Goal: Task Accomplishment & Management: Use online tool/utility

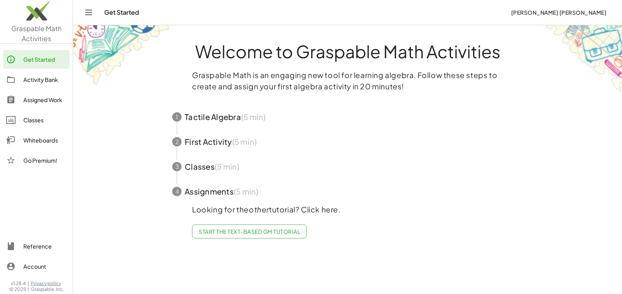
click at [40, 141] on div "Whiteboards" at bounding box center [44, 140] width 43 height 9
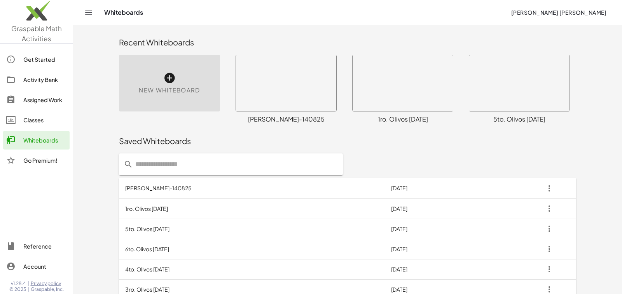
click at [146, 190] on td "[PERSON_NAME]-140825" at bounding box center [252, 188] width 266 height 20
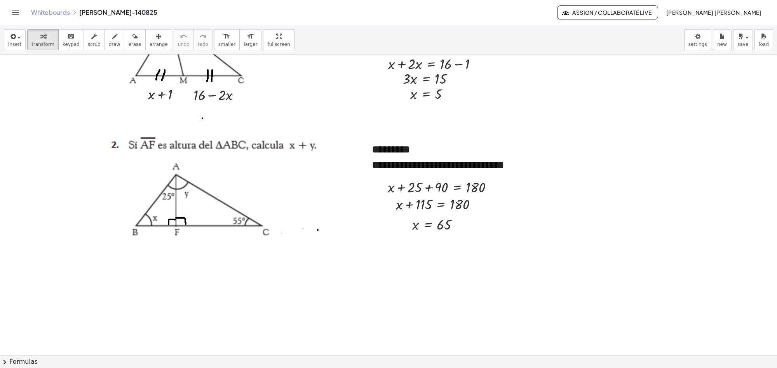
scroll to position [146, 0]
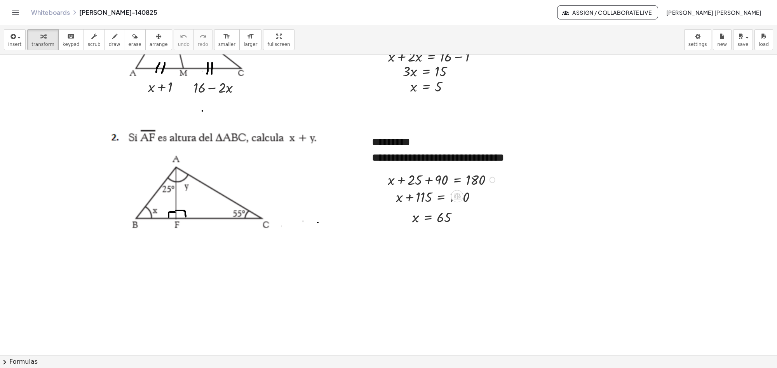
click at [415, 174] on div at bounding box center [443, 179] width 119 height 20
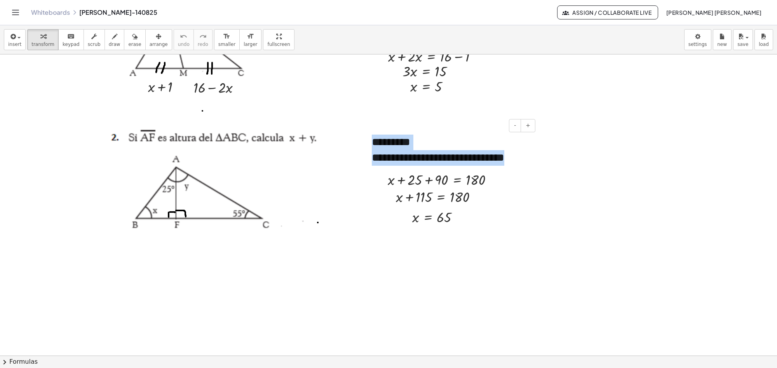
drag, startPoint x: 373, startPoint y: 145, endPoint x: 521, endPoint y: 166, distance: 149.9
click at [521, 166] on div "**********" at bounding box center [450, 150] width 173 height 47
click at [377, 220] on div at bounding box center [388, 209] width 777 height 601
drag, startPoint x: 372, startPoint y: 160, endPoint x: 521, endPoint y: 160, distance: 148.8
click at [521, 160] on div "**********" at bounding box center [451, 158] width 158 height 16
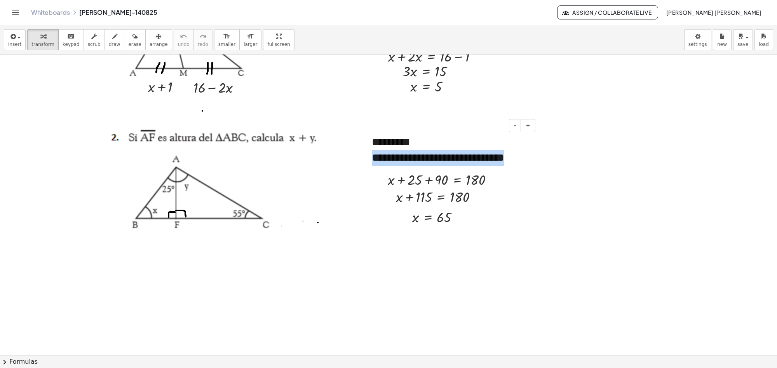
copy span "**********"
click at [368, 253] on div at bounding box center [388, 209] width 777 height 601
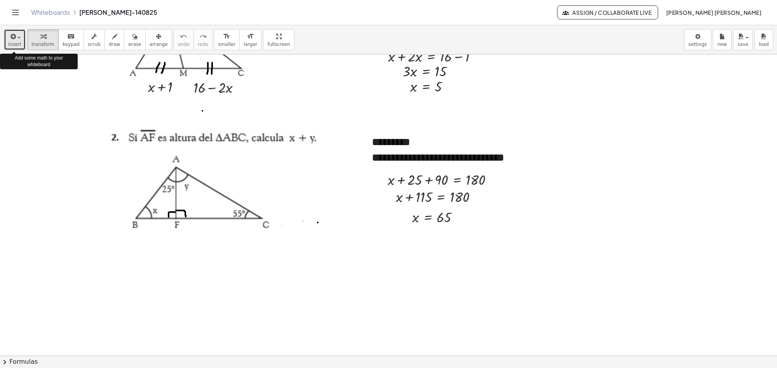
click at [16, 36] on span "button" at bounding box center [17, 37] width 2 height 5
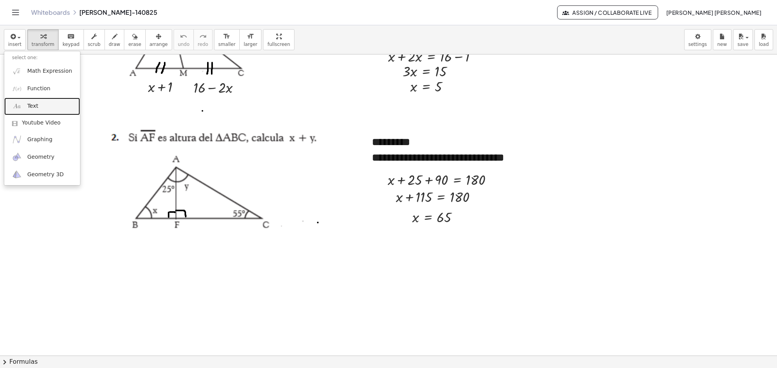
click at [39, 104] on link "Text" at bounding box center [42, 106] width 76 height 17
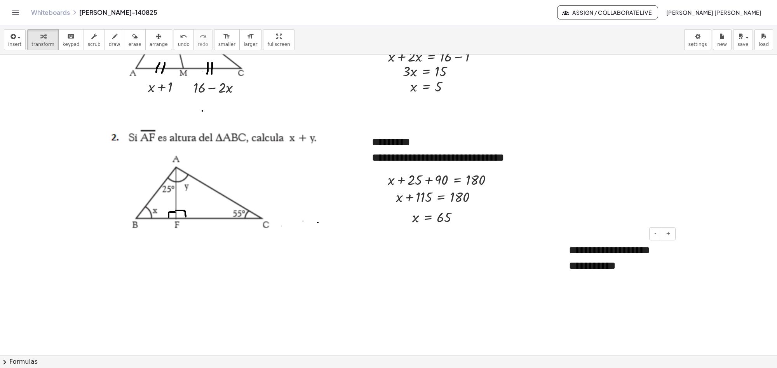
click at [621, 270] on span "**********" at bounding box center [609, 257] width 81 height 26
drag, startPoint x: 682, startPoint y: 303, endPoint x: 619, endPoint y: 263, distance: 74.6
click at [621, 294] on div at bounding box center [388, 209] width 777 height 601
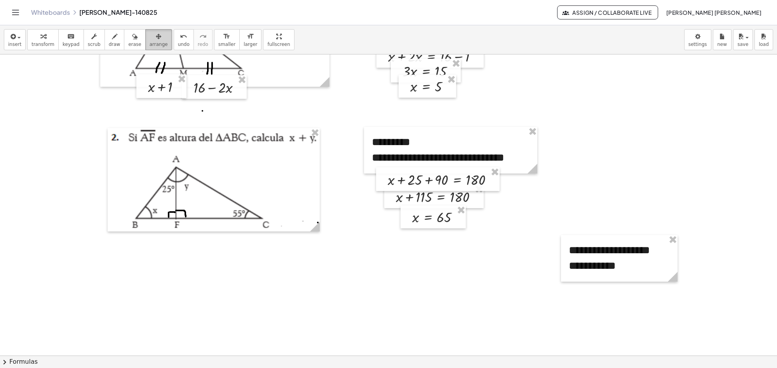
click at [150, 46] on span "arrange" at bounding box center [159, 44] width 18 height 5
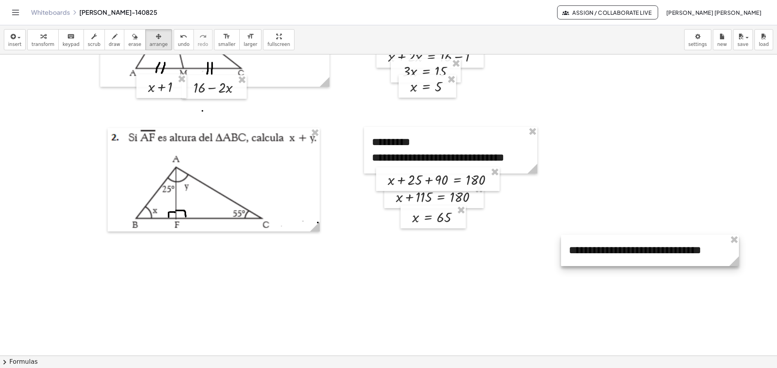
drag, startPoint x: 677, startPoint y: 277, endPoint x: 738, endPoint y: 266, distance: 62.3
click at [621, 266] on icon at bounding box center [734, 261] width 10 height 10
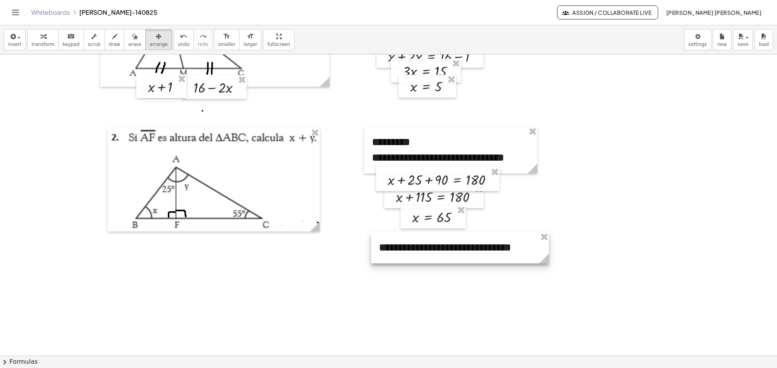
drag, startPoint x: 629, startPoint y: 250, endPoint x: 439, endPoint y: 247, distance: 189.2
click at [439, 247] on div at bounding box center [460, 247] width 178 height 31
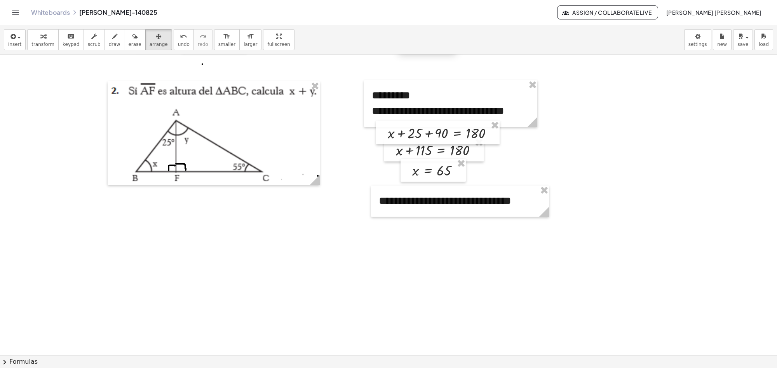
scroll to position [194, 0]
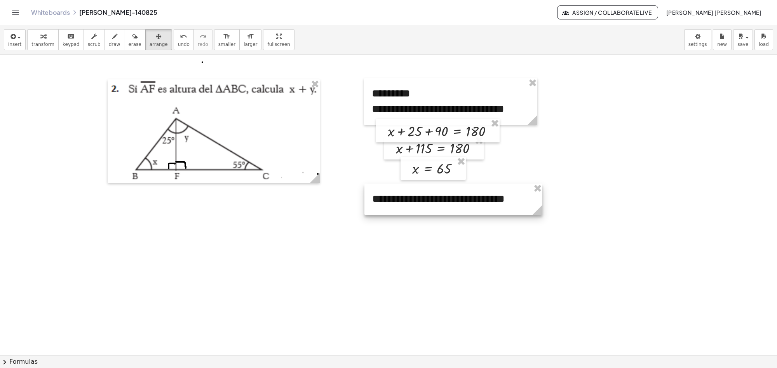
drag, startPoint x: 449, startPoint y: 205, endPoint x: 443, endPoint y: 205, distance: 6.6
click at [443, 205] on div at bounding box center [453, 198] width 178 height 31
click at [436, 244] on div at bounding box center [388, 160] width 777 height 601
click at [17, 38] on span "button" at bounding box center [18, 38] width 3 height 2
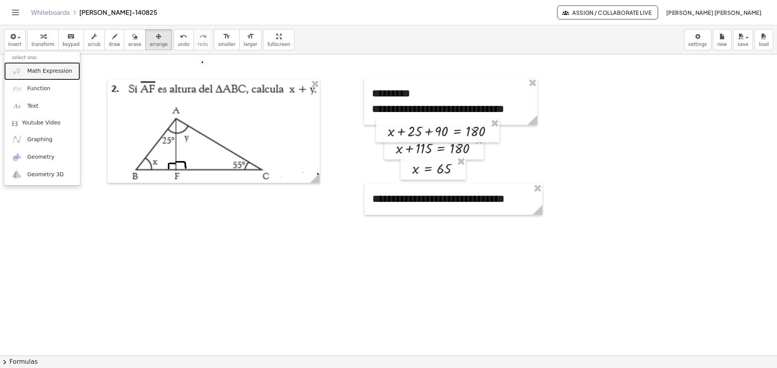
click at [42, 70] on span "Math Expression" at bounding box center [49, 71] width 45 height 8
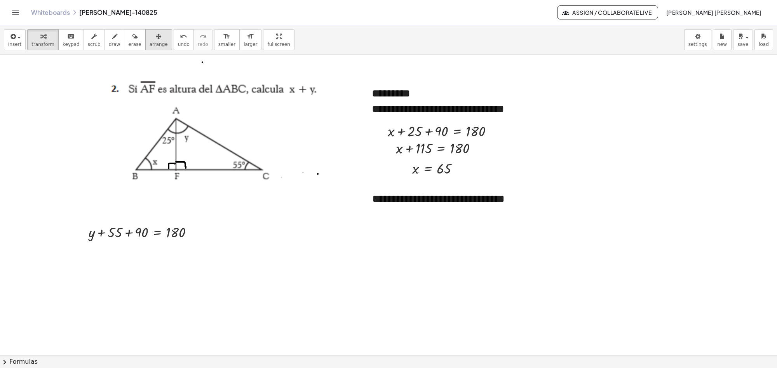
click at [156, 37] on icon "button" at bounding box center [158, 36] width 5 height 9
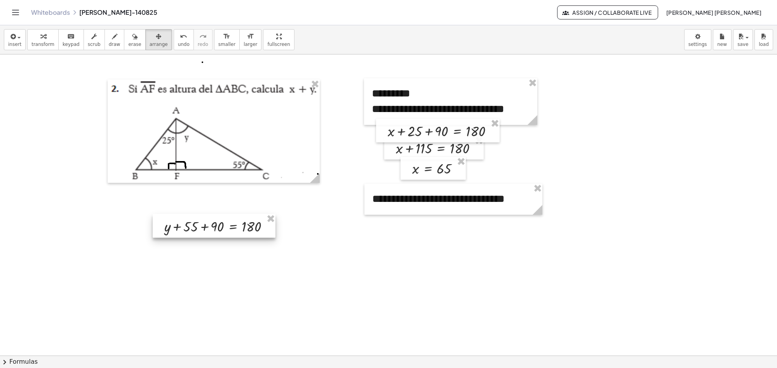
drag, startPoint x: 172, startPoint y: 238, endPoint x: 356, endPoint y: 235, distance: 184.2
click at [275, 235] on div at bounding box center [214, 226] width 123 height 24
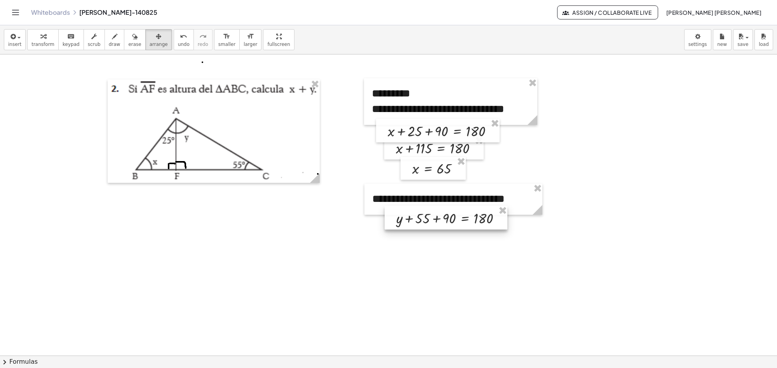
drag, startPoint x: 331, startPoint y: 235, endPoint x: 456, endPoint y: 224, distance: 125.6
click at [456, 224] on div at bounding box center [446, 218] width 123 height 24
click at [21, 38] on button "insert" at bounding box center [15, 39] width 22 height 21
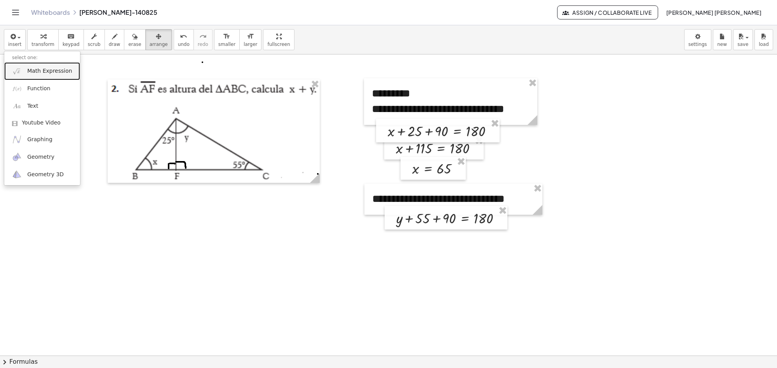
click at [28, 71] on span "Math Expression" at bounding box center [49, 71] width 45 height 8
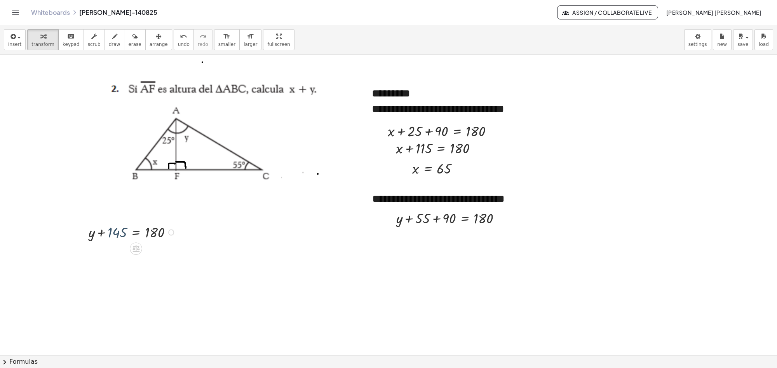
click at [115, 235] on div at bounding box center [133, 231] width 97 height 20
click at [150, 38] on div "button" at bounding box center [159, 35] width 18 height 9
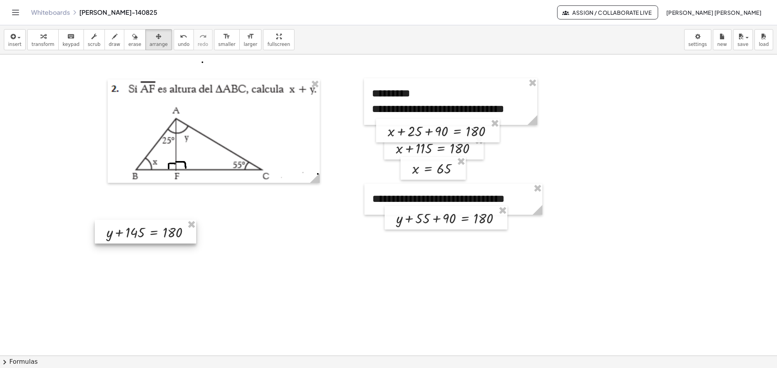
drag, startPoint x: 109, startPoint y: 232, endPoint x: 239, endPoint y: 262, distance: 133.9
click at [196, 243] on div at bounding box center [145, 231] width 101 height 24
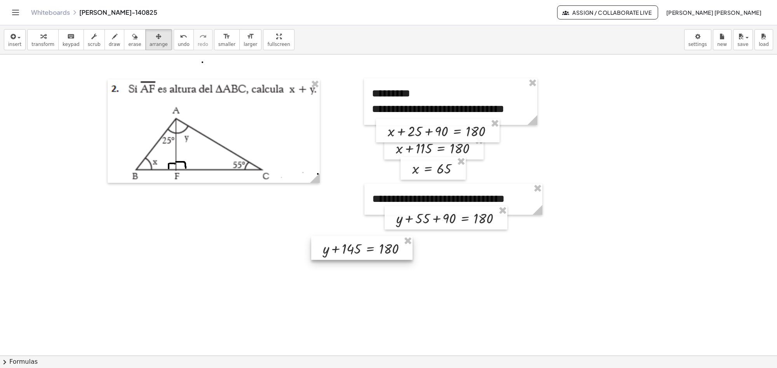
drag, startPoint x: 223, startPoint y: 267, endPoint x: 424, endPoint y: 271, distance: 200.5
click at [413, 260] on div at bounding box center [361, 248] width 101 height 24
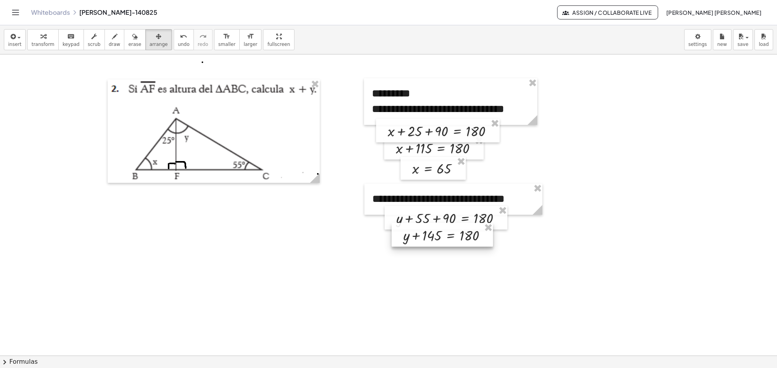
drag, startPoint x: 440, startPoint y: 258, endPoint x: 423, endPoint y: 233, distance: 29.1
click at [423, 233] on div at bounding box center [442, 235] width 101 height 24
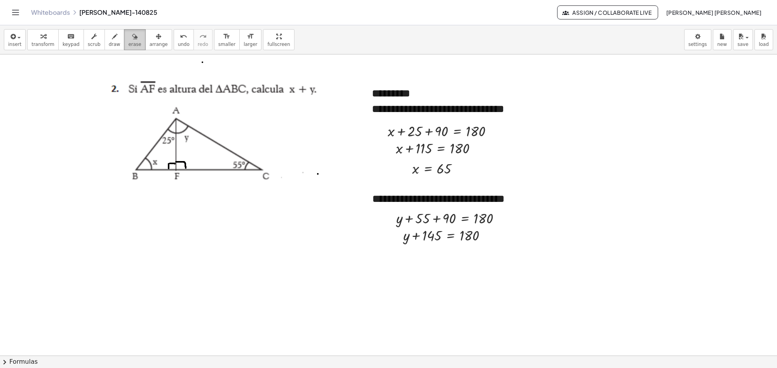
click at [128, 44] on span "erase" at bounding box center [134, 44] width 13 height 5
click at [20, 37] on button "insert" at bounding box center [15, 39] width 22 height 21
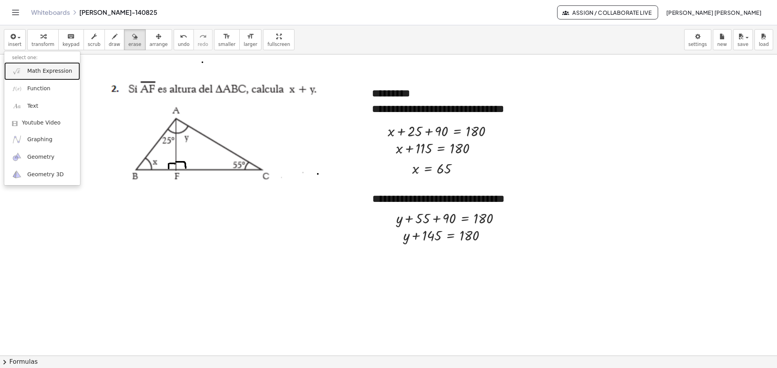
click at [34, 64] on link "Math Expression" at bounding box center [42, 70] width 76 height 17
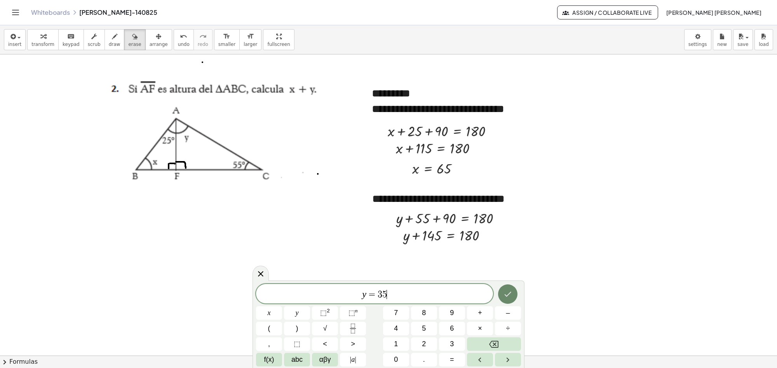
click at [506, 289] on icon "Done" at bounding box center [507, 293] width 9 height 9
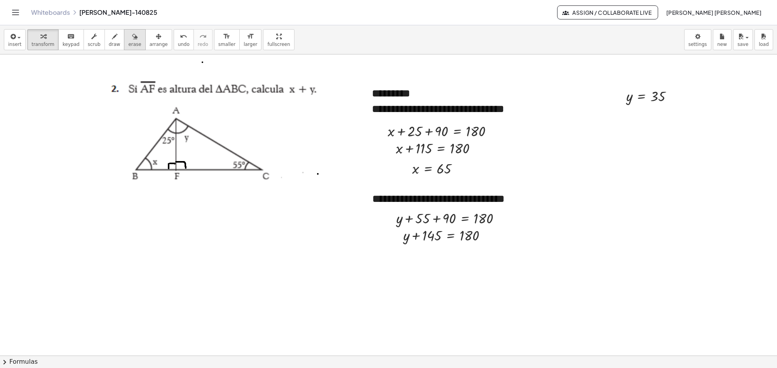
click at [128, 40] on div "button" at bounding box center [134, 35] width 13 height 9
drag, startPoint x: 320, startPoint y: 167, endPoint x: 316, endPoint y: 180, distance: 13.4
click at [316, 180] on div at bounding box center [388, 160] width 777 height 601
click at [156, 38] on icon "button" at bounding box center [158, 36] width 5 height 9
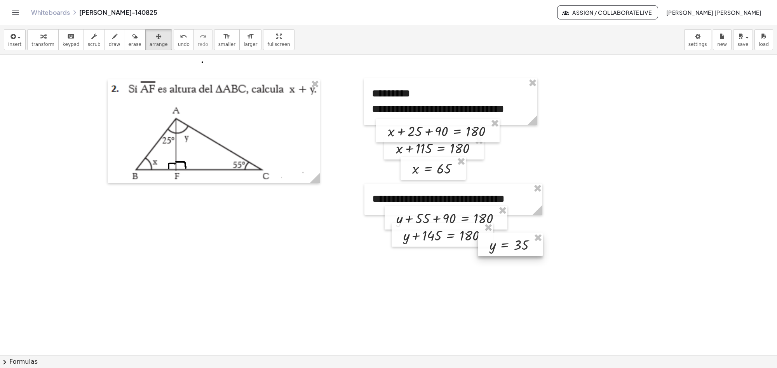
drag, startPoint x: 651, startPoint y: 92, endPoint x: 538, endPoint y: 226, distance: 175.3
click at [515, 240] on div at bounding box center [510, 244] width 65 height 23
drag, startPoint x: 521, startPoint y: 247, endPoint x: 455, endPoint y: 258, distance: 66.9
click at [455, 258] on div at bounding box center [444, 255] width 65 height 23
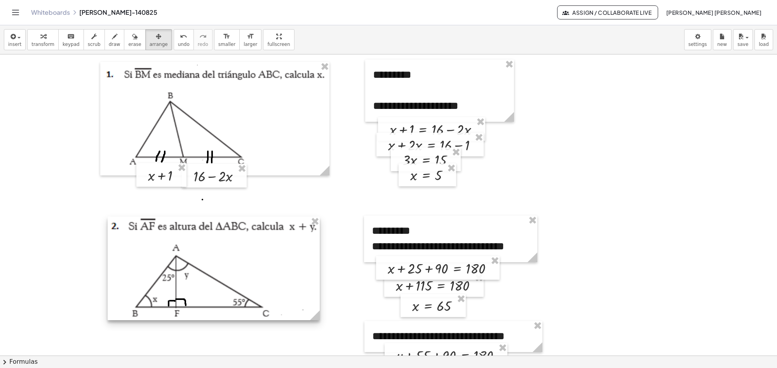
scroll to position [0, 0]
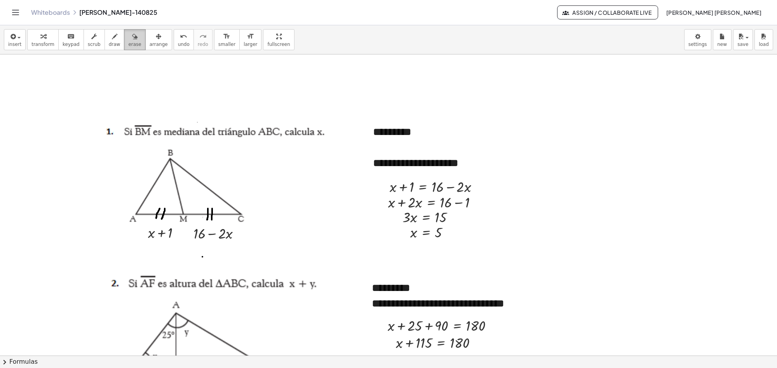
click at [131, 40] on button "erase" at bounding box center [134, 39] width 21 height 21
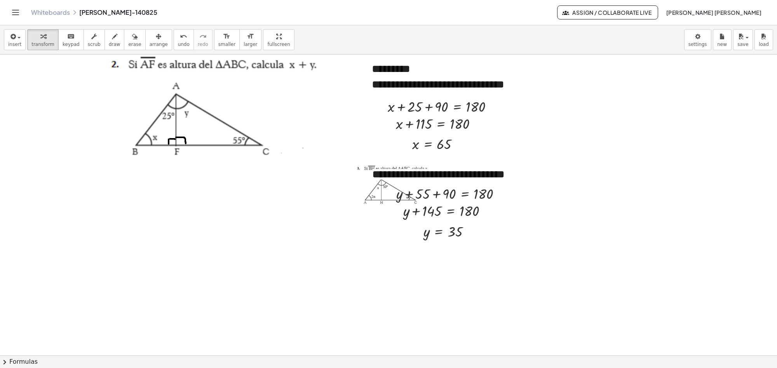
scroll to position [243, 0]
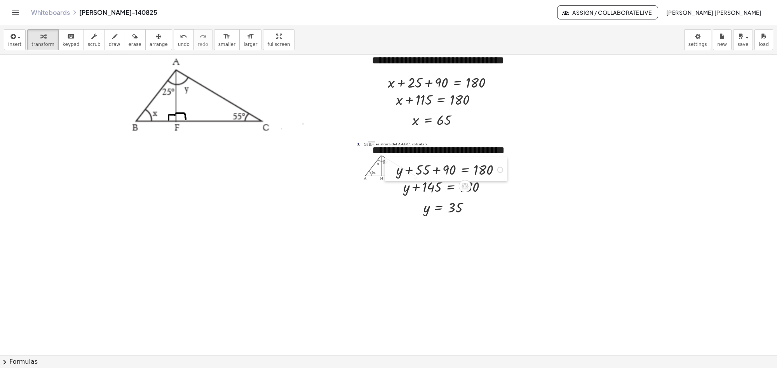
click at [385, 165] on div at bounding box center [391, 169] width 12 height 24
drag, startPoint x: 385, startPoint y: 165, endPoint x: 354, endPoint y: 211, distance: 54.8
click at [354, 211] on div at bounding box center [360, 214] width 12 height 24
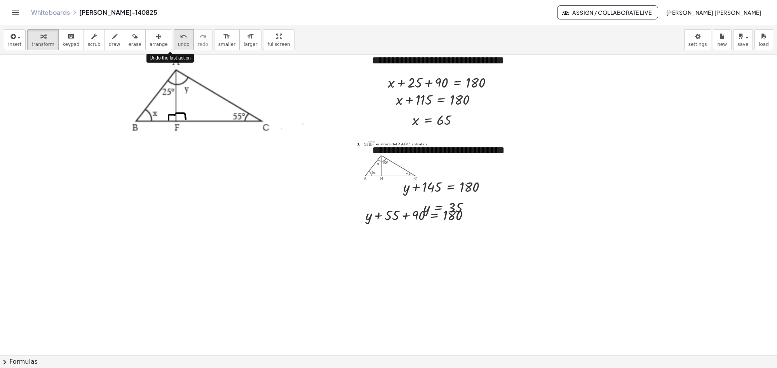
click at [178, 40] on div "undo" at bounding box center [184, 35] width 12 height 9
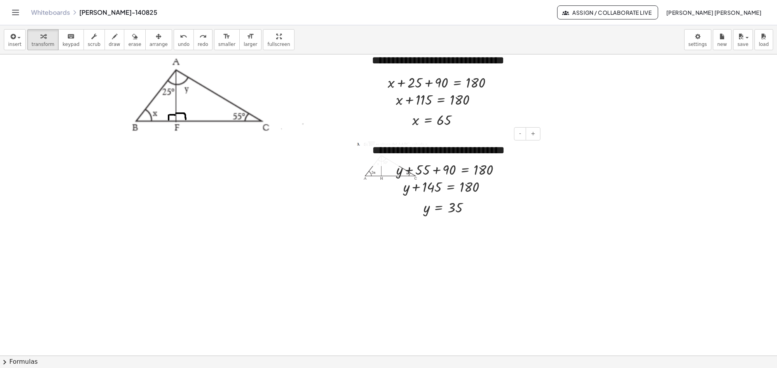
click at [375, 162] on div "**********" at bounding box center [453, 150] width 178 height 31
click at [364, 171] on div at bounding box center [393, 160] width 78 height 43
click at [372, 175] on div at bounding box center [393, 160] width 78 height 43
click at [153, 44] on span "arrange" at bounding box center [159, 44] width 18 height 5
click at [359, 172] on div at bounding box center [393, 160] width 78 height 43
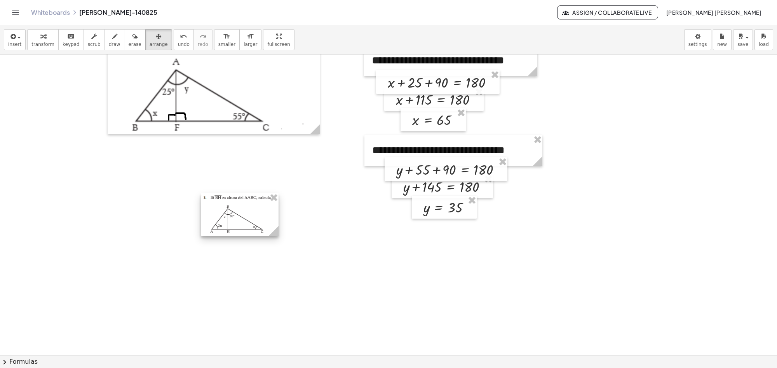
drag, startPoint x: 359, startPoint y: 172, endPoint x: 205, endPoint y: 225, distance: 162.4
click at [205, 225] on div at bounding box center [240, 214] width 78 height 43
drag, startPoint x: 228, startPoint y: 220, endPoint x: 174, endPoint y: 216, distance: 54.1
click at [174, 217] on div at bounding box center [197, 213] width 78 height 43
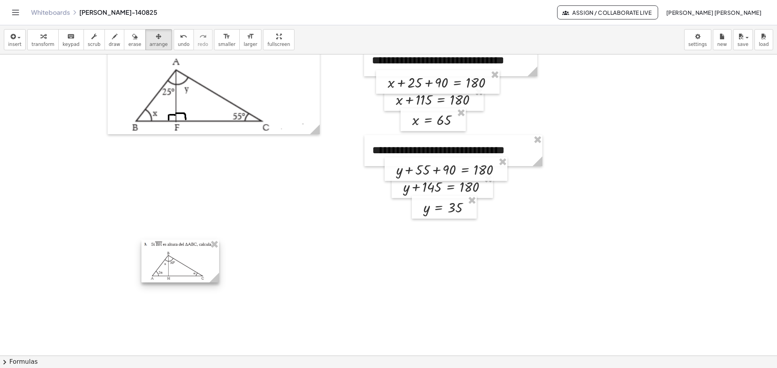
drag, startPoint x: 198, startPoint y: 226, endPoint x: 192, endPoint y: 276, distance: 50.1
click at [192, 276] on div at bounding box center [180, 260] width 78 height 43
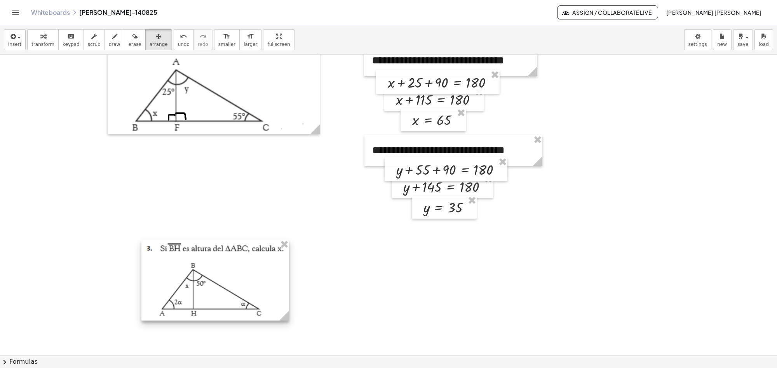
drag, startPoint x: 218, startPoint y: 283, endPoint x: 287, endPoint y: 336, distance: 87.3
click at [287, 294] on div "**********" at bounding box center [388, 112] width 777 height 601
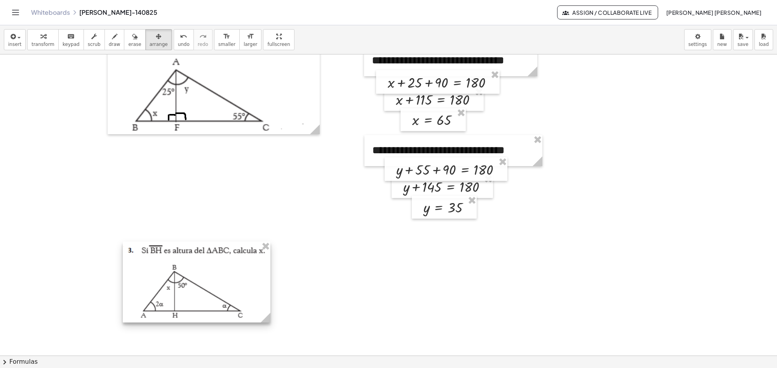
drag, startPoint x: 195, startPoint y: 290, endPoint x: 175, endPoint y: 292, distance: 19.9
click at [175, 292] on div at bounding box center [197, 281] width 148 height 81
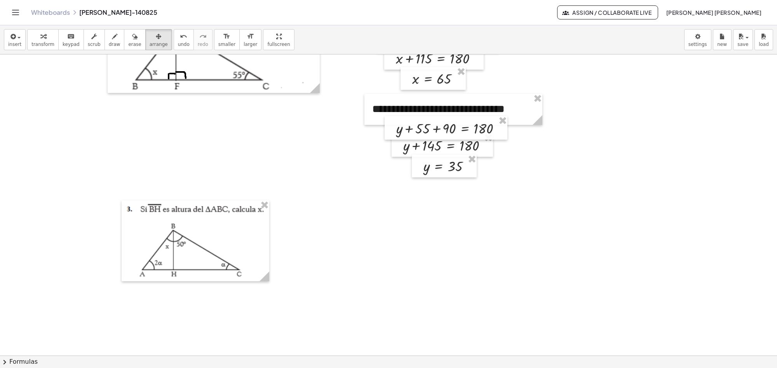
scroll to position [291, 0]
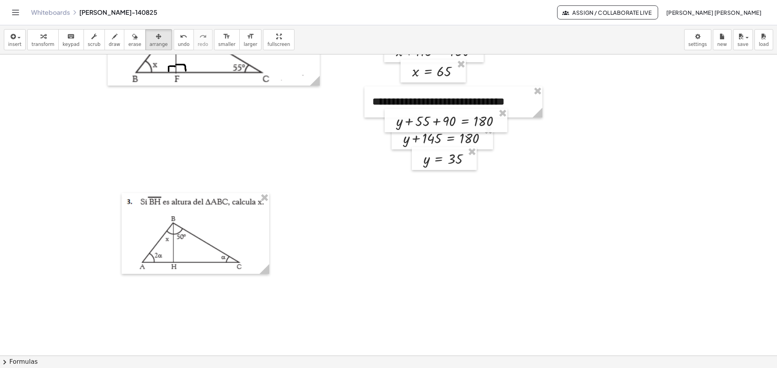
click at [269, 277] on div at bounding box center [388, 63] width 777 height 601
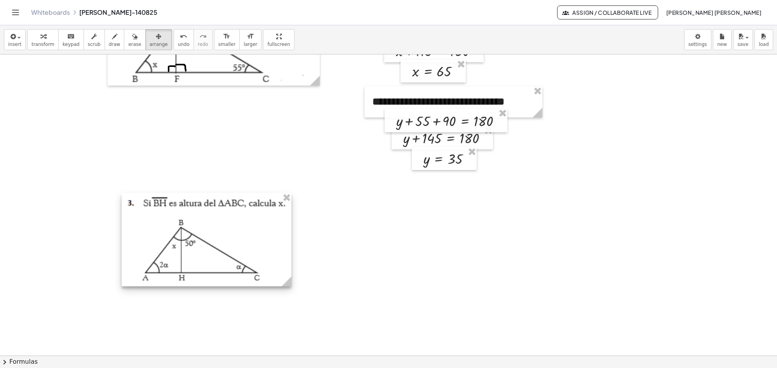
drag, startPoint x: 266, startPoint y: 271, endPoint x: 288, endPoint y: 296, distance: 33.3
click at [288, 294] on div "**********" at bounding box center [388, 63] width 777 height 601
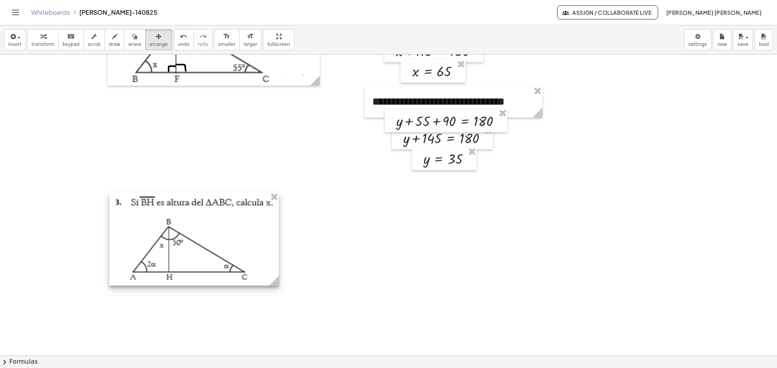
drag, startPoint x: 242, startPoint y: 265, endPoint x: 230, endPoint y: 264, distance: 12.5
click at [230, 264] on div at bounding box center [194, 238] width 170 height 93
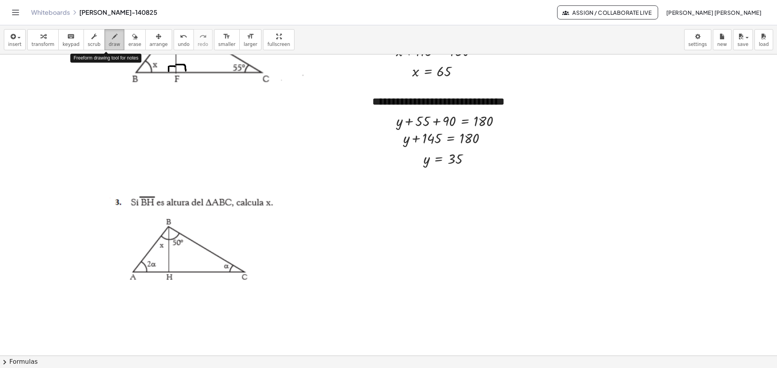
click at [112, 41] on icon "button" at bounding box center [114, 36] width 5 height 9
click at [148, 47] on button "arrange" at bounding box center [158, 39] width 27 height 21
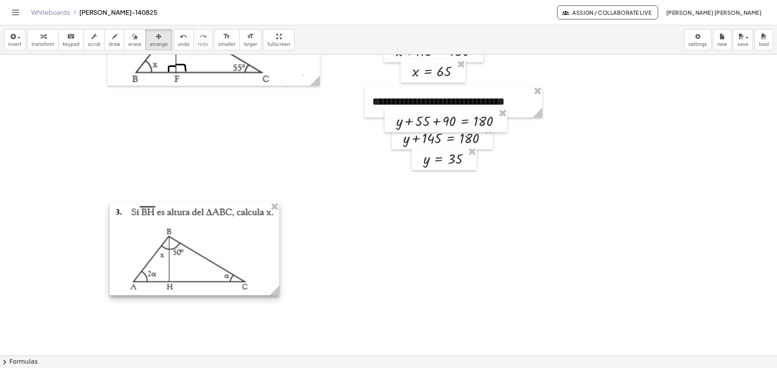
drag, startPoint x: 181, startPoint y: 224, endPoint x: 181, endPoint y: 233, distance: 9.7
click at [181, 233] on div at bounding box center [195, 248] width 170 height 93
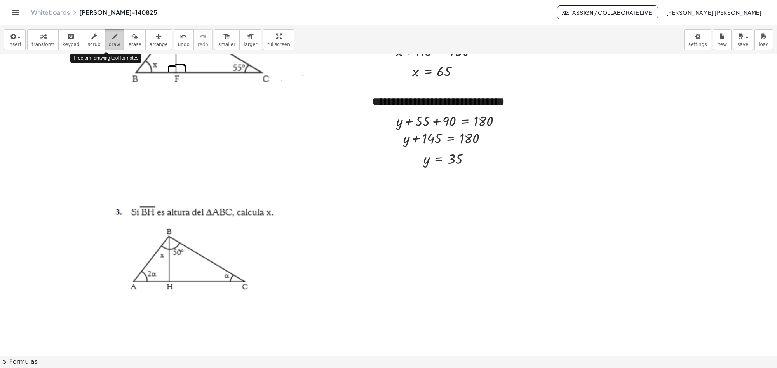
click at [109, 45] on span "draw" at bounding box center [115, 44] width 12 height 5
drag, startPoint x: 169, startPoint y: 277, endPoint x: 176, endPoint y: 280, distance: 7.3
click at [176, 280] on div at bounding box center [388, 63] width 777 height 601
drag, startPoint x: 164, startPoint y: 274, endPoint x: 164, endPoint y: 280, distance: 5.8
click at [164, 280] on div at bounding box center [388, 63] width 777 height 601
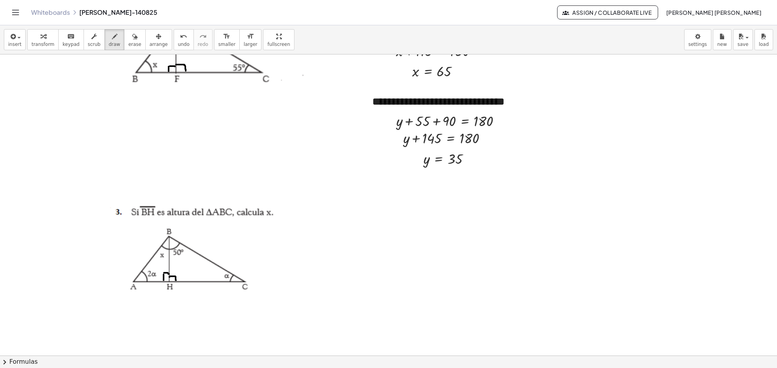
drag, startPoint x: 164, startPoint y: 273, endPoint x: 169, endPoint y: 274, distance: 5.2
click at [169, 274] on div at bounding box center [388, 63] width 777 height 601
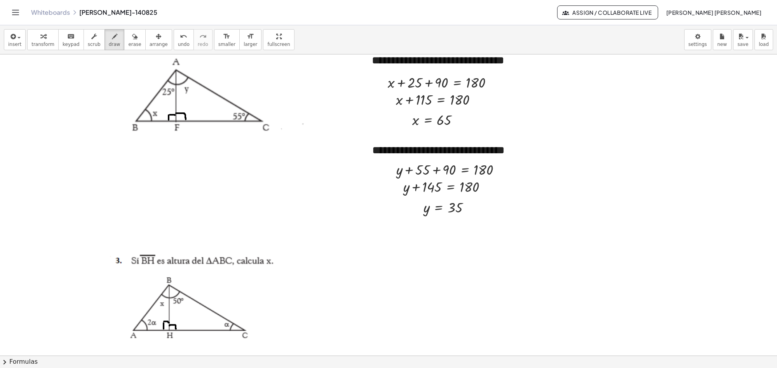
click at [413, 67] on div at bounding box center [388, 112] width 777 height 601
click at [178, 44] on span "undo" at bounding box center [184, 44] width 12 height 5
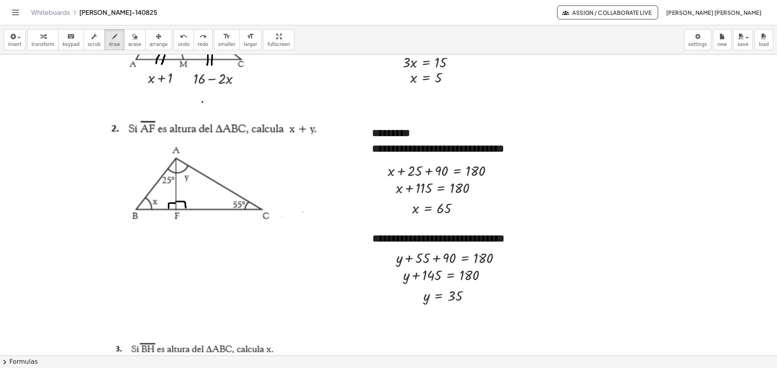
scroll to position [146, 0]
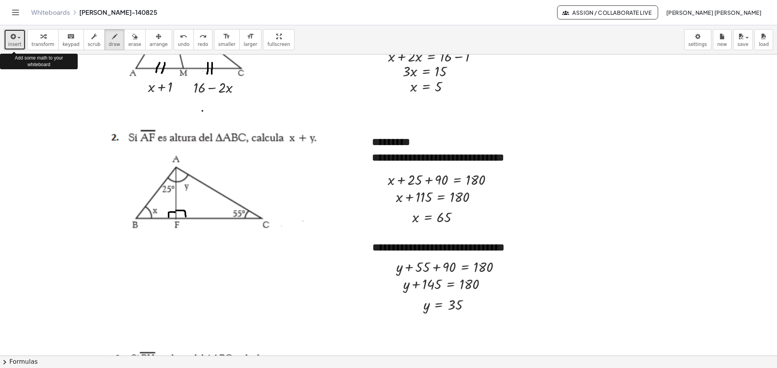
click at [20, 42] on button "insert" at bounding box center [15, 39] width 22 height 21
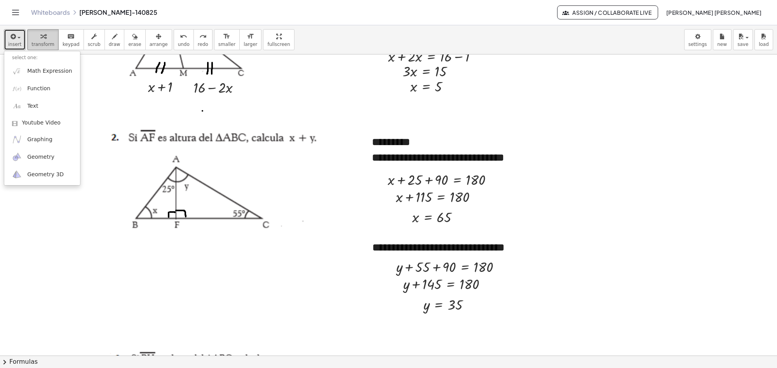
click at [35, 44] on span "transform" at bounding box center [42, 44] width 23 height 5
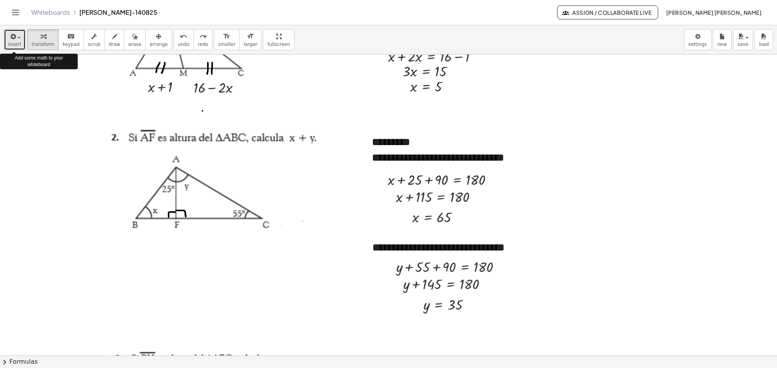
click at [18, 41] on button "insert" at bounding box center [15, 39] width 22 height 21
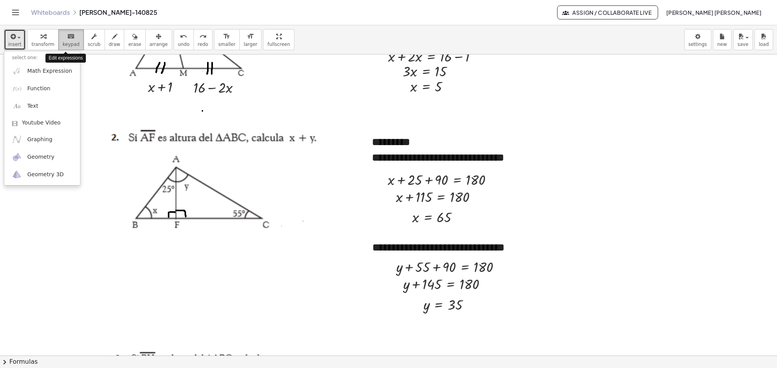
click at [64, 44] on span "keypad" at bounding box center [71, 44] width 17 height 5
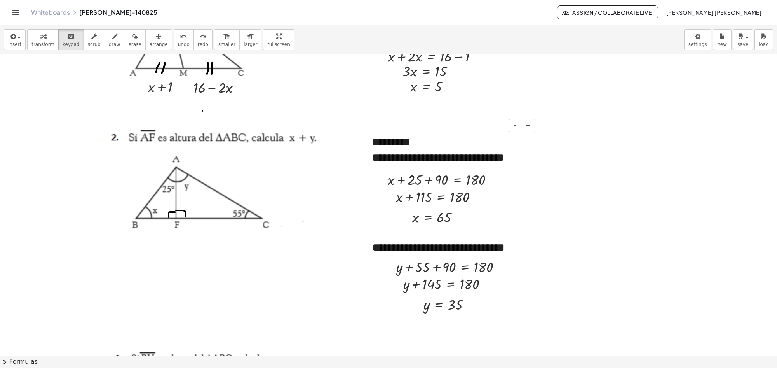
click at [406, 159] on span "**********" at bounding box center [438, 157] width 132 height 11
click at [370, 143] on div at bounding box center [368, 150] width 8 height 47
drag, startPoint x: 372, startPoint y: 146, endPoint x: 523, endPoint y: 168, distance: 151.9
click at [523, 168] on div "**********" at bounding box center [450, 150] width 173 height 47
copy div "**********"
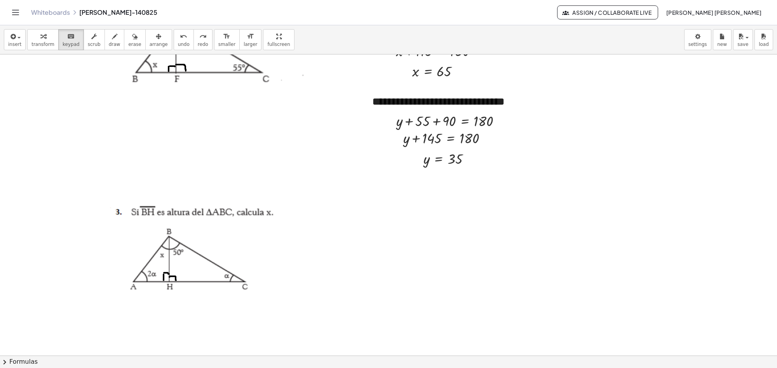
scroll to position [300, 0]
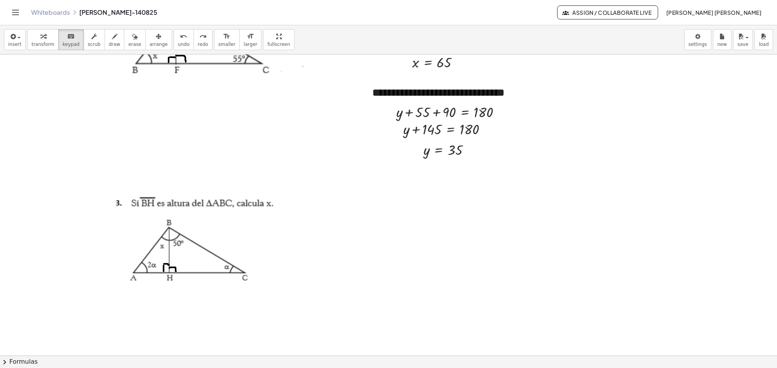
click at [361, 200] on div at bounding box center [388, 204] width 777 height 901
click at [20, 38] on button "insert" at bounding box center [15, 39] width 22 height 21
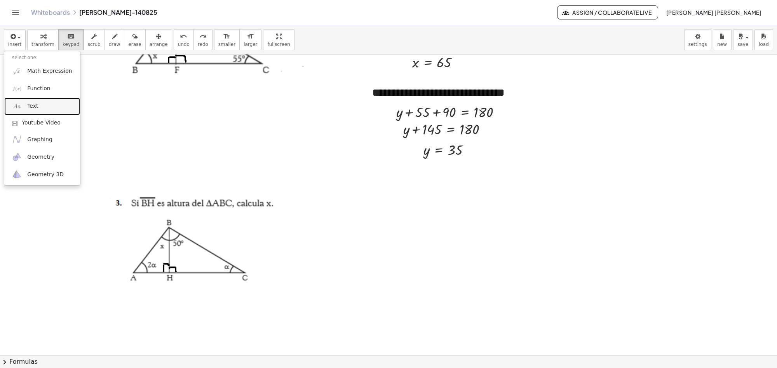
click at [31, 103] on span "Text" at bounding box center [32, 106] width 11 height 8
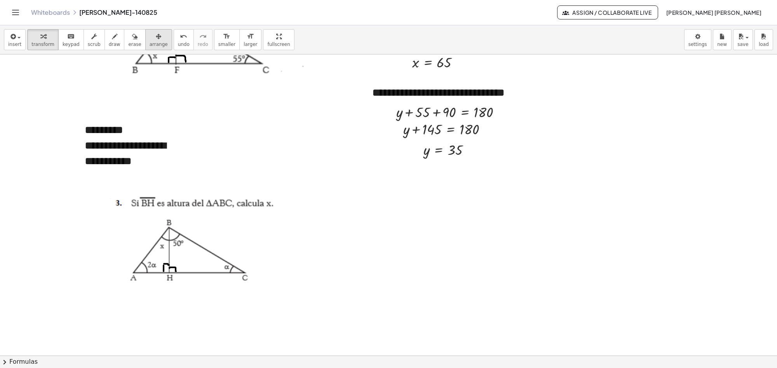
click at [156, 40] on icon "button" at bounding box center [158, 36] width 5 height 9
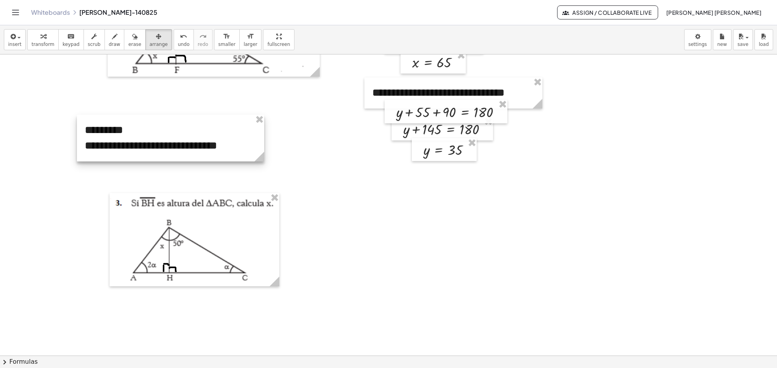
drag, startPoint x: 192, startPoint y: 173, endPoint x: 262, endPoint y: 170, distance: 70.8
click at [262, 170] on div "**********" at bounding box center [388, 204] width 777 height 901
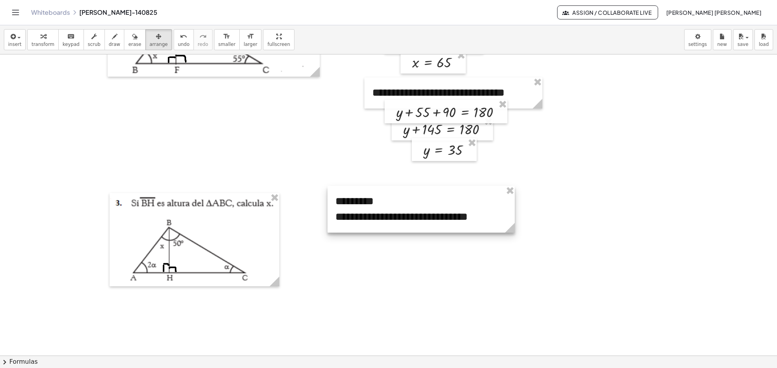
drag, startPoint x: 127, startPoint y: 139, endPoint x: 378, endPoint y: 210, distance: 260.5
click at [378, 210] on div at bounding box center [420, 209] width 187 height 47
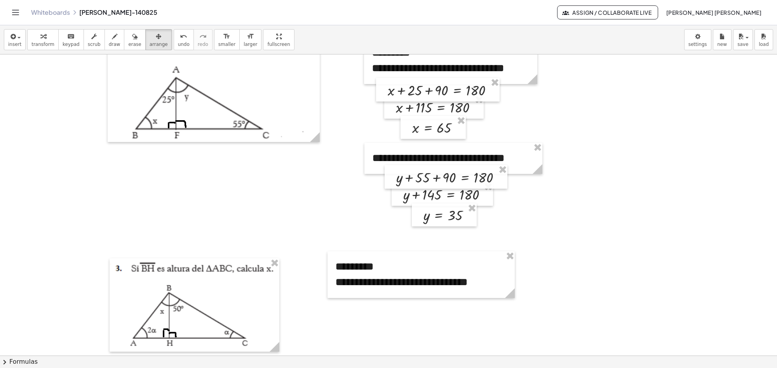
scroll to position [252, 0]
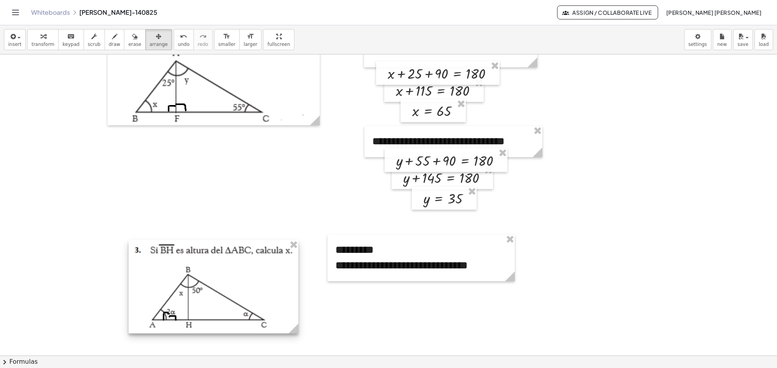
drag, startPoint x: 261, startPoint y: 282, endPoint x: 280, endPoint y: 281, distance: 19.1
click at [280, 281] on div at bounding box center [214, 286] width 170 height 93
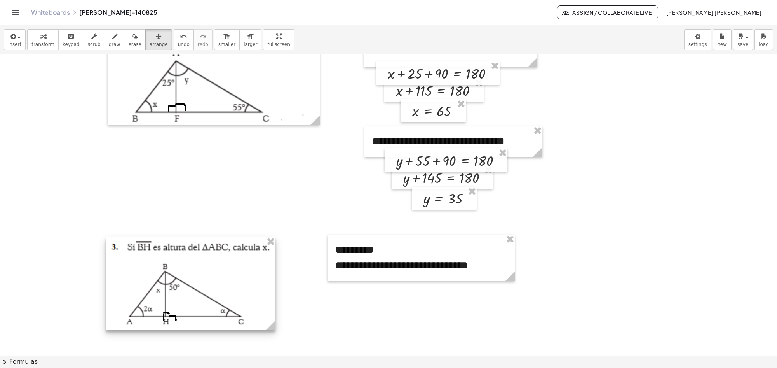
drag, startPoint x: 239, startPoint y: 294, endPoint x: 216, endPoint y: 291, distance: 23.1
click at [216, 291] on div at bounding box center [191, 283] width 170 height 93
click at [180, 34] on icon "undo" at bounding box center [183, 36] width 7 height 9
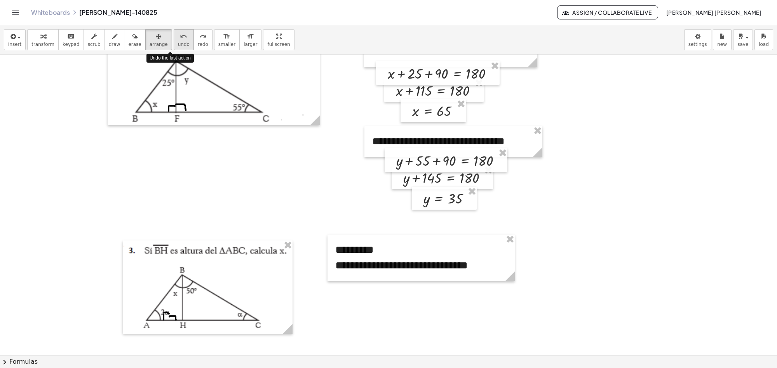
click at [174, 41] on button "undo undo" at bounding box center [184, 39] width 20 height 21
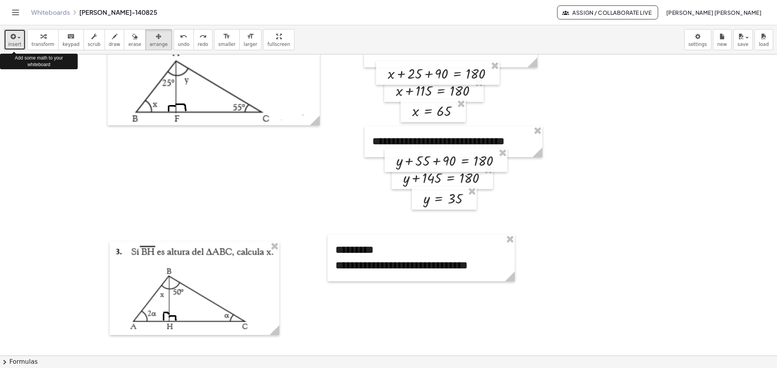
click at [19, 43] on span "insert" at bounding box center [14, 44] width 13 height 5
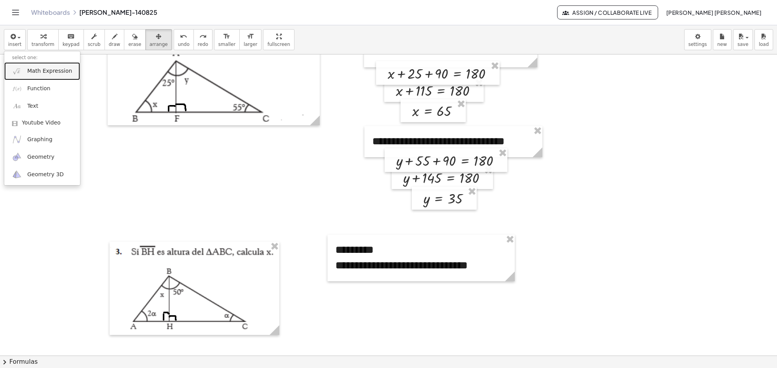
click at [30, 75] on span "Math Expression" at bounding box center [49, 71] width 45 height 8
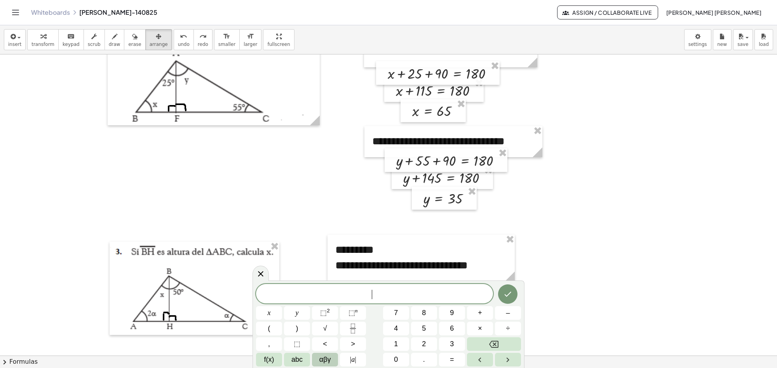
click at [327, 294] on span "αβγ" at bounding box center [325, 359] width 12 height 10
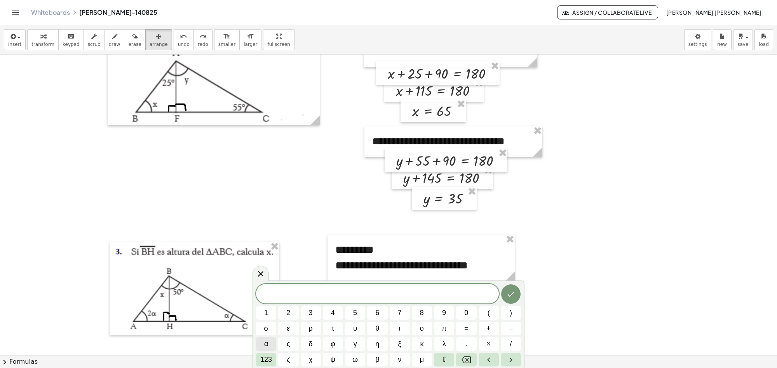
click at [262, 294] on button "α" at bounding box center [266, 344] width 20 height 14
click at [451, 294] on button "9" at bounding box center [444, 313] width 20 height 14
click at [460, 294] on button "0" at bounding box center [466, 313] width 20 height 14
click at [506, 294] on icon "Done" at bounding box center [510, 293] width 9 height 9
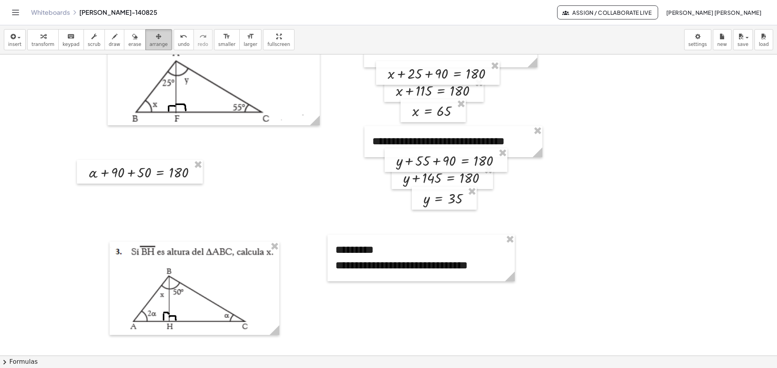
click at [150, 45] on span "arrange" at bounding box center [159, 44] width 18 height 5
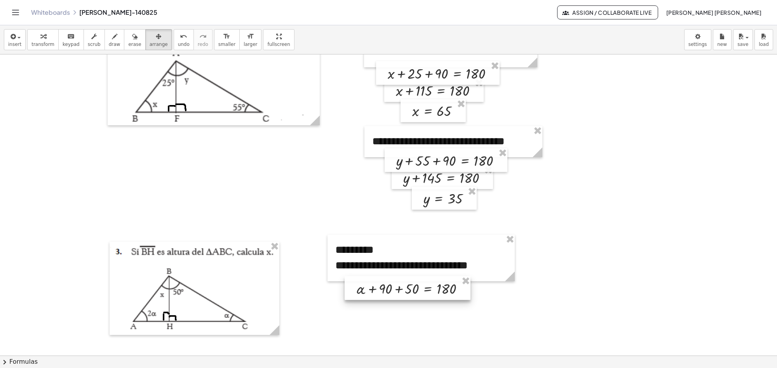
drag, startPoint x: 155, startPoint y: 168, endPoint x: 423, endPoint y: 284, distance: 291.3
click at [423, 284] on div at bounding box center [408, 288] width 126 height 24
click at [19, 36] on div "button" at bounding box center [14, 35] width 13 height 9
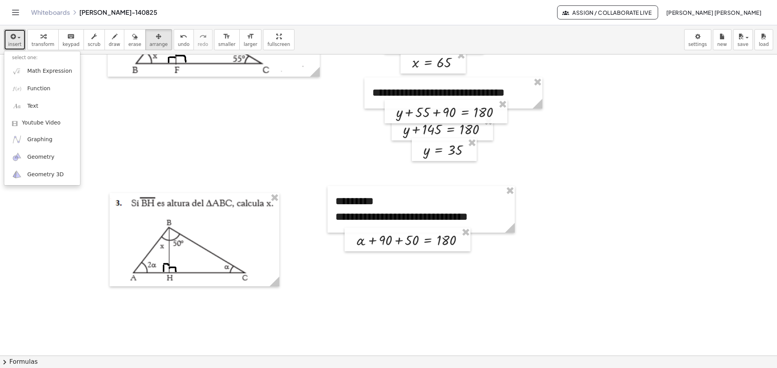
scroll to position [349, 0]
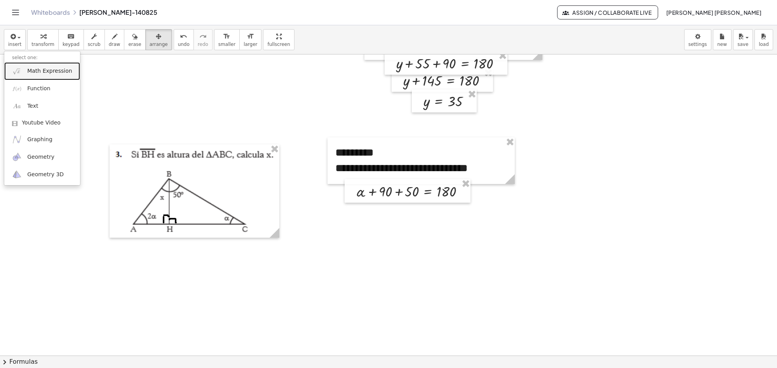
click at [28, 67] on span "Math Expression" at bounding box center [49, 71] width 45 height 8
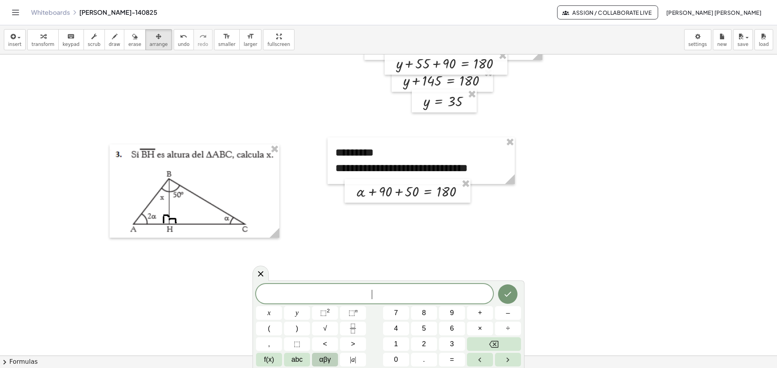
click at [320, 294] on span "αβγ" at bounding box center [325, 359] width 12 height 10
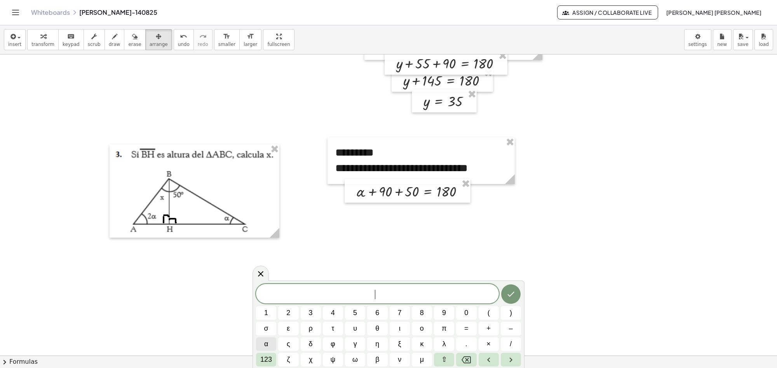
click at [268, 294] on span "α" at bounding box center [266, 343] width 4 height 10
click at [510, 293] on icon "Done" at bounding box center [510, 293] width 9 height 9
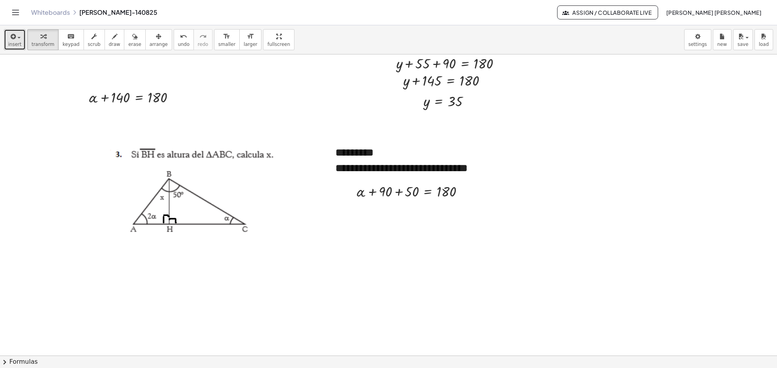
click at [17, 37] on span "button" at bounding box center [18, 38] width 3 height 2
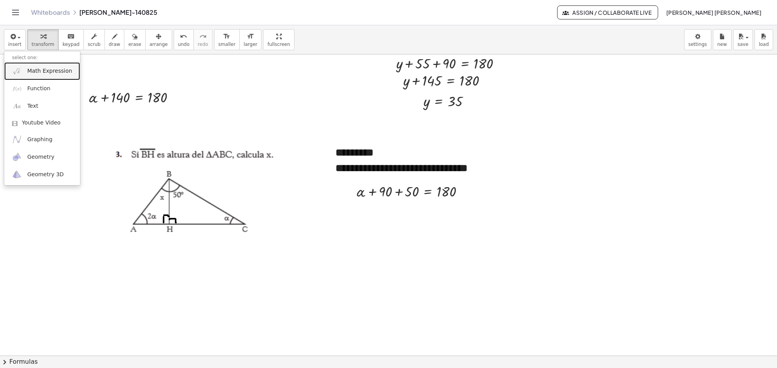
click at [32, 73] on span "Math Expression" at bounding box center [49, 71] width 45 height 8
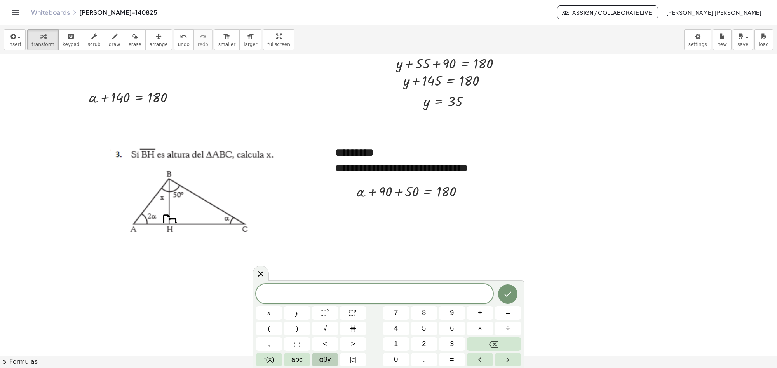
click at [319, 294] on button "αβγ" at bounding box center [325, 359] width 26 height 14
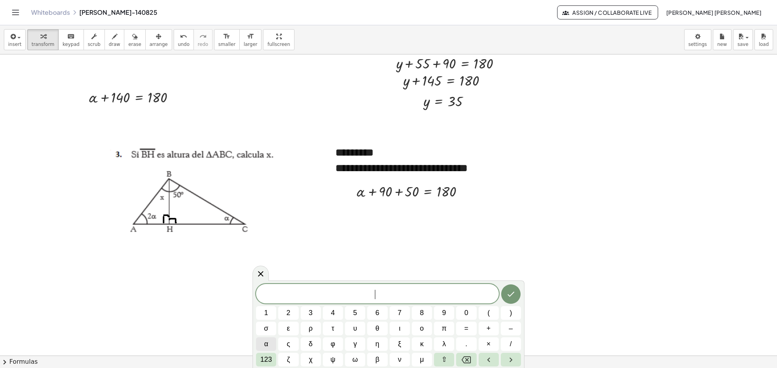
click at [267, 294] on span "α" at bounding box center [266, 343] width 4 height 10
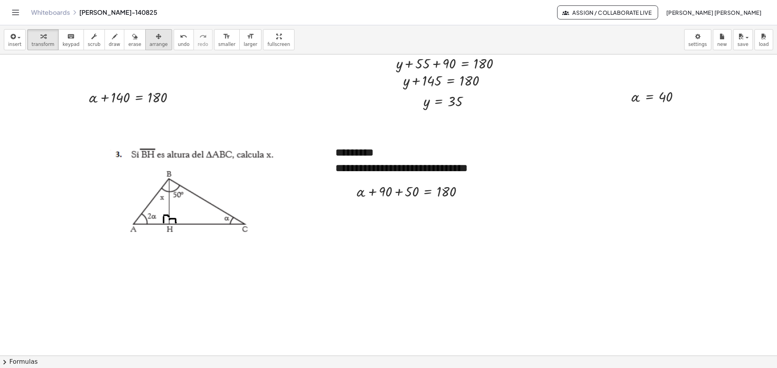
click at [150, 39] on div "button" at bounding box center [159, 35] width 18 height 9
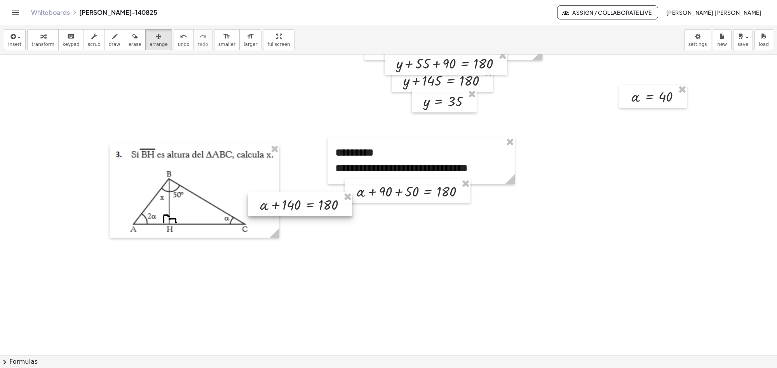
drag, startPoint x: 120, startPoint y: 100, endPoint x: 290, endPoint y: 210, distance: 202.6
click at [291, 208] on div at bounding box center [300, 204] width 105 height 24
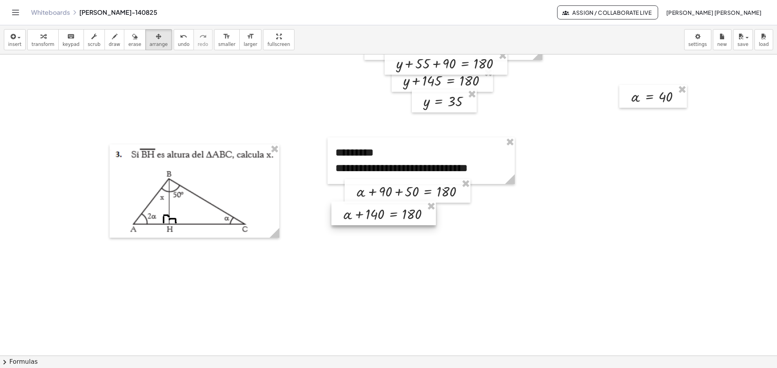
drag, startPoint x: 280, startPoint y: 205, endPoint x: 358, endPoint y: 223, distance: 79.3
click at [366, 214] on div at bounding box center [383, 213] width 105 height 24
drag, startPoint x: 368, startPoint y: 216, endPoint x: 390, endPoint y: 212, distance: 21.8
click at [390, 212] on div at bounding box center [407, 209] width 105 height 24
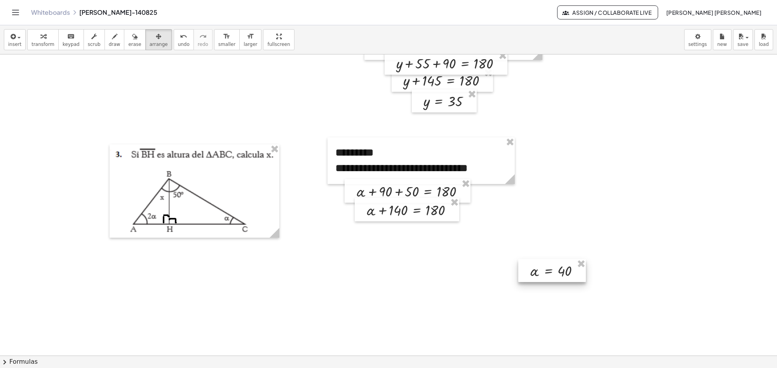
drag, startPoint x: 669, startPoint y: 98, endPoint x: 568, endPoint y: 271, distance: 200.9
click at [568, 271] on div at bounding box center [552, 270] width 68 height 23
drag, startPoint x: 554, startPoint y: 271, endPoint x: 417, endPoint y: 238, distance: 141.1
click at [417, 238] on div at bounding box center [415, 237] width 68 height 23
drag, startPoint x: 424, startPoint y: 240, endPoint x: 418, endPoint y: 232, distance: 10.6
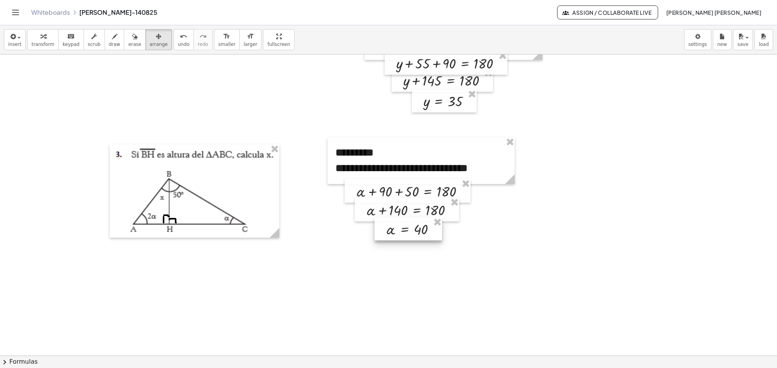
click at [418, 232] on div at bounding box center [409, 228] width 68 height 23
click at [414, 175] on div at bounding box center [420, 160] width 187 height 47
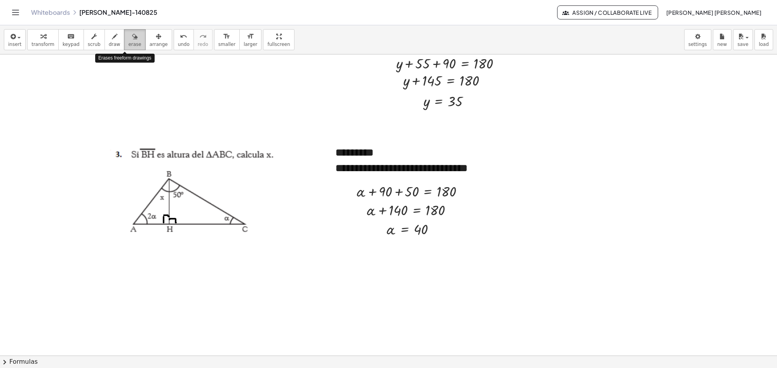
click at [124, 34] on button "erase" at bounding box center [134, 39] width 21 height 21
click at [63, 40] on div "keyboard" at bounding box center [71, 35] width 17 height 9
click at [450, 173] on span "**********" at bounding box center [401, 167] width 132 height 11
click at [468, 170] on span "**********" at bounding box center [401, 167] width 132 height 11
click at [621, 38] on icon "button" at bounding box center [740, 36] width 7 height 9
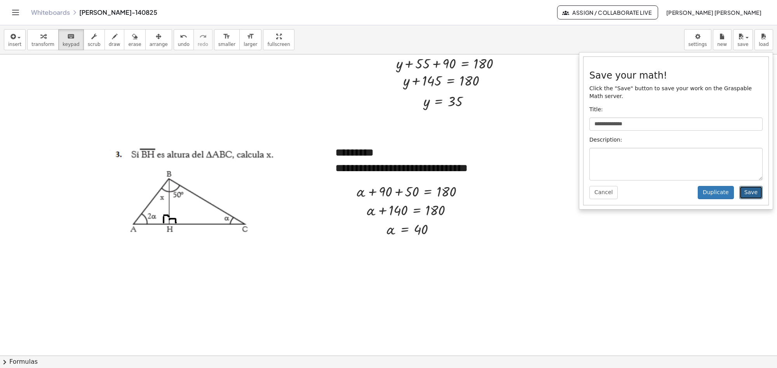
click at [621, 186] on button "Save" at bounding box center [750, 192] width 23 height 13
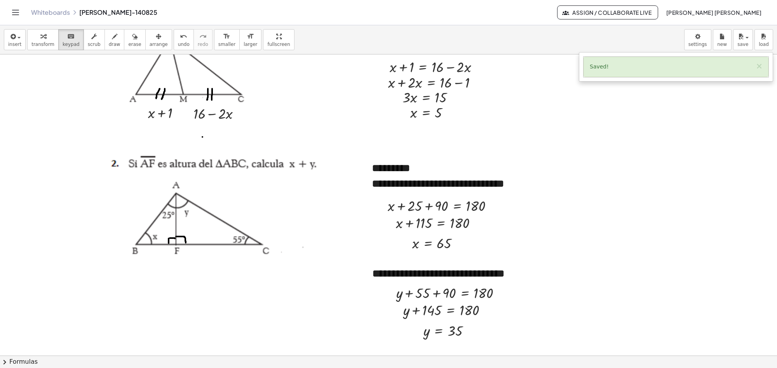
scroll to position [106, 0]
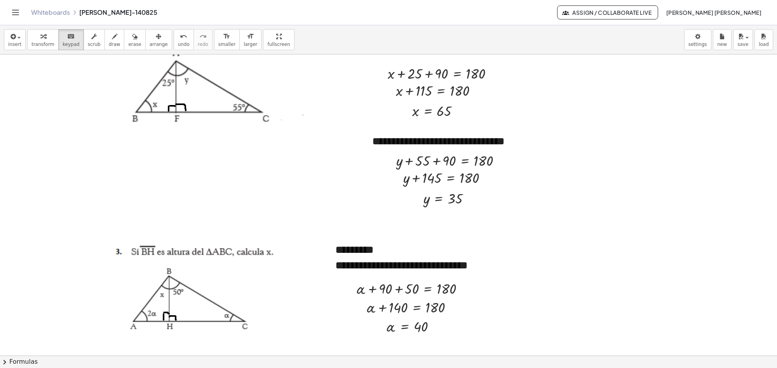
scroll to position [300, 0]
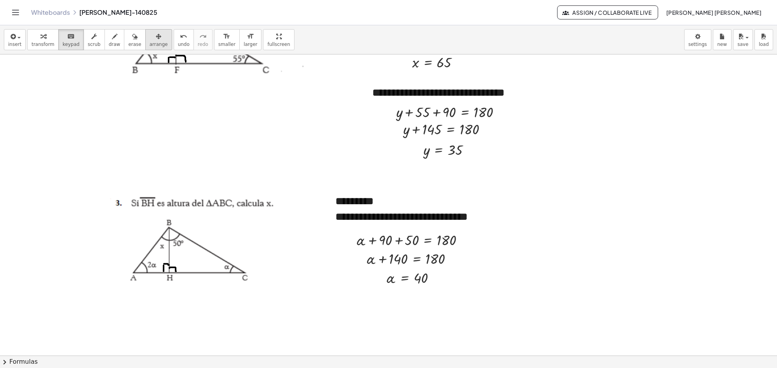
click at [156, 40] on icon "button" at bounding box center [158, 36] width 5 height 9
click at [393, 274] on div at bounding box center [409, 274] width 68 height 23
click at [362, 294] on div at bounding box center [388, 204] width 777 height 901
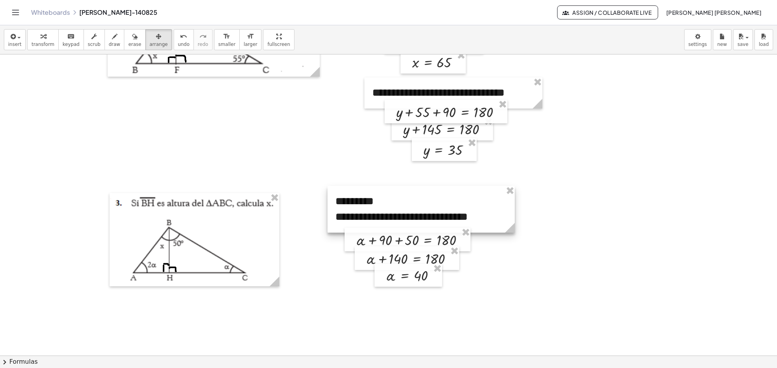
click at [354, 214] on div at bounding box center [420, 209] width 187 height 47
click at [67, 36] on icon "keyboard" at bounding box center [70, 36] width 7 height 9
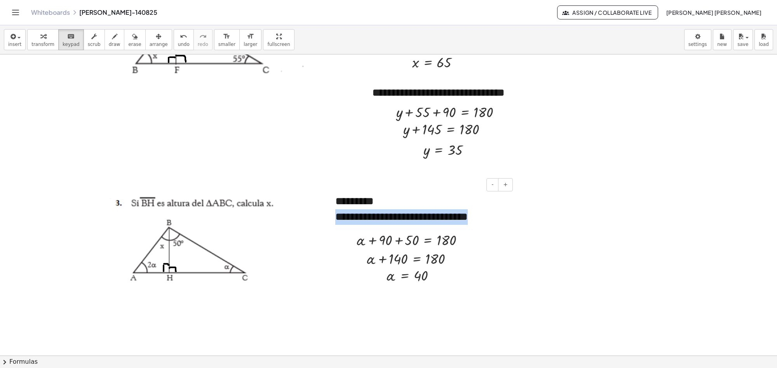
drag, startPoint x: 336, startPoint y: 219, endPoint x: 486, endPoint y: 221, distance: 150.0
click at [486, 221] on div "**********" at bounding box center [421, 217] width 172 height 16
copy span "**********"
click at [369, 294] on div at bounding box center [388, 204] width 777 height 901
click at [350, 294] on div at bounding box center [388, 204] width 777 height 901
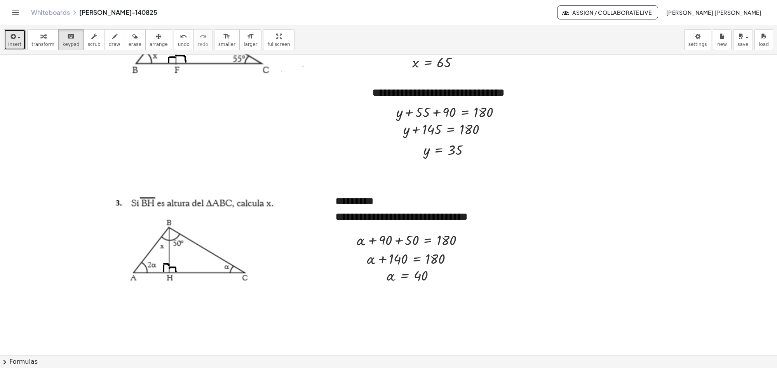
click at [20, 39] on button "insert" at bounding box center [15, 39] width 22 height 21
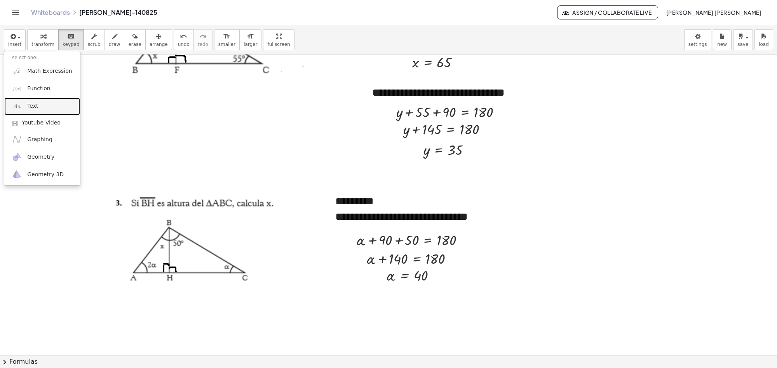
click at [33, 103] on span "Text" at bounding box center [32, 106] width 11 height 8
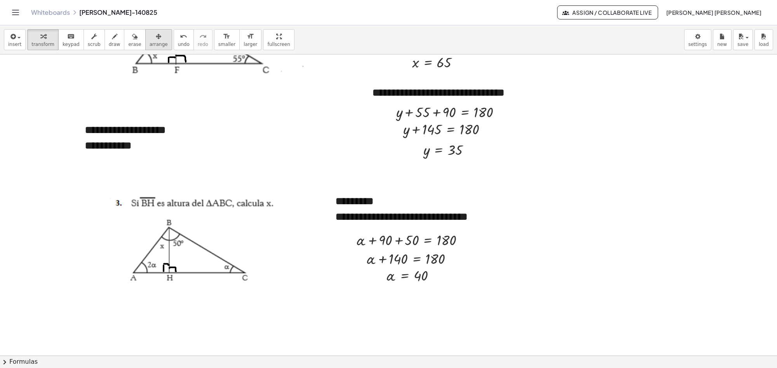
click at [150, 37] on div "button" at bounding box center [159, 35] width 18 height 9
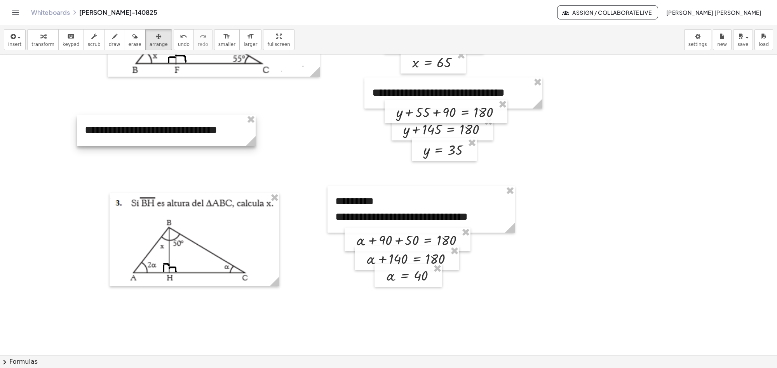
drag, startPoint x: 193, startPoint y: 157, endPoint x: 255, endPoint y: 154, distance: 62.2
click at [255, 154] on div "**********" at bounding box center [388, 204] width 777 height 901
click at [224, 130] on div at bounding box center [166, 130] width 179 height 31
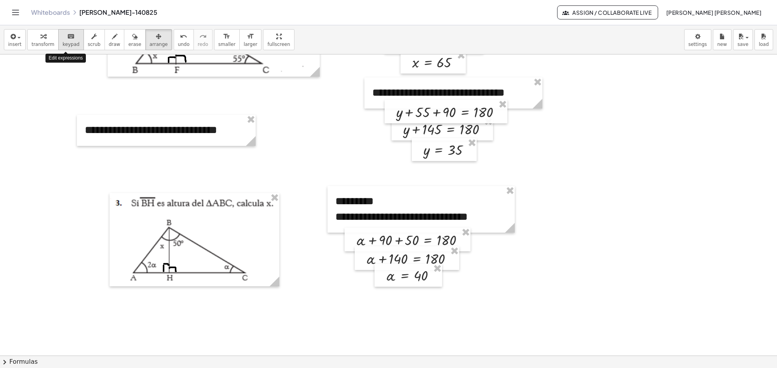
click at [63, 35] on div "keyboard" at bounding box center [71, 35] width 17 height 9
click at [213, 133] on span "**********" at bounding box center [151, 129] width 132 height 11
click at [221, 131] on span "**********" at bounding box center [153, 129] width 137 height 11
click at [199, 163] on div at bounding box center [388, 204] width 777 height 901
click at [150, 40] on div "button" at bounding box center [159, 35] width 18 height 9
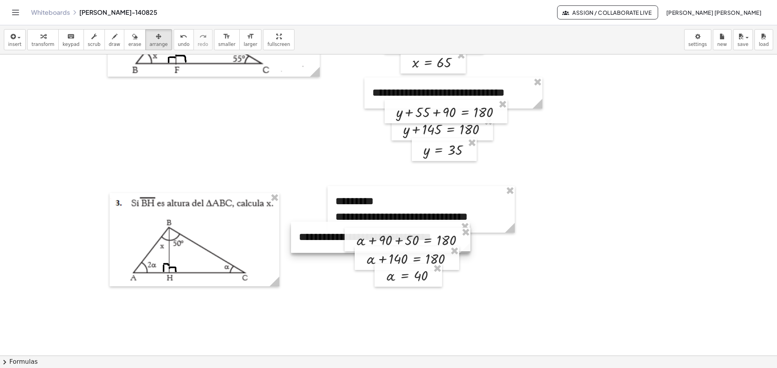
drag, startPoint x: 127, startPoint y: 134, endPoint x: 341, endPoint y: 241, distance: 238.9
click at [341, 241] on div at bounding box center [380, 236] width 179 height 31
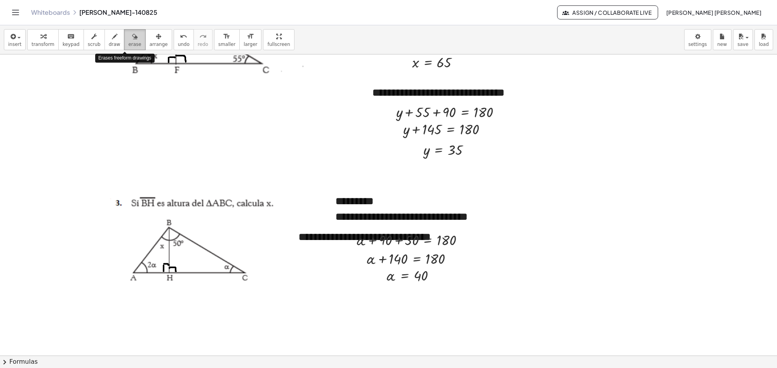
click at [132, 41] on icon "button" at bounding box center [134, 36] width 5 height 9
click at [180, 37] on icon "undo" at bounding box center [183, 36] width 7 height 9
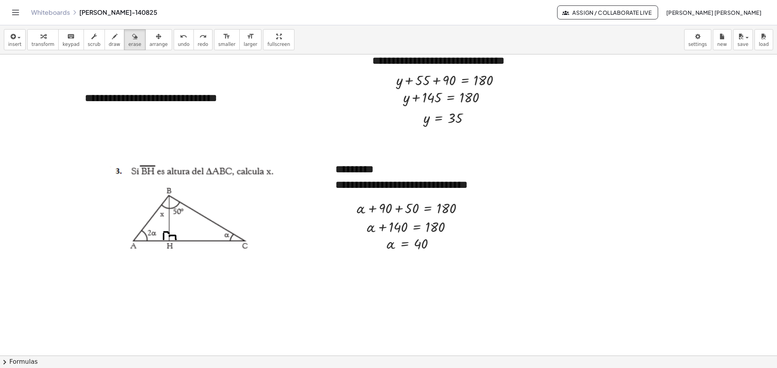
scroll to position [349, 0]
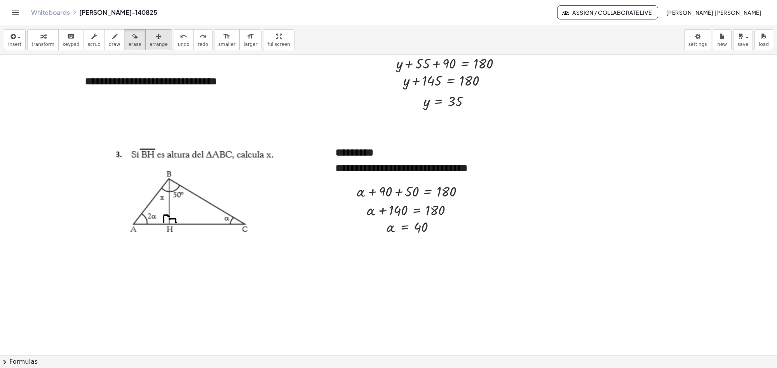
click at [145, 43] on button "arrange" at bounding box center [158, 39] width 27 height 21
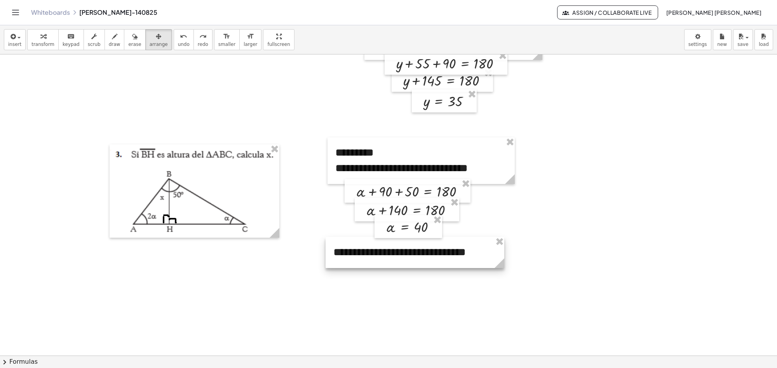
drag, startPoint x: 159, startPoint y: 92, endPoint x: 407, endPoint y: 262, distance: 301.5
click at [407, 262] on div at bounding box center [415, 252] width 179 height 31
click at [404, 294] on div at bounding box center [388, 156] width 777 height 901
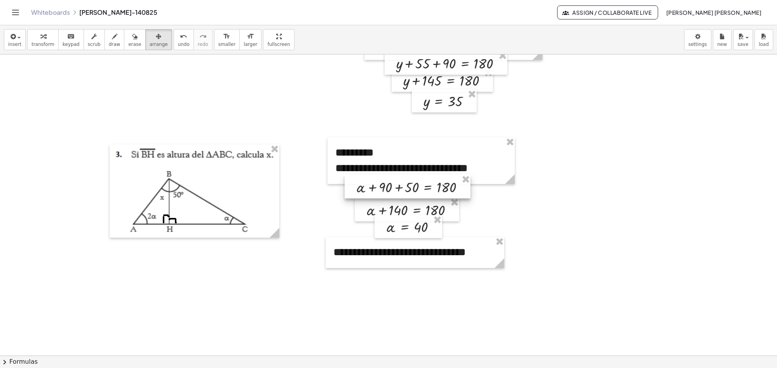
drag, startPoint x: 388, startPoint y: 195, endPoint x: 388, endPoint y: 190, distance: 4.3
click at [388, 190] on div at bounding box center [408, 186] width 126 height 24
drag, startPoint x: 392, startPoint y: 212, endPoint x: 393, endPoint y: 206, distance: 5.8
click at [393, 206] on div at bounding box center [407, 204] width 105 height 24
drag, startPoint x: 399, startPoint y: 229, endPoint x: 397, endPoint y: 224, distance: 5.6
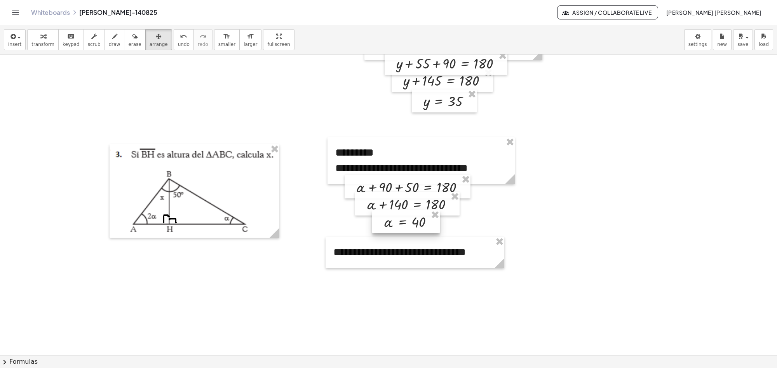
click at [397, 224] on div at bounding box center [406, 221] width 68 height 23
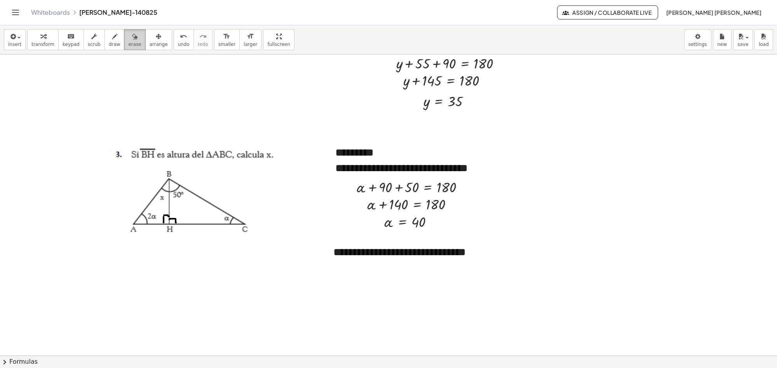
click at [129, 44] on span "erase" at bounding box center [134, 44] width 13 height 5
click at [12, 38] on icon "button" at bounding box center [12, 36] width 7 height 9
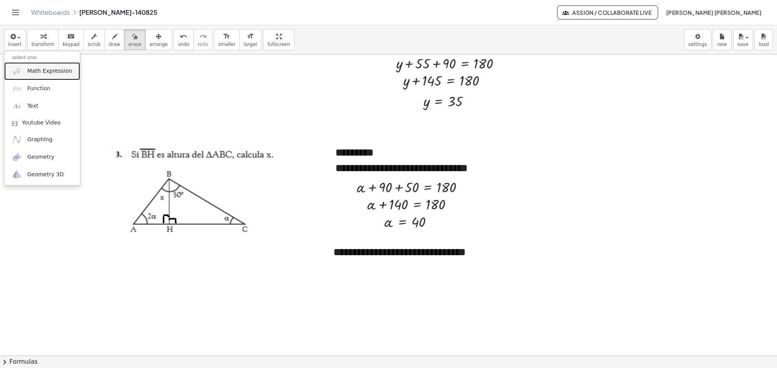
click at [33, 69] on span "Math Expression" at bounding box center [49, 71] width 45 height 8
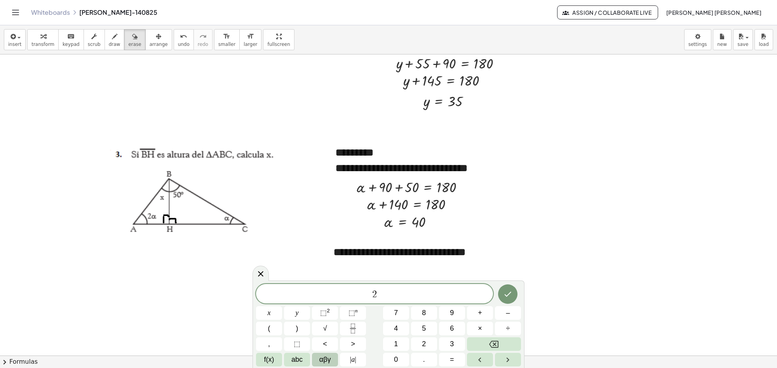
click at [321, 294] on span "αβγ" at bounding box center [325, 359] width 12 height 10
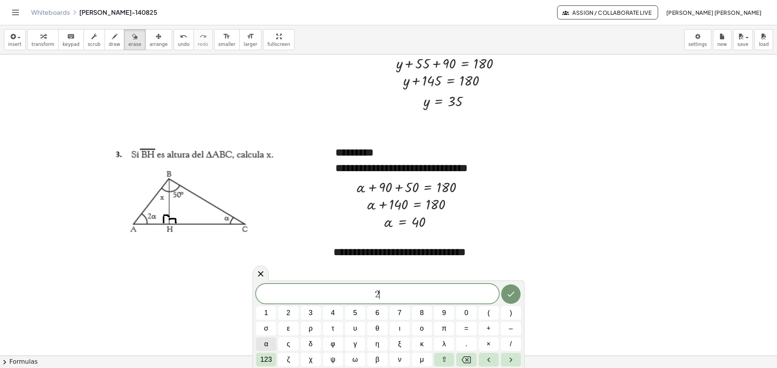
click at [267, 294] on span "α" at bounding box center [266, 343] width 4 height 10
click at [517, 294] on button "Done" at bounding box center [510, 293] width 19 height 19
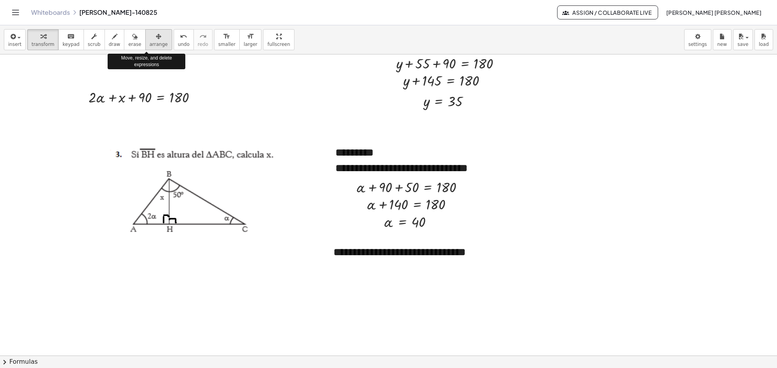
click at [156, 40] on icon "button" at bounding box center [158, 36] width 5 height 9
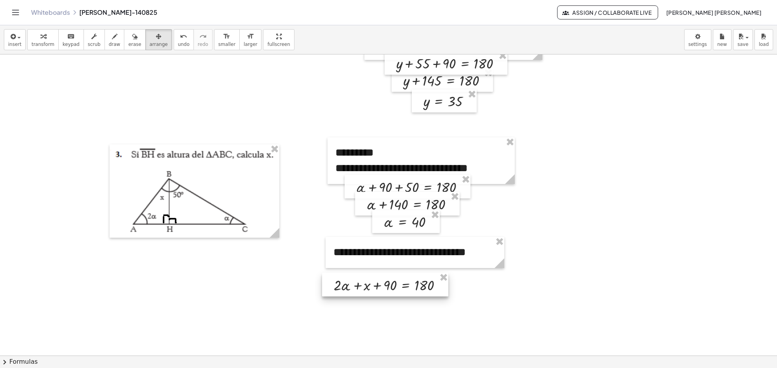
drag, startPoint x: 404, startPoint y: 277, endPoint x: 394, endPoint y: 288, distance: 14.9
click at [394, 288] on div at bounding box center [385, 284] width 126 height 24
drag, startPoint x: 394, startPoint y: 288, endPoint x: 267, endPoint y: 316, distance: 130.0
click at [267, 294] on div at bounding box center [388, 156] width 777 height 901
drag, startPoint x: 354, startPoint y: 287, endPoint x: 380, endPoint y: 278, distance: 27.0
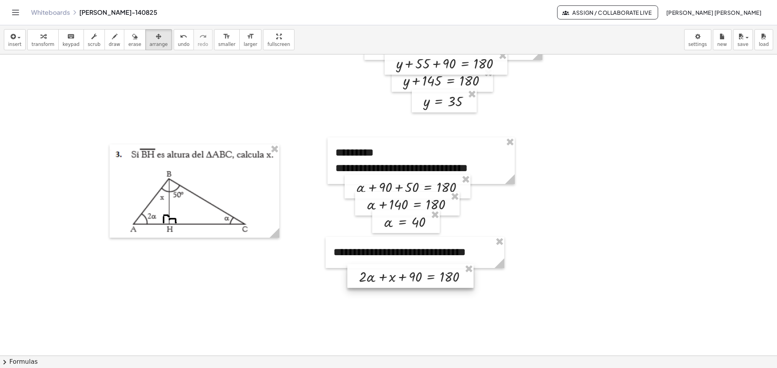
click at [380, 278] on div at bounding box center [410, 276] width 126 height 24
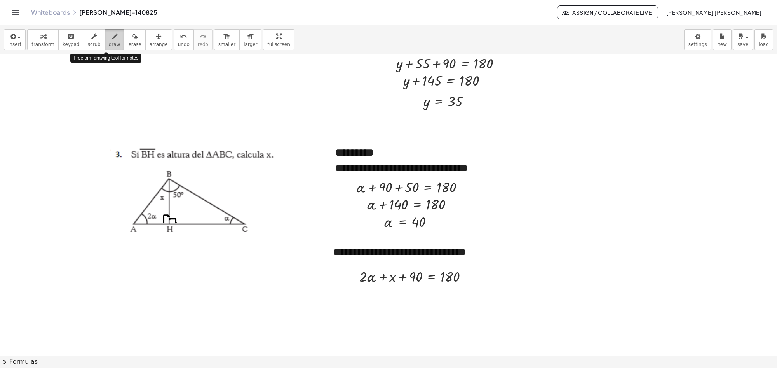
click at [112, 47] on button "draw" at bounding box center [115, 39] width 20 height 21
click at [16, 41] on button "insert" at bounding box center [15, 39] width 22 height 21
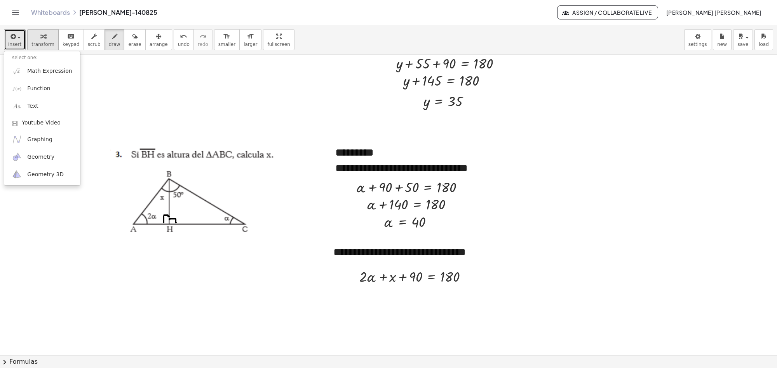
click at [39, 42] on span "transform" at bounding box center [42, 44] width 23 height 5
click at [150, 43] on span "arrange" at bounding box center [159, 44] width 18 height 5
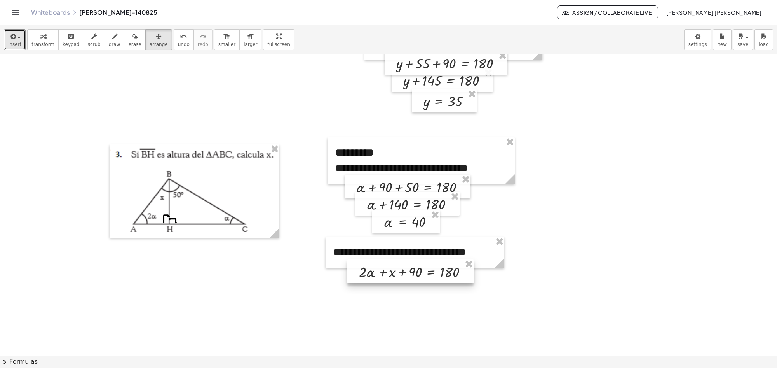
drag, startPoint x: 415, startPoint y: 282, endPoint x: 414, endPoint y: 278, distance: 4.7
click at [414, 278] on div at bounding box center [410, 271] width 126 height 24
click at [21, 42] on button "insert" at bounding box center [15, 39] width 22 height 21
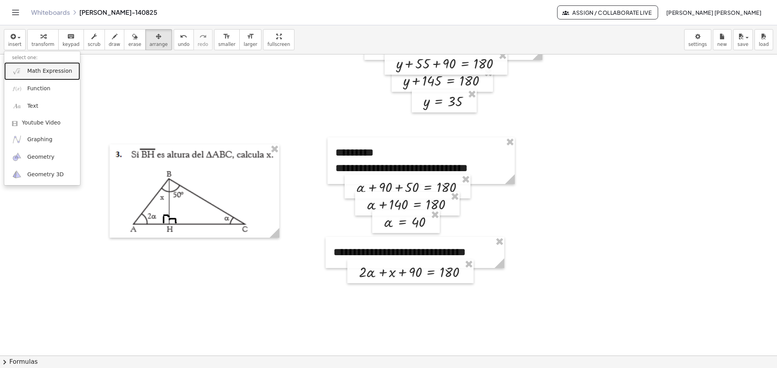
click at [30, 74] on span "Math Expression" at bounding box center [49, 71] width 45 height 8
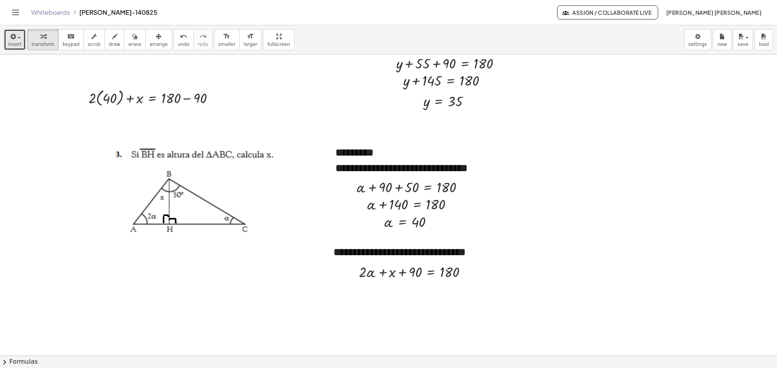
click at [18, 37] on span "button" at bounding box center [18, 38] width 3 height 2
click at [150, 44] on span "arrange" at bounding box center [159, 44] width 18 height 5
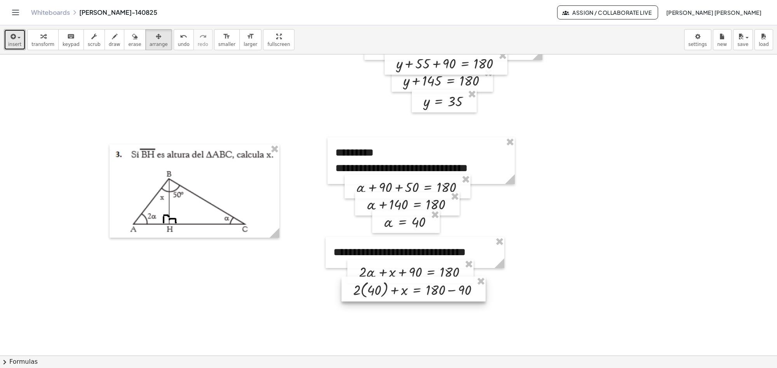
drag, startPoint x: 117, startPoint y: 98, endPoint x: 381, endPoint y: 289, distance: 326.1
click at [381, 289] on div at bounding box center [413, 288] width 144 height 25
click at [46, 45] on span "transform" at bounding box center [42, 44] width 23 height 5
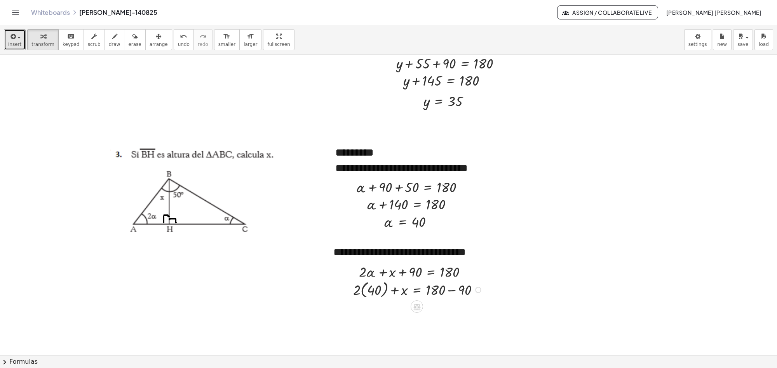
click at [371, 294] on div at bounding box center [419, 288] width 140 height 21
click at [174, 45] on button "undo undo" at bounding box center [184, 39] width 20 height 21
click at [49, 42] on span "transform" at bounding box center [42, 44] width 23 height 5
click at [449, 291] on div at bounding box center [419, 288] width 140 height 21
click at [178, 47] on span "undo" at bounding box center [184, 44] width 12 height 5
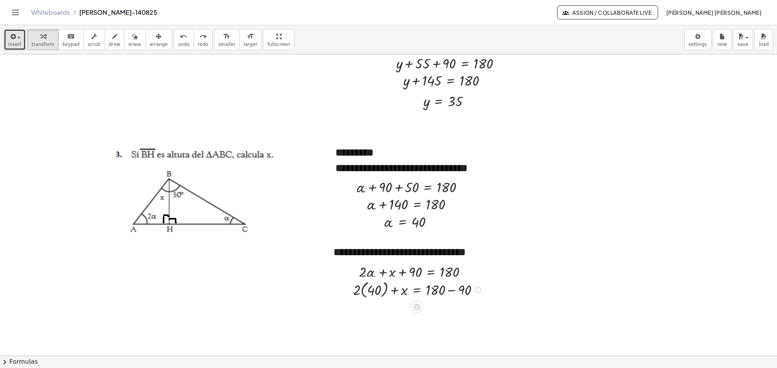
click at [374, 288] on div at bounding box center [419, 288] width 140 height 21
click at [380, 294] on div at bounding box center [419, 309] width 140 height 20
click at [174, 48] on button "undo undo" at bounding box center [184, 39] width 20 height 21
click at [18, 39] on div "button" at bounding box center [14, 35] width 13 height 9
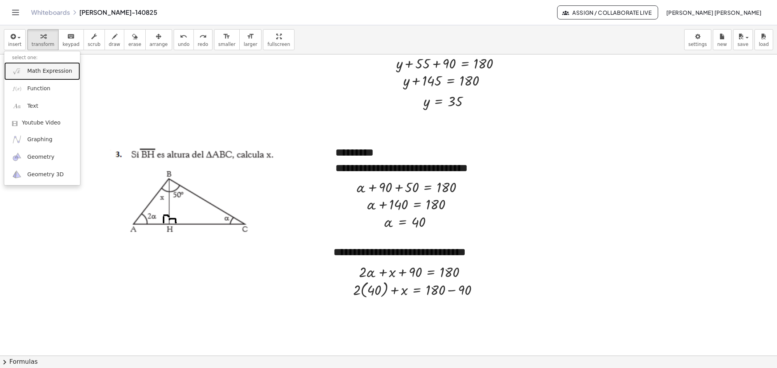
click at [36, 77] on link "Math Expression" at bounding box center [42, 70] width 76 height 17
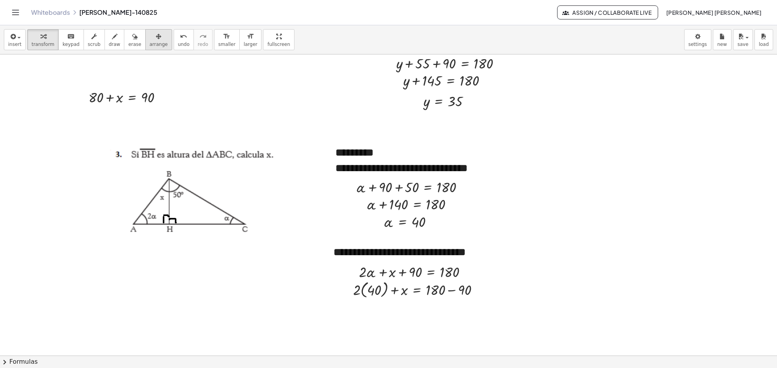
click at [145, 42] on button "arrange" at bounding box center [158, 39] width 27 height 21
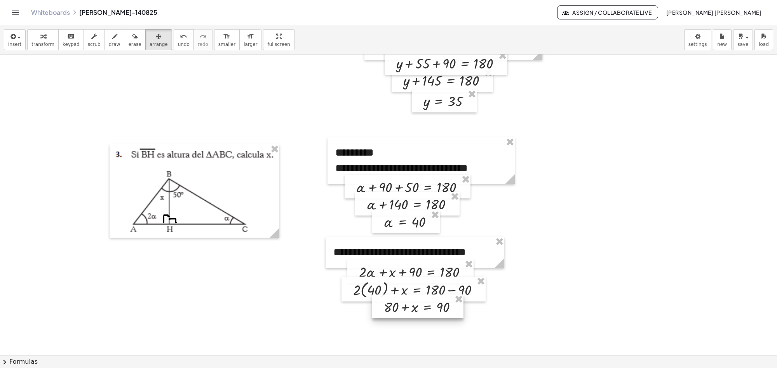
drag, startPoint x: 113, startPoint y: 102, endPoint x: 408, endPoint y: 311, distance: 362.0
click at [408, 294] on div at bounding box center [417, 306] width 91 height 24
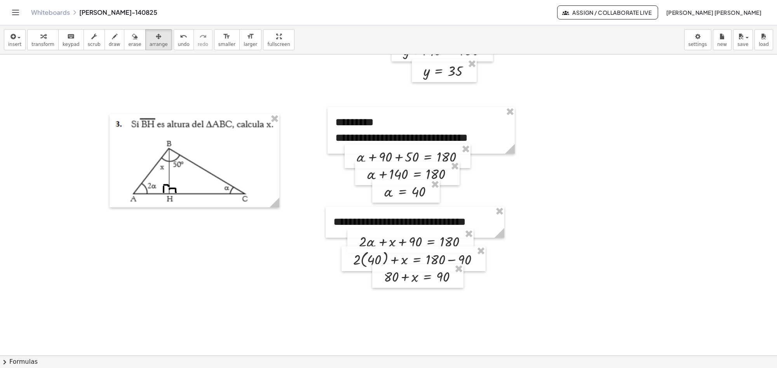
scroll to position [388, 0]
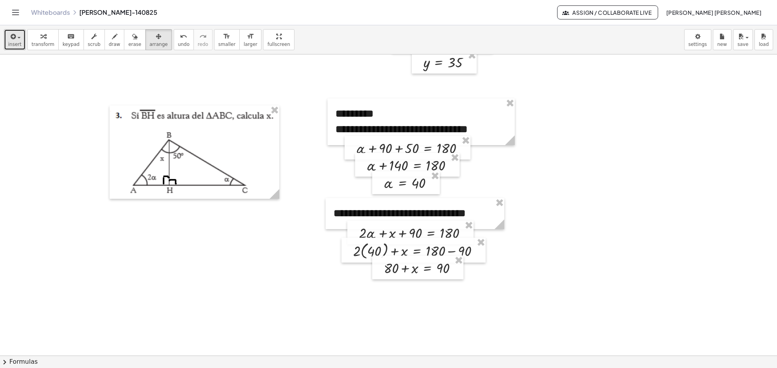
click at [22, 39] on button "insert" at bounding box center [15, 39] width 22 height 21
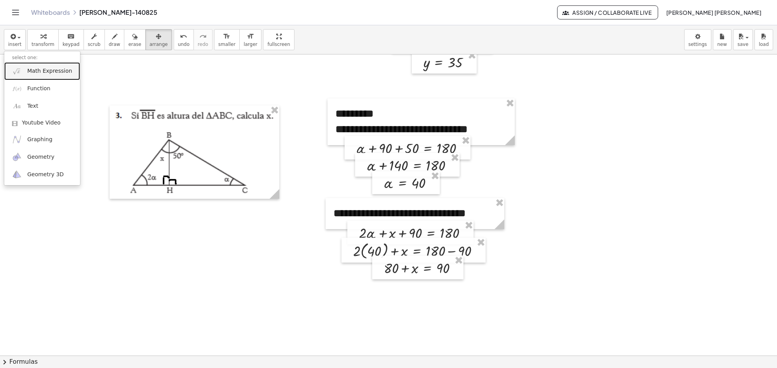
click at [37, 72] on span "Math Expression" at bounding box center [49, 71] width 45 height 8
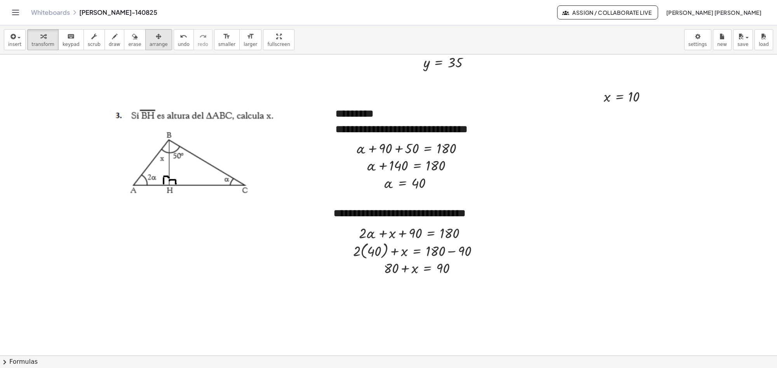
click at [150, 45] on span "arrange" at bounding box center [159, 44] width 18 height 5
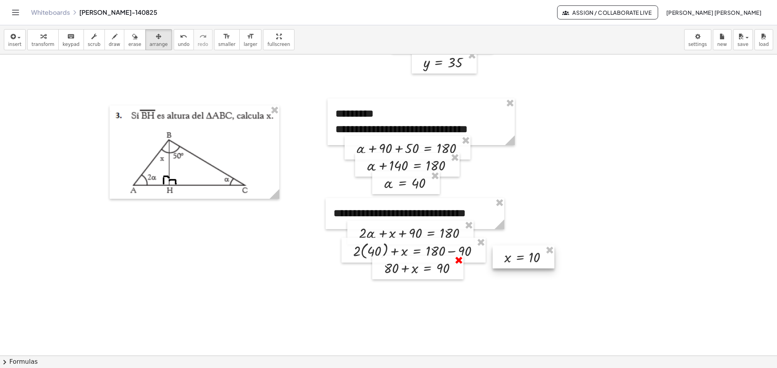
drag, startPoint x: 607, startPoint y: 99, endPoint x: 463, endPoint y: 262, distance: 218.0
click at [493, 268] on div at bounding box center [524, 256] width 62 height 23
drag, startPoint x: 462, startPoint y: 290, endPoint x: 409, endPoint y: 291, distance: 52.8
click at [409, 291] on div at bounding box center [426, 284] width 62 height 23
click at [128, 45] on span "erase" at bounding box center [134, 44] width 13 height 5
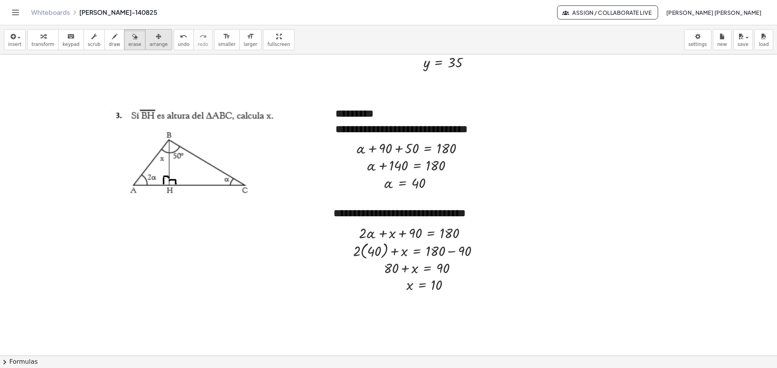
click at [151, 34] on div "button" at bounding box center [159, 35] width 18 height 9
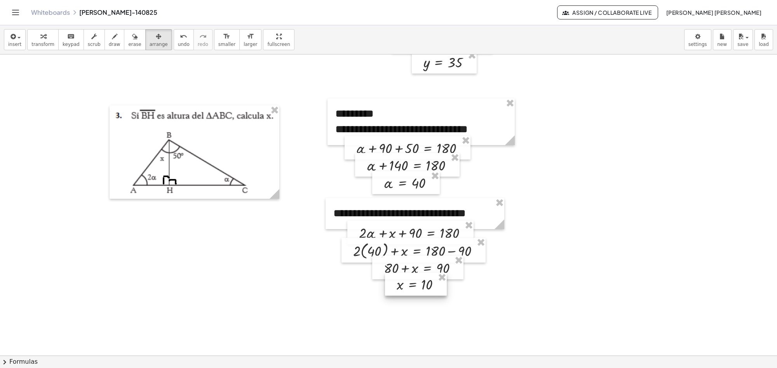
drag, startPoint x: 419, startPoint y: 286, endPoint x: 409, endPoint y: 286, distance: 9.7
click at [409, 286] on div at bounding box center [416, 283] width 62 height 23
click at [129, 44] on span "erase" at bounding box center [134, 44] width 13 height 5
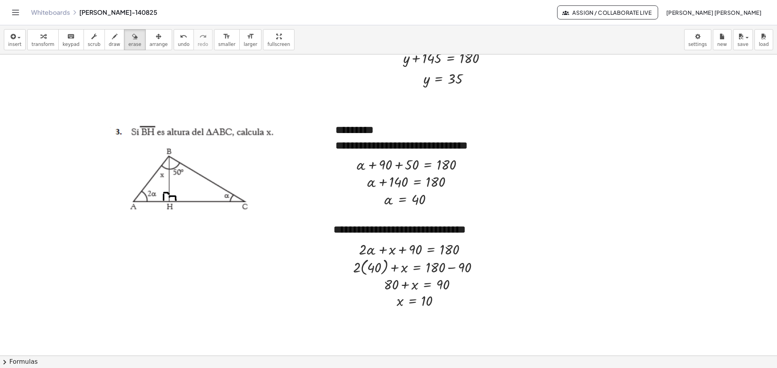
scroll to position [388, 0]
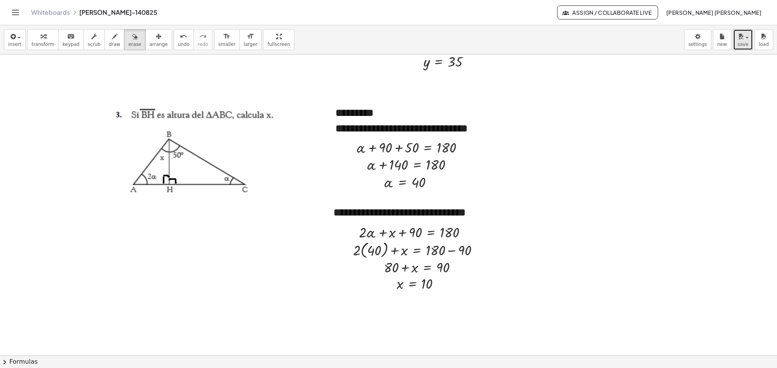
click at [621, 44] on span "save" at bounding box center [742, 44] width 11 height 5
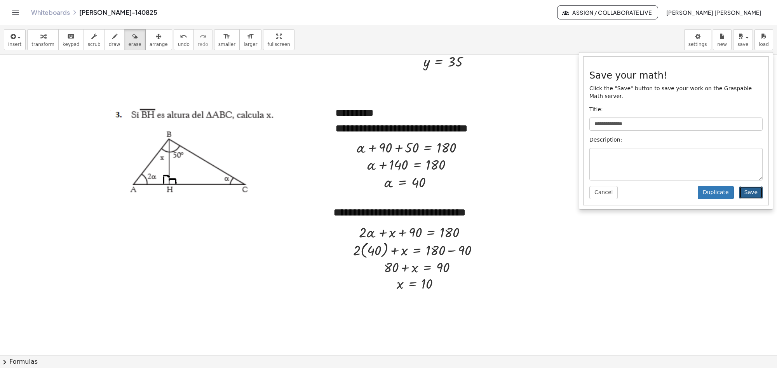
click at [621, 186] on button "Save" at bounding box center [750, 192] width 23 height 13
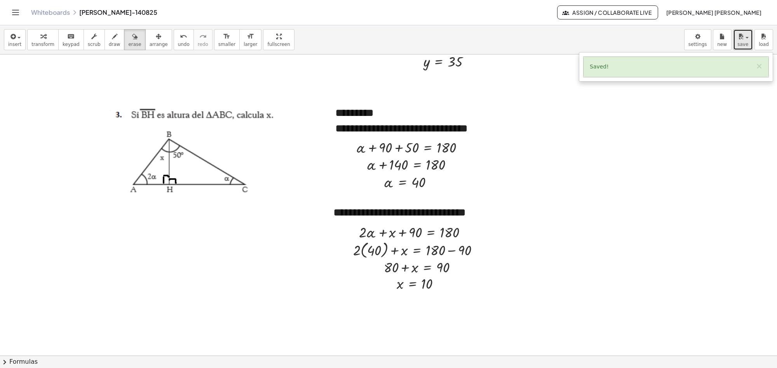
click at [621, 42] on span "save" at bounding box center [742, 44] width 11 height 5
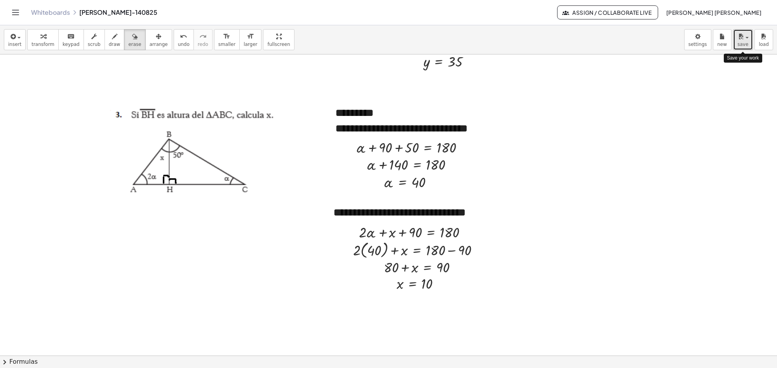
click at [621, 42] on span "save" at bounding box center [742, 44] width 11 height 5
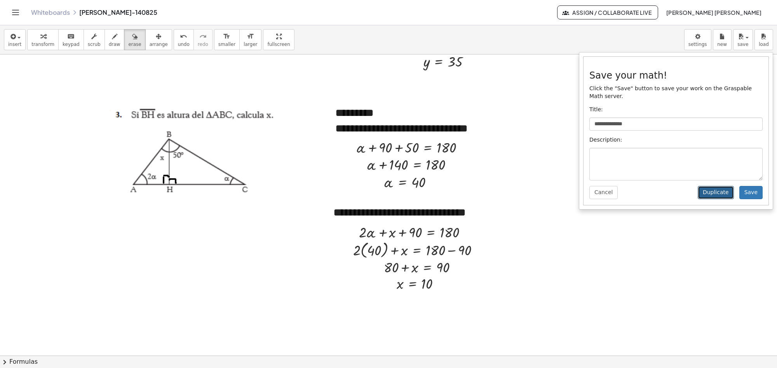
click at [621, 186] on button "Duplicate" at bounding box center [716, 192] width 36 height 13
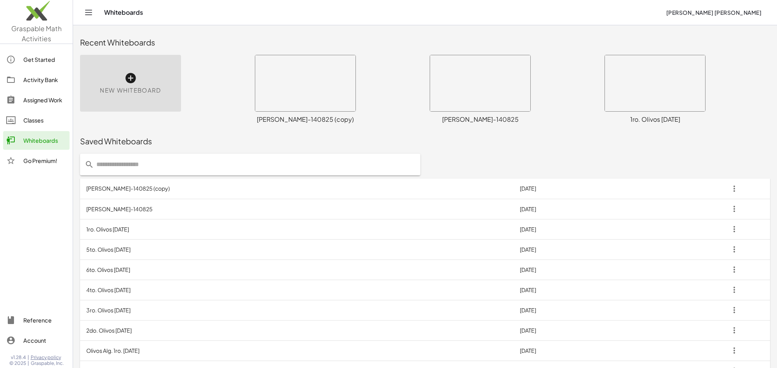
click at [116, 189] on td "[PERSON_NAME]-140825 (copy)" at bounding box center [297, 188] width 434 height 20
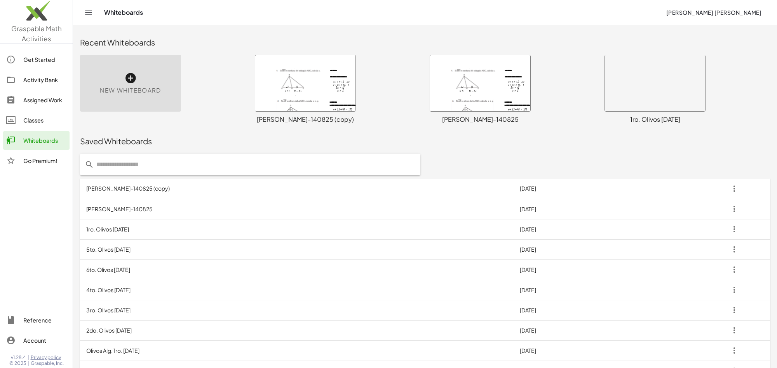
click at [116, 189] on td "[PERSON_NAME]-140825 (copy)" at bounding box center [297, 188] width 434 height 20
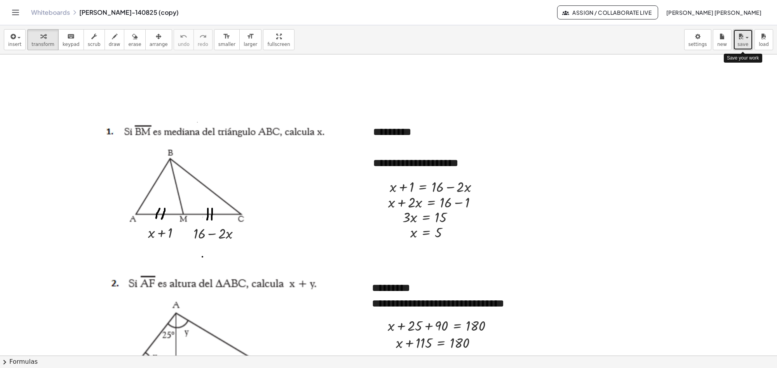
click at [746, 36] on div "button" at bounding box center [742, 35] width 11 height 9
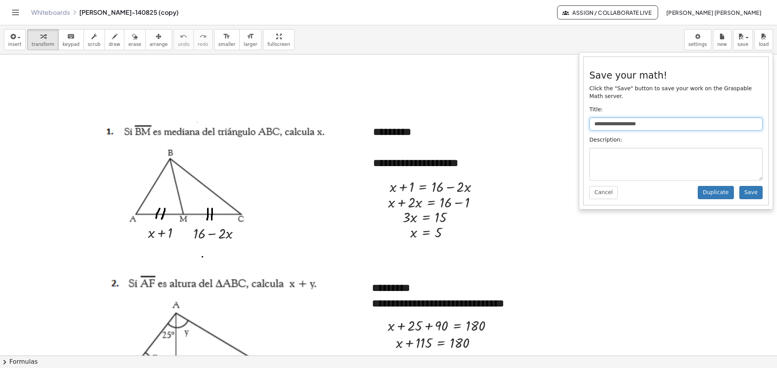
click at [606, 118] on input "**********" at bounding box center [675, 123] width 173 height 13
click at [675, 117] on input "**********" at bounding box center [675, 123] width 173 height 13
type input "**********"
click at [752, 186] on button "Save" at bounding box center [750, 192] width 23 height 13
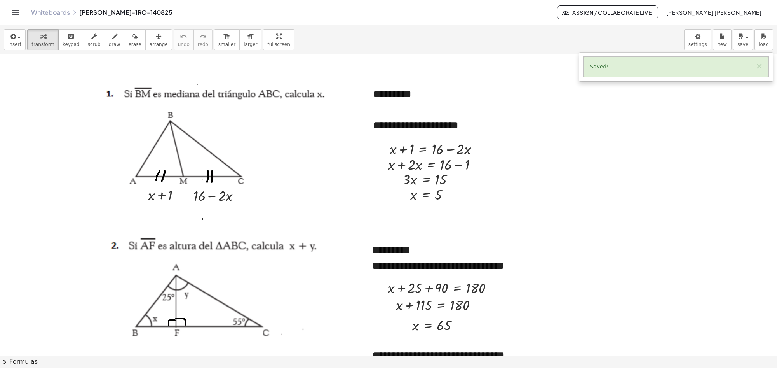
scroll to position [49, 0]
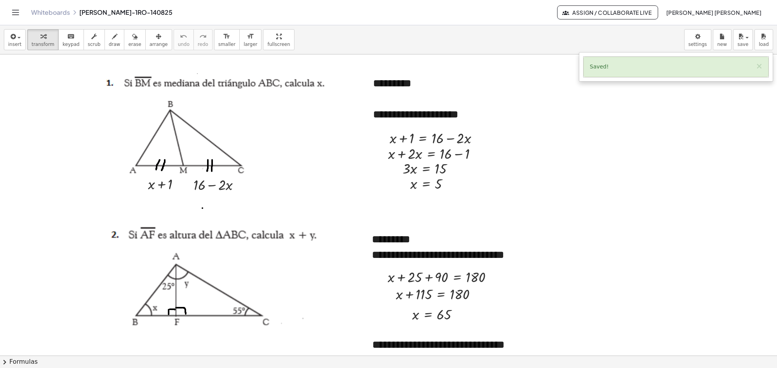
drag, startPoint x: 501, startPoint y: 191, endPoint x: 517, endPoint y: 177, distance: 21.2
click at [517, 177] on div at bounding box center [388, 330] width 777 height 648
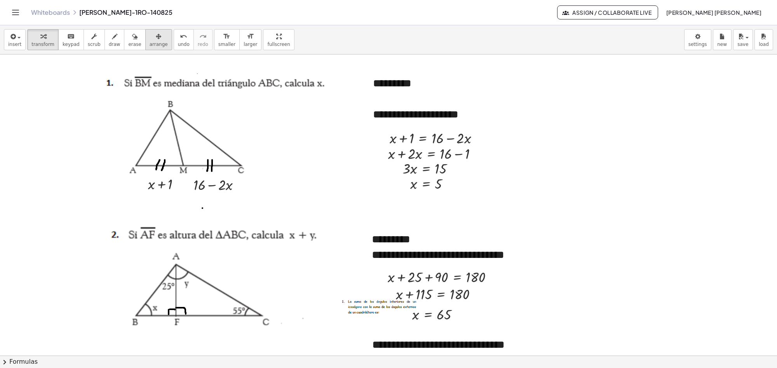
click at [148, 49] on button "arrange" at bounding box center [158, 39] width 27 height 21
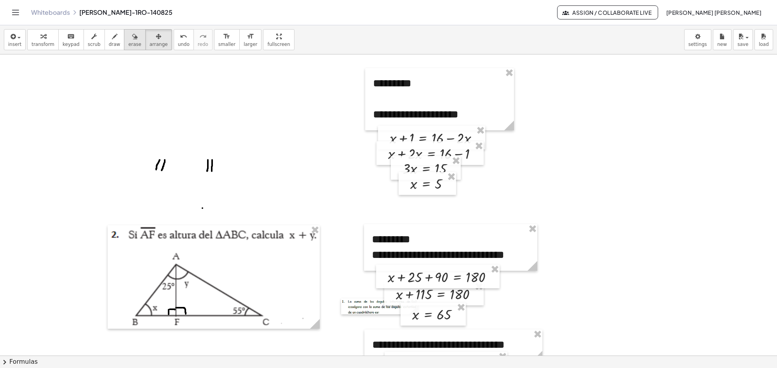
click at [128, 45] on span "erase" at bounding box center [134, 44] width 13 height 5
drag, startPoint x: 154, startPoint y: 164, endPoint x: 206, endPoint y: 178, distance: 54.0
click at [206, 165] on div at bounding box center [388, 330] width 777 height 648
drag, startPoint x: 202, startPoint y: 205, endPoint x: 205, endPoint y: 209, distance: 4.5
click at [205, 209] on div at bounding box center [388, 330] width 777 height 648
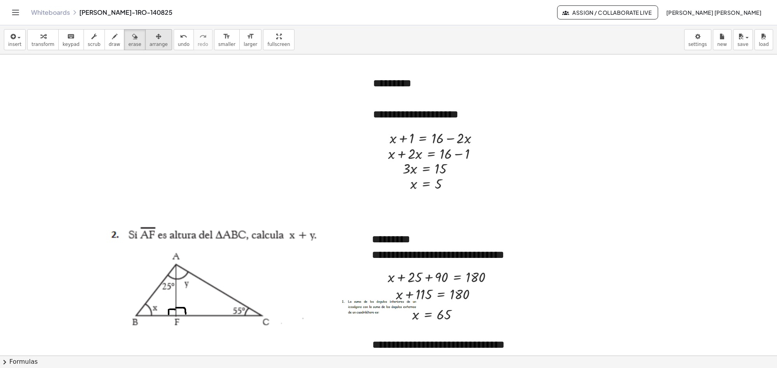
click at [150, 45] on span "arrange" at bounding box center [159, 44] width 18 height 5
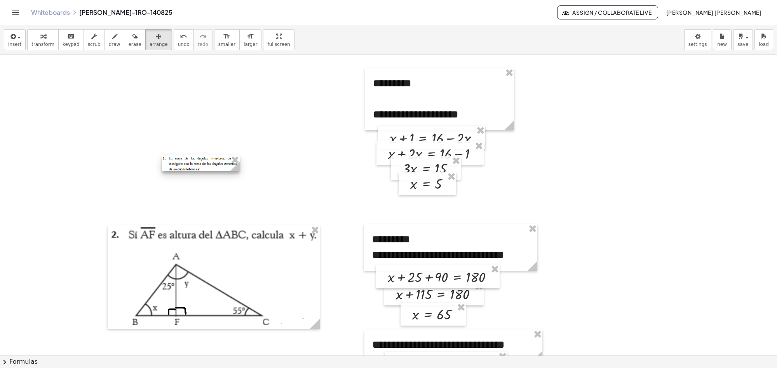
drag, startPoint x: 374, startPoint y: 302, endPoint x: 195, endPoint y: 149, distance: 235.8
click at [195, 155] on div at bounding box center [201, 163] width 78 height 16
drag, startPoint x: 193, startPoint y: 151, endPoint x: 155, endPoint y: 108, distance: 57.5
click at [162, 108] on div at bounding box center [169, 111] width 78 height 16
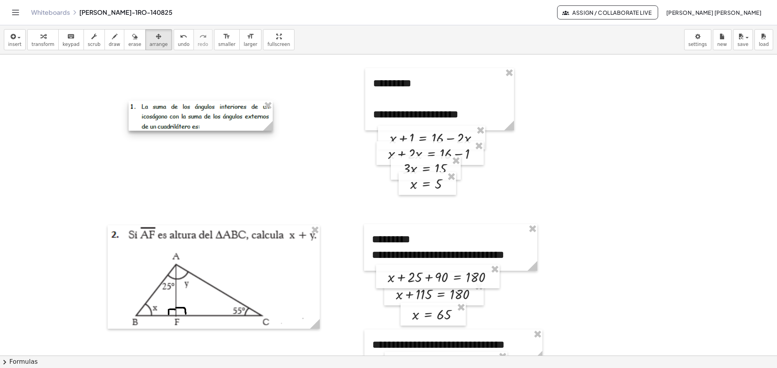
drag, startPoint x: 206, startPoint y: 116, endPoint x: 260, endPoint y: 204, distance: 103.7
click at [275, 210] on div "**********" at bounding box center [388, 330] width 777 height 648
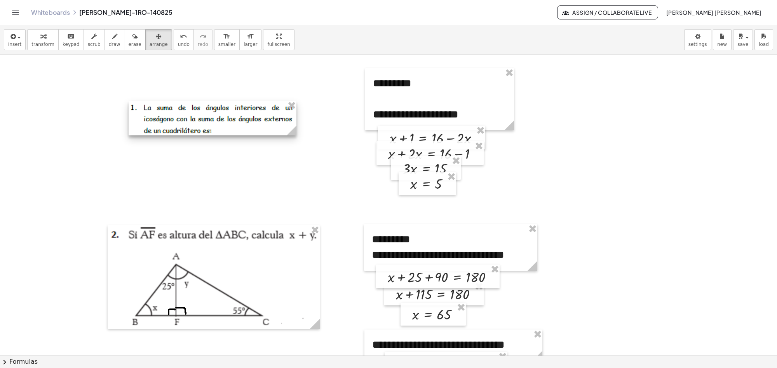
drag, startPoint x: 273, startPoint y: 129, endPoint x: 294, endPoint y: 156, distance: 35.1
click at [294, 156] on div "**********" at bounding box center [388, 330] width 777 height 648
drag, startPoint x: 237, startPoint y: 113, endPoint x: 218, endPoint y: 118, distance: 20.1
click at [220, 115] on div at bounding box center [196, 119] width 168 height 35
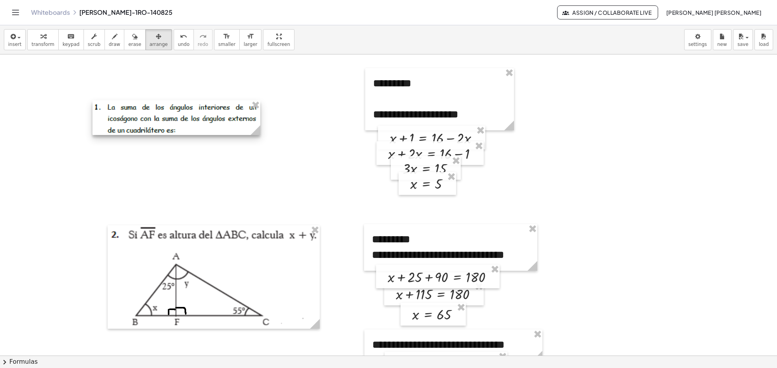
drag, startPoint x: 216, startPoint y: 120, endPoint x: 199, endPoint y: 117, distance: 17.6
click at [199, 117] on div at bounding box center [176, 117] width 168 height 35
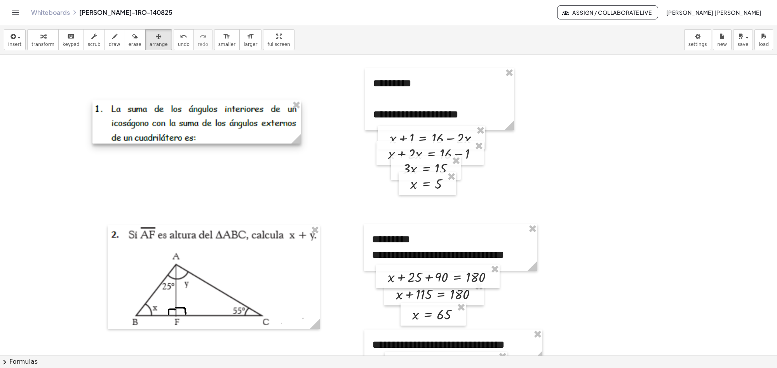
drag, startPoint x: 258, startPoint y: 134, endPoint x: 299, endPoint y: 182, distance: 62.5
click at [299, 182] on div "**********" at bounding box center [388, 330] width 777 height 648
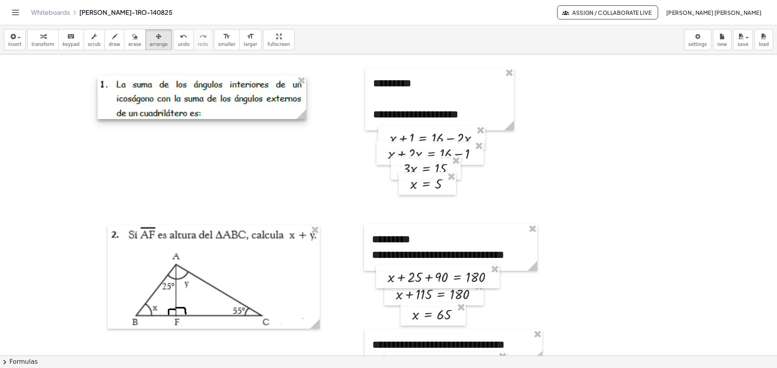
drag, startPoint x: 188, startPoint y: 120, endPoint x: 193, endPoint y: 96, distance: 25.0
click at [193, 96] on div at bounding box center [202, 97] width 209 height 43
click at [225, 158] on div at bounding box center [388, 330] width 777 height 648
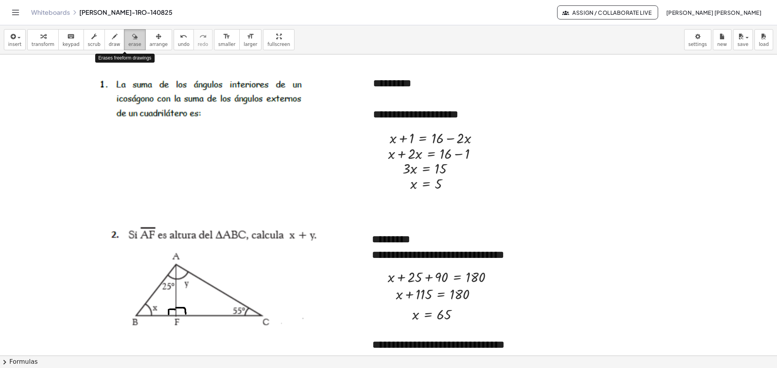
click at [129, 42] on span "erase" at bounding box center [134, 44] width 13 height 5
click at [150, 40] on div "button" at bounding box center [159, 35] width 18 height 9
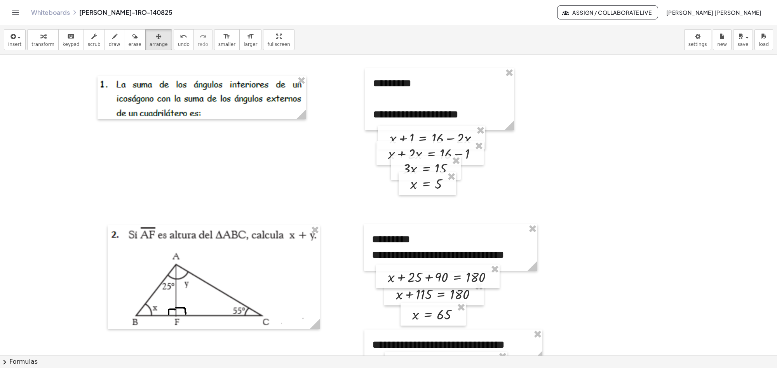
click at [257, 149] on div at bounding box center [388, 330] width 777 height 648
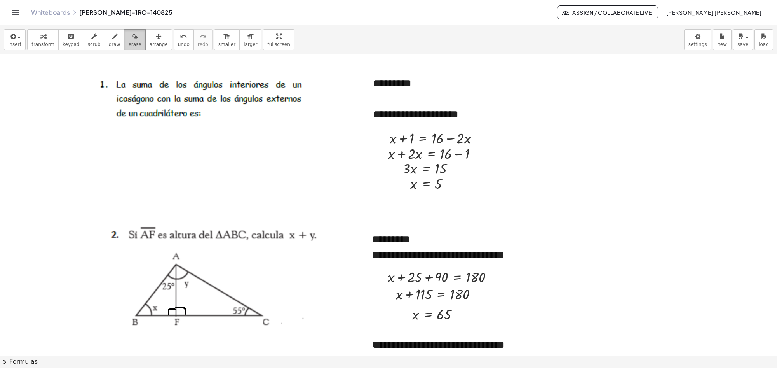
click at [128, 45] on span "erase" at bounding box center [134, 44] width 13 height 5
click at [409, 90] on div at bounding box center [388, 330] width 777 height 648
click at [150, 38] on div "button" at bounding box center [159, 35] width 18 height 9
click at [63, 42] on span "keypad" at bounding box center [71, 44] width 17 height 5
click at [414, 82] on div "*********" at bounding box center [439, 84] width 133 height 16
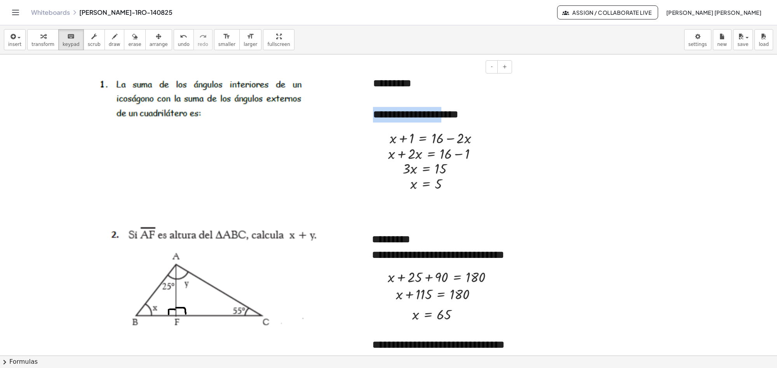
drag, startPoint x: 375, startPoint y: 117, endPoint x: 460, endPoint y: 123, distance: 85.7
click at [460, 123] on div "**********" at bounding box center [439, 99] width 149 height 62
click at [346, 156] on div at bounding box center [388, 330] width 777 height 648
click at [150, 36] on div "button" at bounding box center [159, 35] width 18 height 9
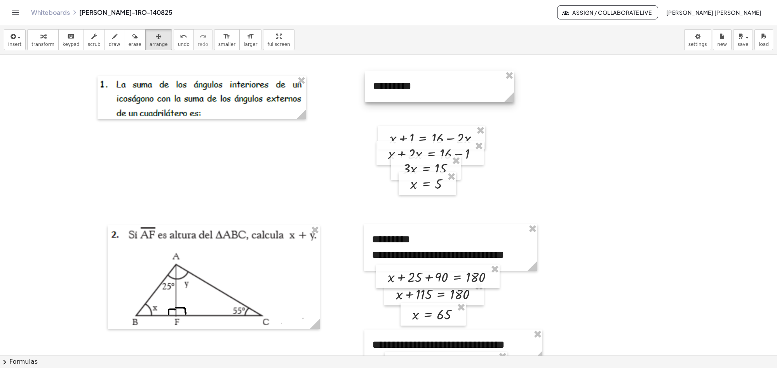
click at [428, 96] on div at bounding box center [439, 86] width 149 height 31
click at [321, 146] on div at bounding box center [388, 330] width 777 height 648
click at [128, 43] on span "erase" at bounding box center [134, 44] width 13 height 5
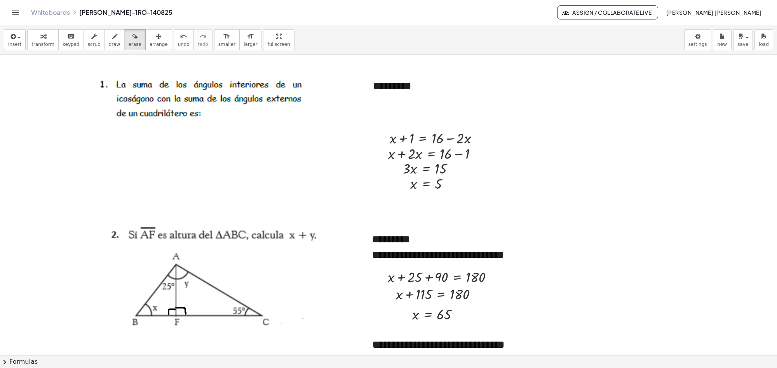
click at [420, 137] on div at bounding box center [388, 330] width 777 height 648
click at [156, 38] on icon "button" at bounding box center [158, 36] width 5 height 9
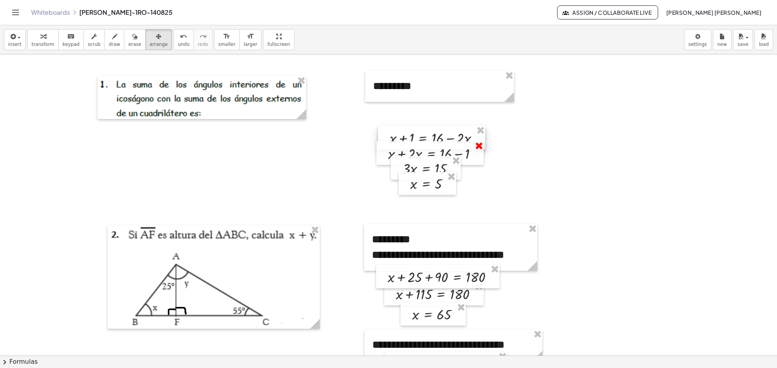
drag, startPoint x: 478, startPoint y: 133, endPoint x: 478, endPoint y: 145, distance: 11.3
click at [478, 140] on div "**********" at bounding box center [388, 330] width 777 height 648
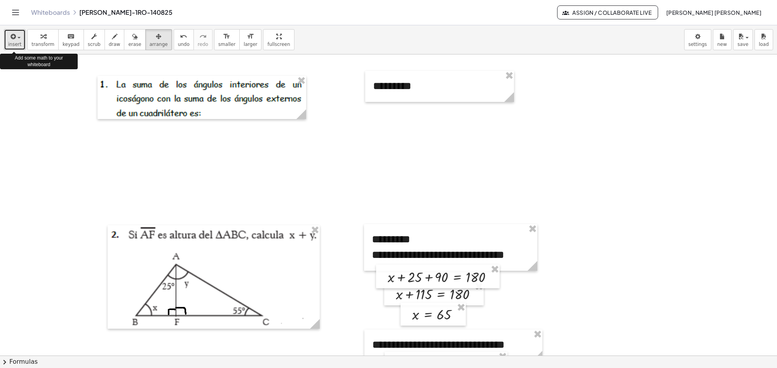
click at [20, 36] on button "insert" at bounding box center [15, 39] width 22 height 21
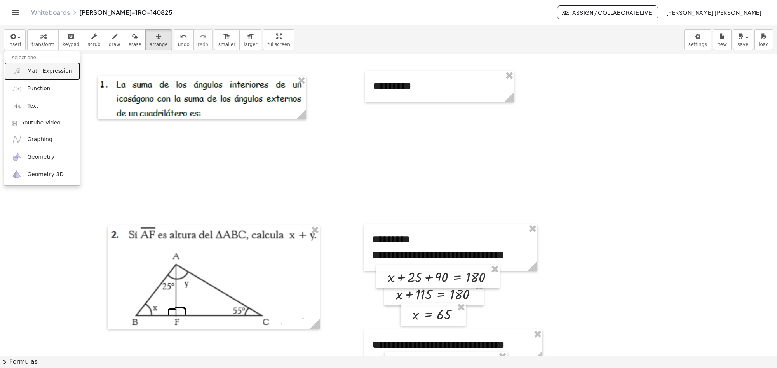
click at [37, 74] on span "Math Expression" at bounding box center [49, 71] width 45 height 8
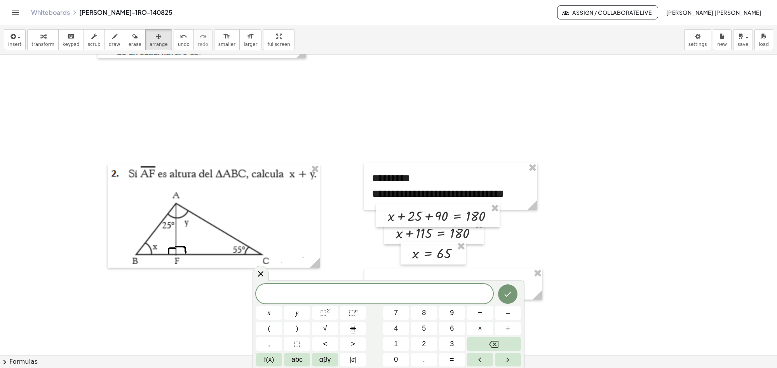
scroll to position [123, 0]
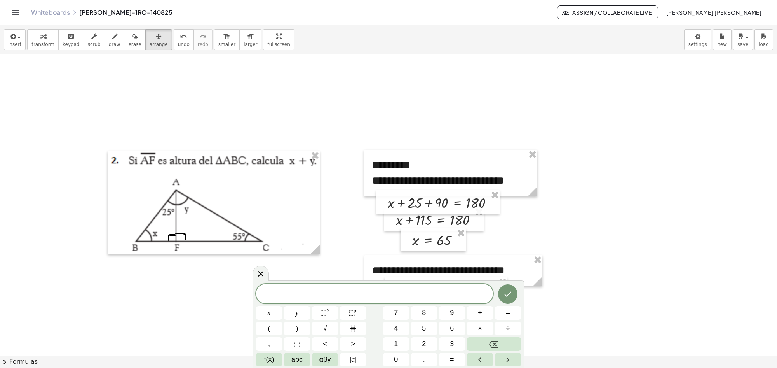
drag, startPoint x: 352, startPoint y: 272, endPoint x: 355, endPoint y: 257, distance: 15.5
click at [355, 251] on div at bounding box center [388, 256] width 777 height 648
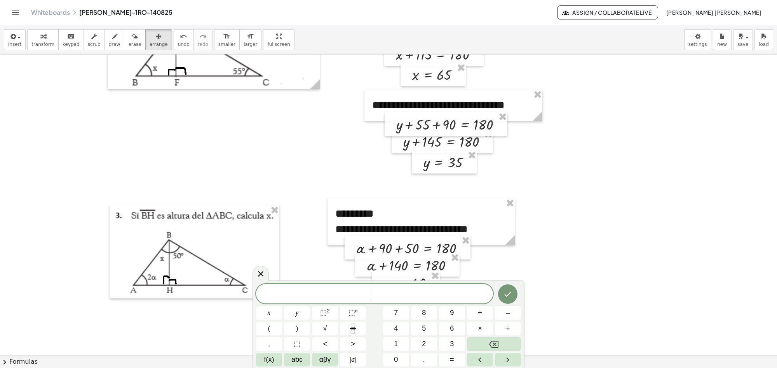
scroll to position [307, 0]
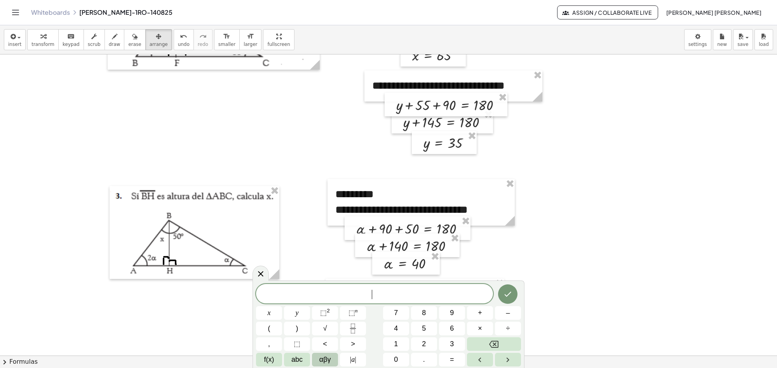
click at [323, 358] on span "αβγ" at bounding box center [325, 359] width 12 height 10
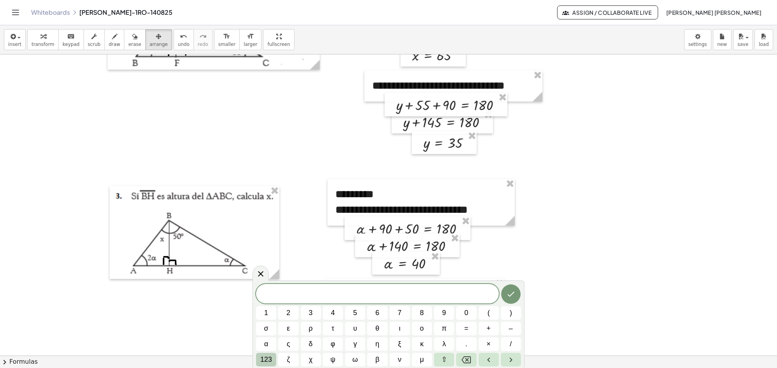
click at [269, 358] on span "123" at bounding box center [266, 359] width 12 height 10
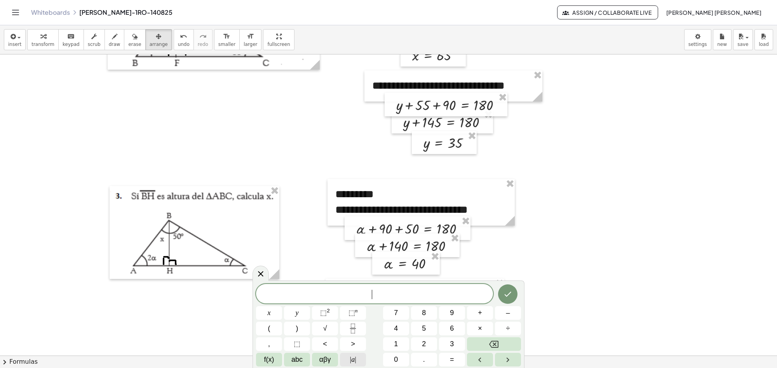
click at [344, 359] on button "| a |" at bounding box center [353, 359] width 26 height 14
click at [291, 359] on button "abc" at bounding box center [297, 359] width 26 height 14
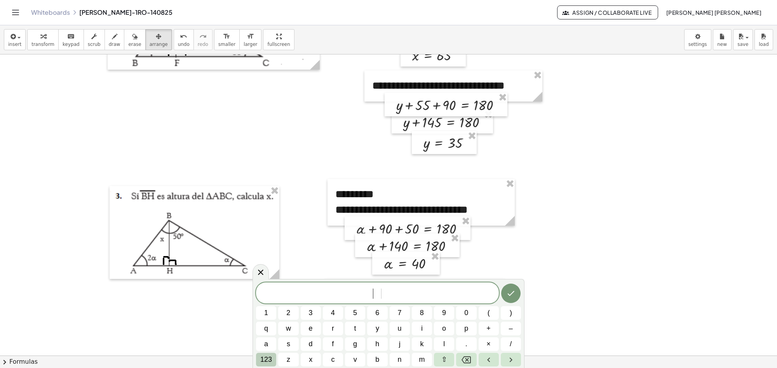
click at [264, 356] on span "123" at bounding box center [266, 359] width 12 height 10
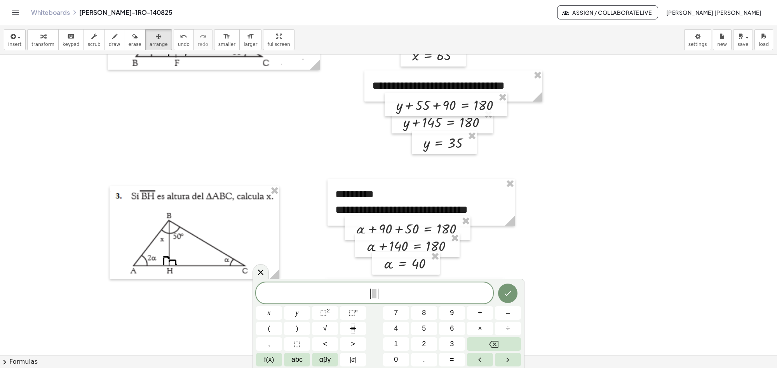
click at [257, 270] on icon at bounding box center [260, 271] width 9 height 9
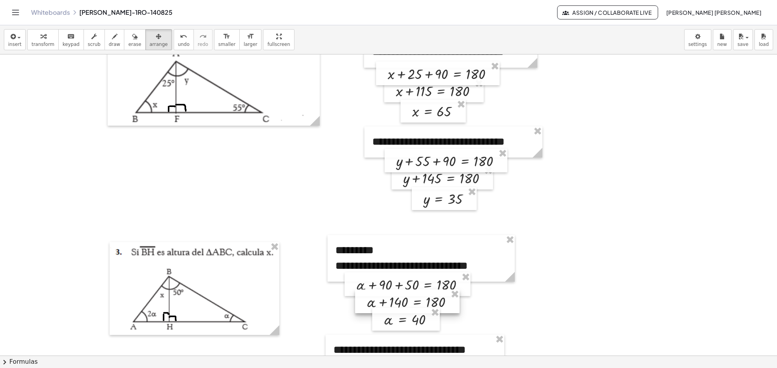
scroll to position [251, 0]
click at [19, 33] on div "button" at bounding box center [14, 35] width 13 height 9
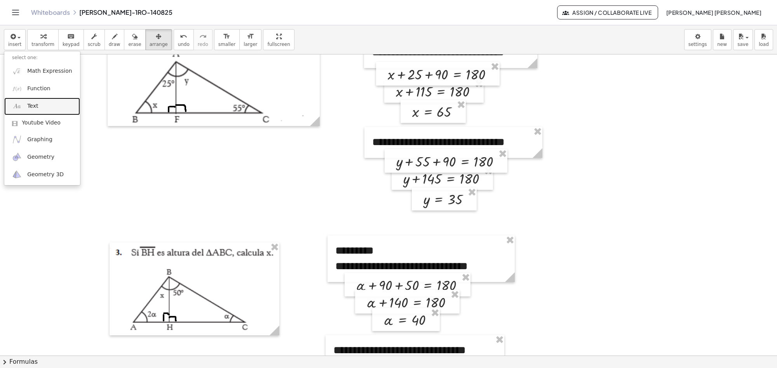
click at [45, 104] on link "Text" at bounding box center [42, 106] width 76 height 17
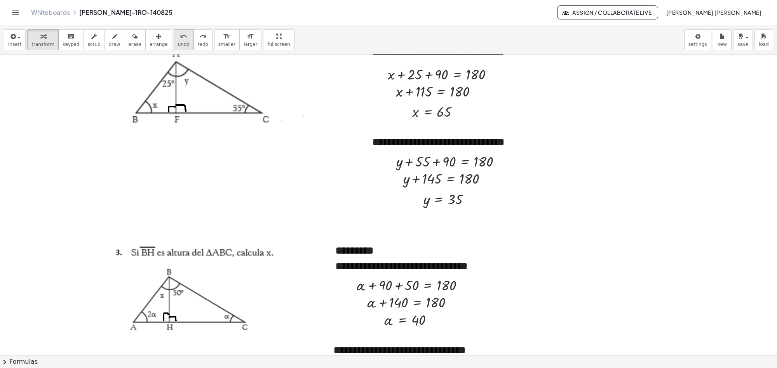
click at [180, 33] on icon "undo" at bounding box center [183, 36] width 7 height 9
click at [19, 36] on div "button" at bounding box center [14, 35] width 13 height 9
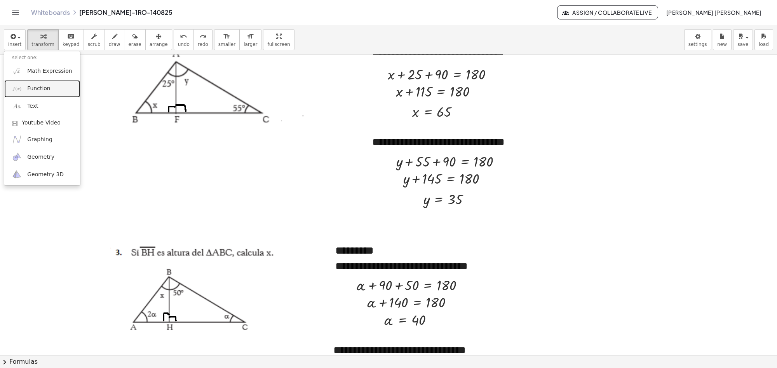
click at [37, 84] on link "Function" at bounding box center [42, 88] width 76 height 17
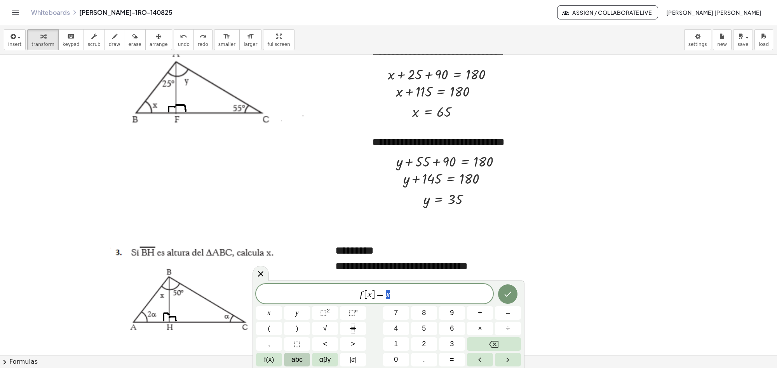
click at [300, 360] on span "abc" at bounding box center [296, 359] width 11 height 10
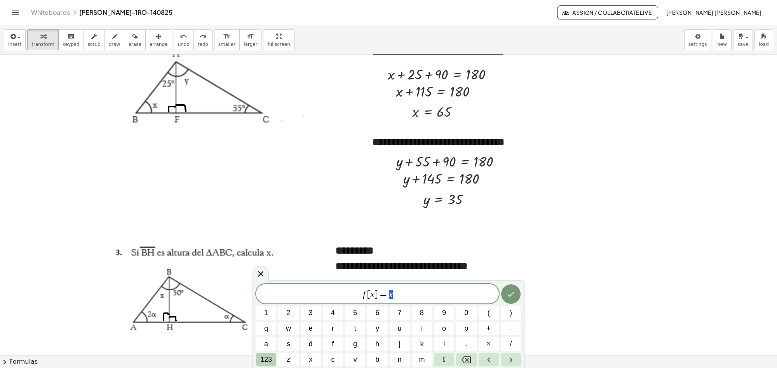
click at [267, 354] on span "123" at bounding box center [266, 359] width 12 height 10
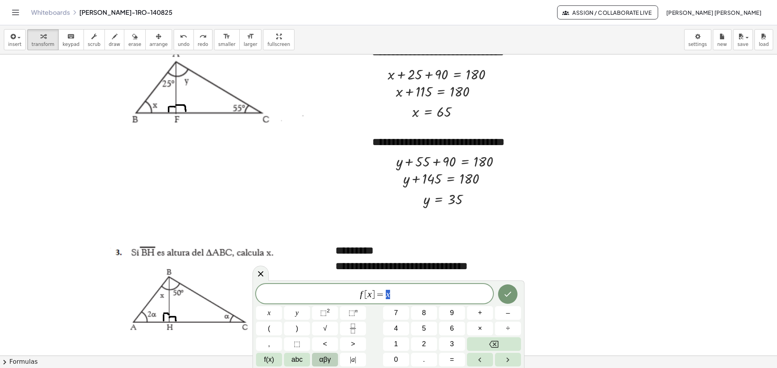
click at [319, 360] on span "αβγ" at bounding box center [325, 359] width 12 height 10
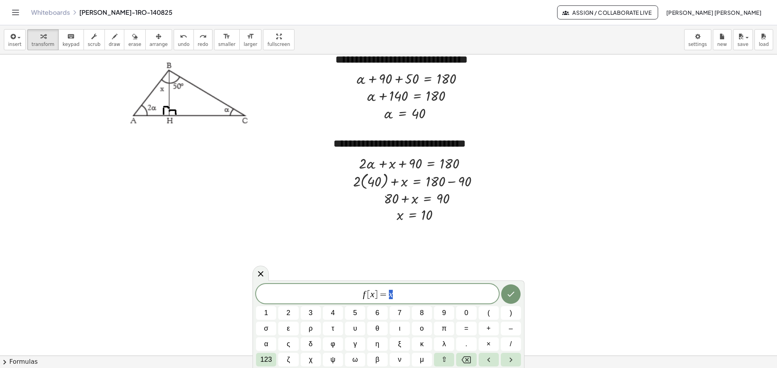
scroll to position [456, 0]
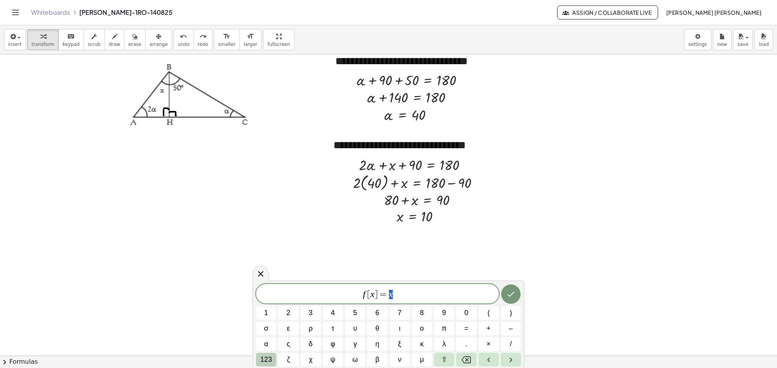
click at [266, 359] on span "123" at bounding box center [266, 359] width 12 height 10
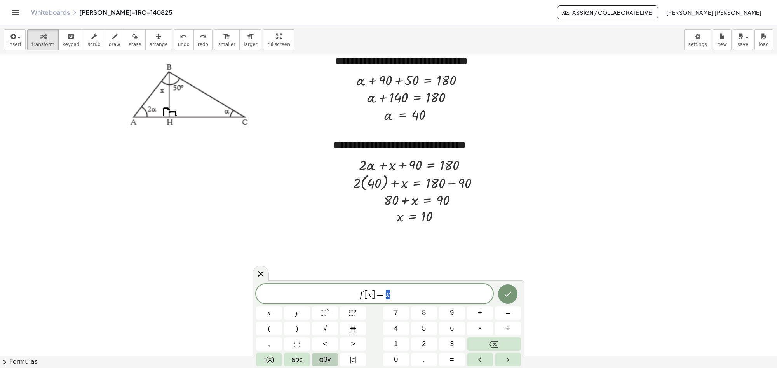
click at [326, 360] on span "αβγ" at bounding box center [325, 359] width 12 height 10
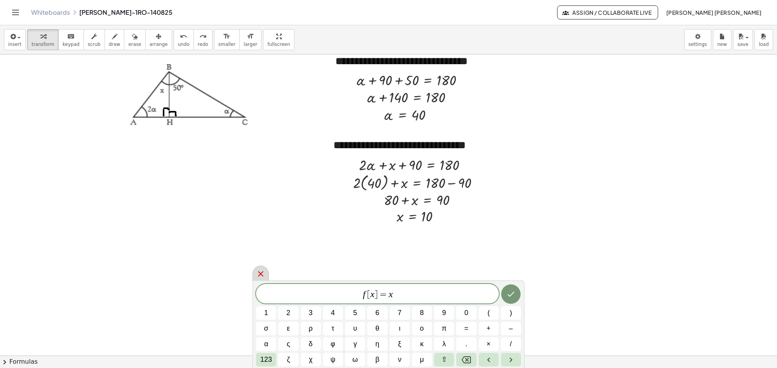
click at [263, 272] on icon at bounding box center [260, 273] width 9 height 9
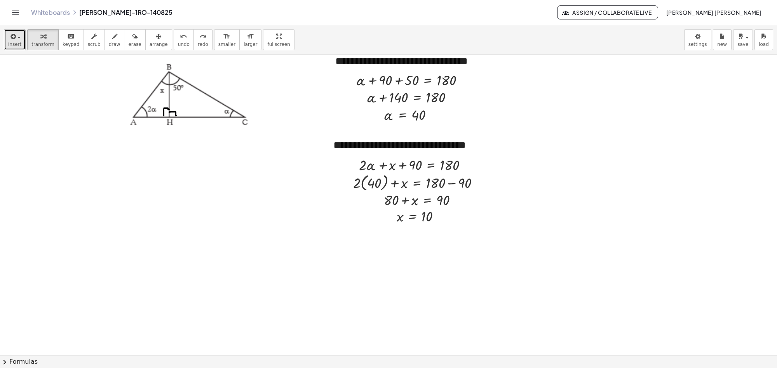
click at [12, 42] on span "insert" at bounding box center [14, 44] width 13 height 5
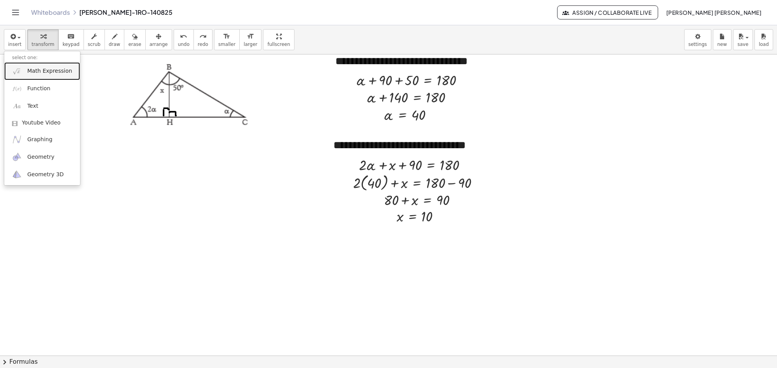
click at [34, 65] on link "Math Expression" at bounding box center [42, 70] width 76 height 17
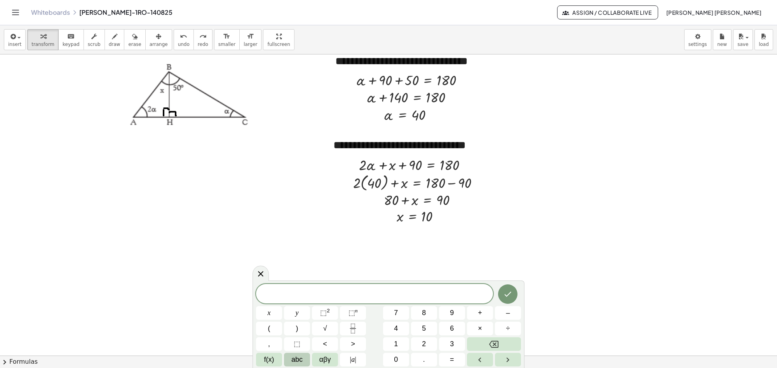
click at [302, 360] on span "abc" at bounding box center [296, 359] width 11 height 10
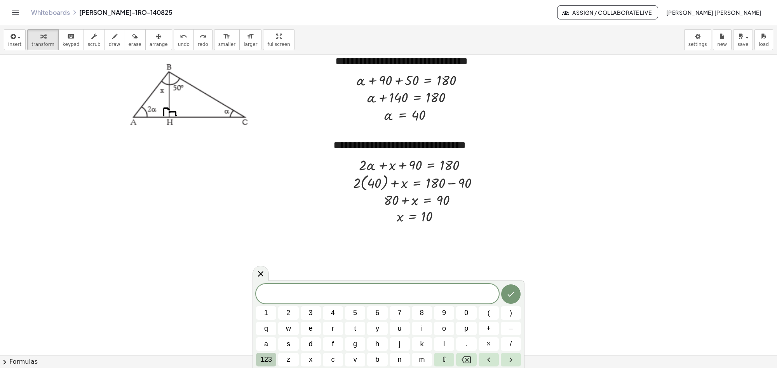
click at [272, 359] on span "123" at bounding box center [266, 359] width 12 height 10
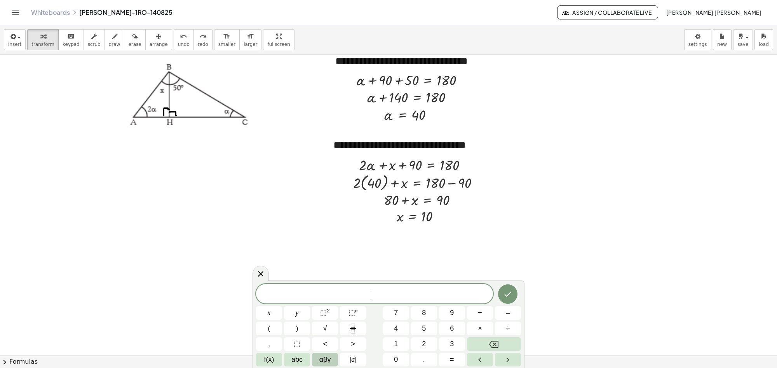
click at [319, 358] on button "αβγ" at bounding box center [325, 359] width 26 height 14
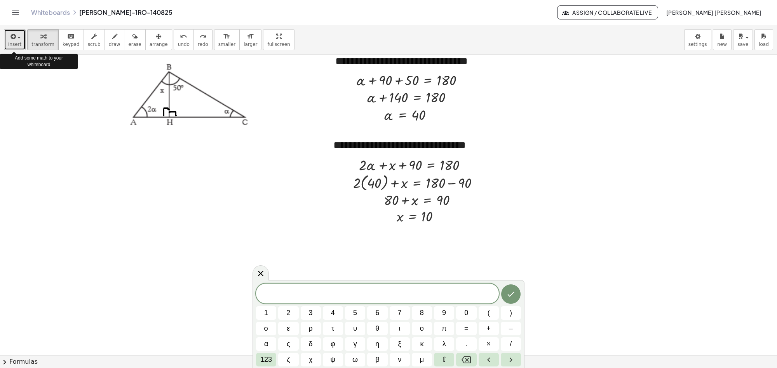
click at [18, 38] on span "button" at bounding box center [18, 38] width 3 height 2
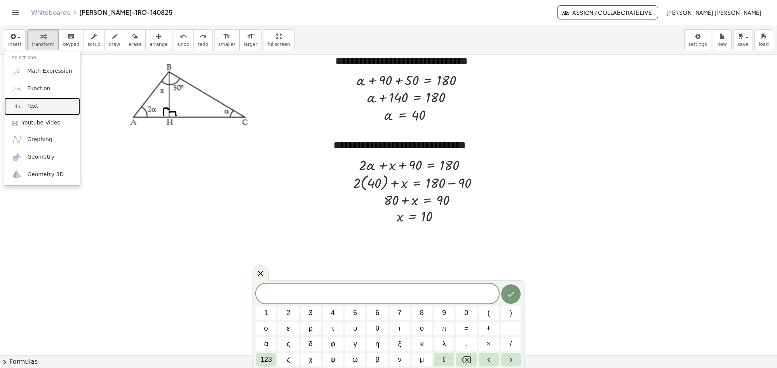
click at [31, 110] on span "Text" at bounding box center [32, 106] width 11 height 8
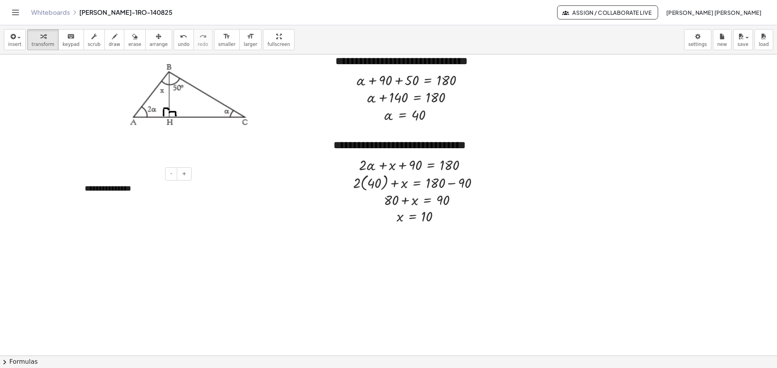
click at [143, 190] on div "**********" at bounding box center [135, 188] width 117 height 27
click at [20, 39] on button "insert" at bounding box center [15, 39] width 22 height 21
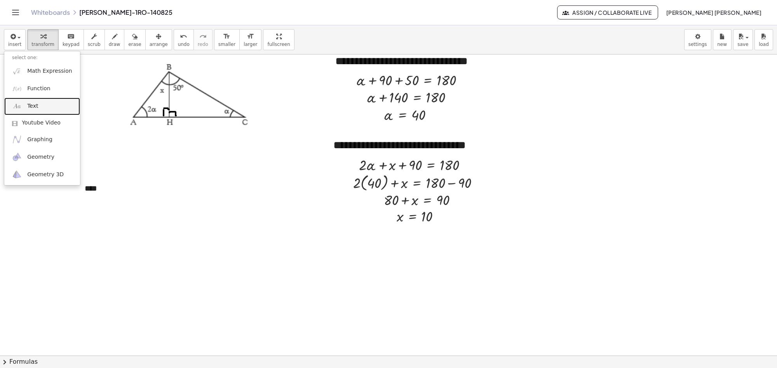
click at [39, 104] on link "Text" at bounding box center [42, 106] width 76 height 17
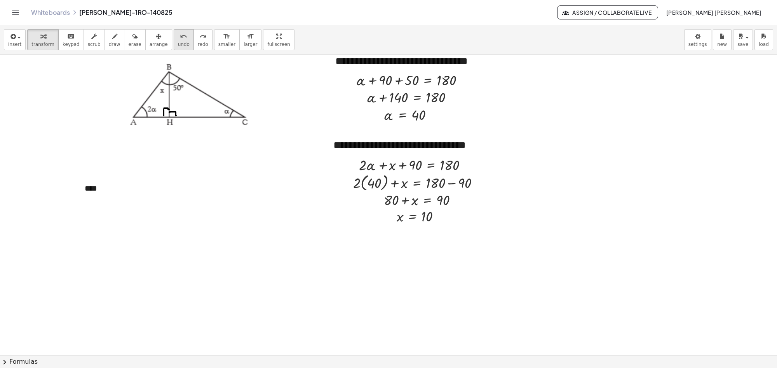
click at [180, 40] on icon "undo" at bounding box center [183, 36] width 7 height 9
click at [108, 191] on div "****" at bounding box center [135, 188] width 117 height 27
click at [19, 34] on div "button" at bounding box center [14, 35] width 13 height 9
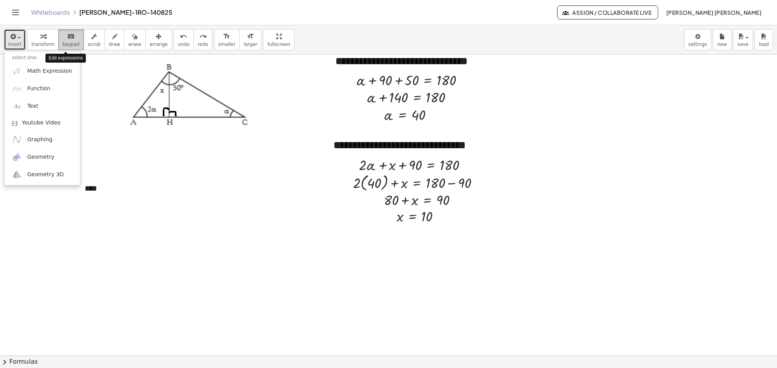
click at [63, 38] on div "keyboard" at bounding box center [71, 35] width 17 height 9
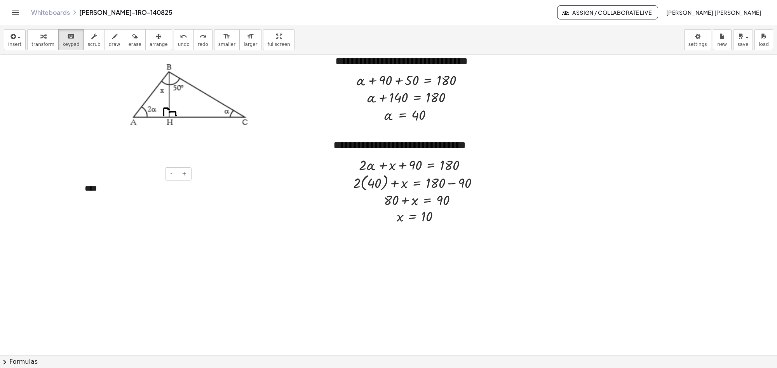
click at [92, 190] on div "****" at bounding box center [135, 188] width 117 height 27
drag, startPoint x: 103, startPoint y: 189, endPoint x: 82, endPoint y: 189, distance: 21.8
click at [82, 189] on div "- + ****" at bounding box center [135, 188] width 117 height 27
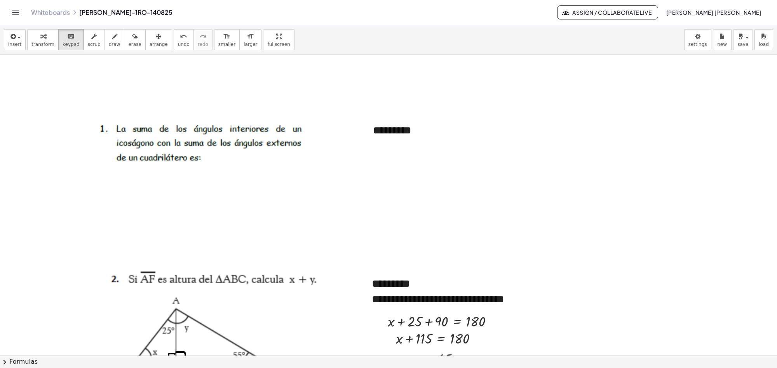
scroll to position [0, 0]
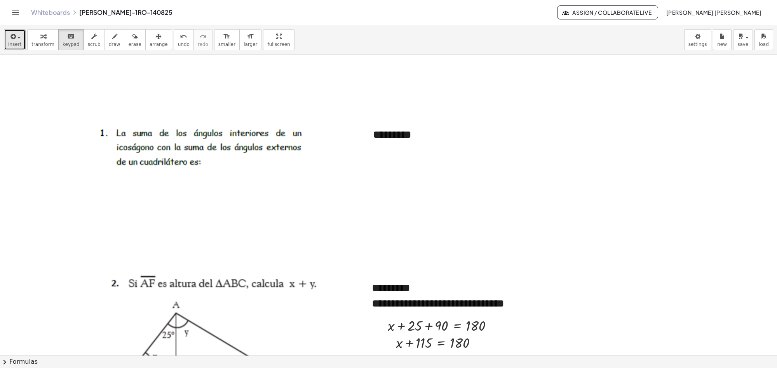
click at [20, 43] on button "insert" at bounding box center [15, 39] width 22 height 21
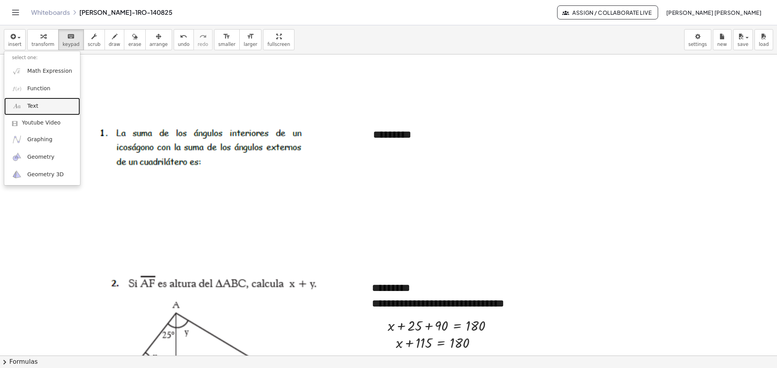
click at [14, 105] on img at bounding box center [17, 106] width 10 height 10
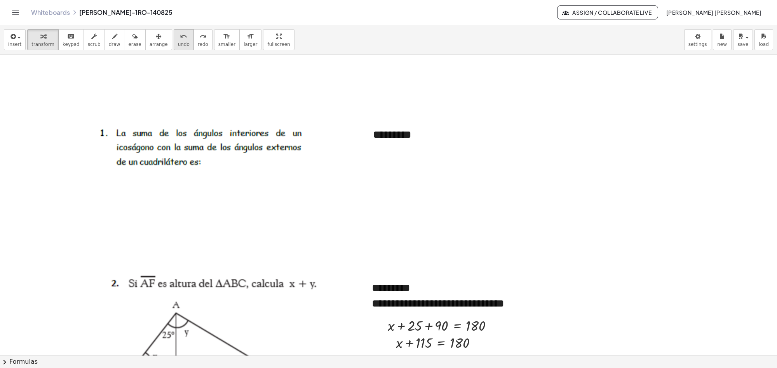
click at [174, 39] on button "undo undo" at bounding box center [184, 39] width 20 height 21
click at [20, 35] on button "insert" at bounding box center [15, 39] width 22 height 21
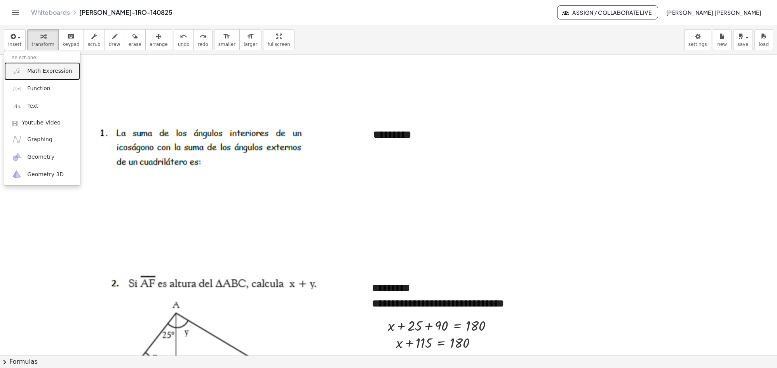
click at [22, 72] on link "Math Expression" at bounding box center [42, 70] width 76 height 17
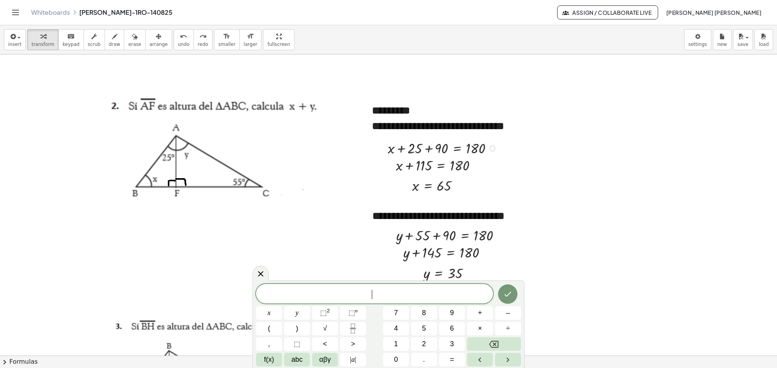
scroll to position [194, 0]
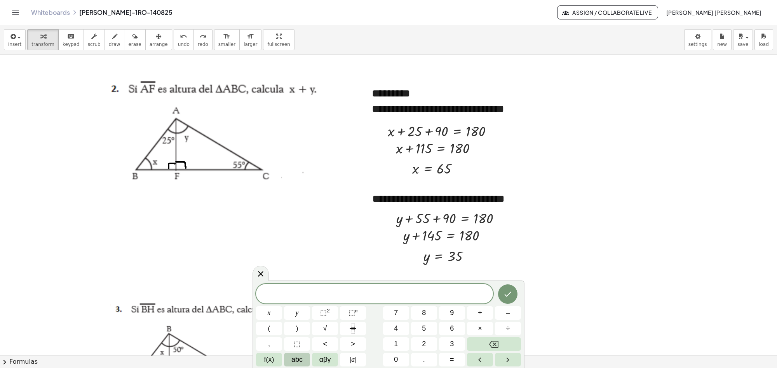
click at [290, 358] on button "abc" at bounding box center [297, 359] width 26 height 14
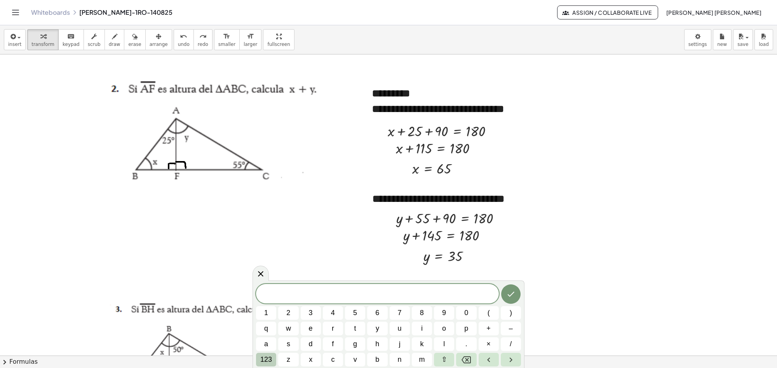
click at [271, 354] on span "123" at bounding box center [266, 359] width 12 height 10
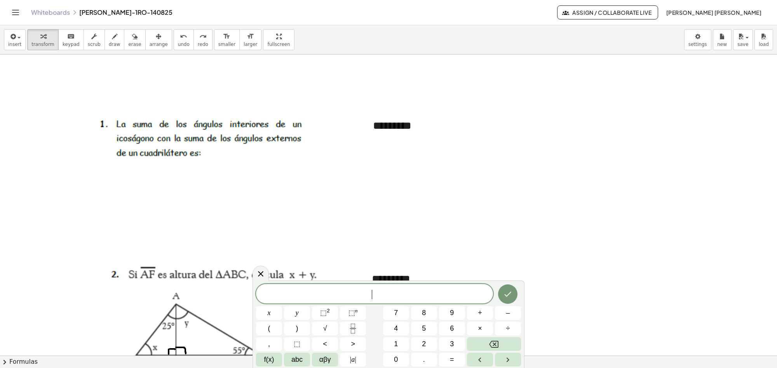
scroll to position [0, 0]
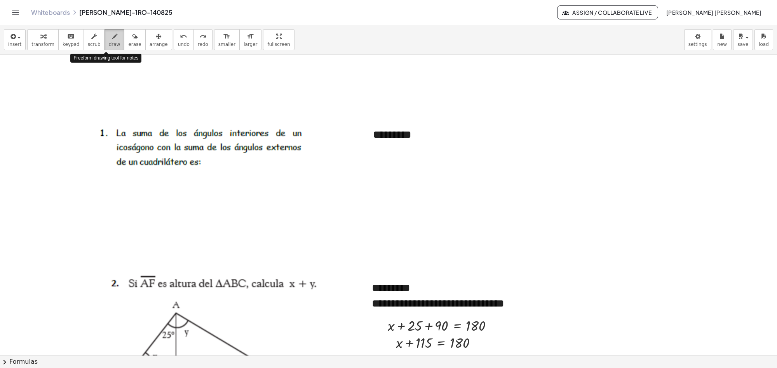
click at [109, 43] on span "draw" at bounding box center [115, 44] width 12 height 5
drag, startPoint x: 389, startPoint y: 152, endPoint x: 379, endPoint y: 164, distance: 15.5
drag, startPoint x: 397, startPoint y: 159, endPoint x: 394, endPoint y: 164, distance: 5.7
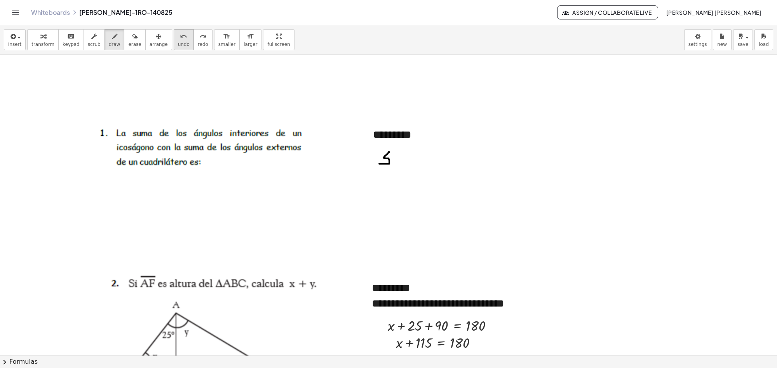
click at [178, 42] on span "undo" at bounding box center [184, 44] width 12 height 5
click at [174, 41] on button "undo undo" at bounding box center [184, 39] width 20 height 21
drag, startPoint x: 397, startPoint y: 146, endPoint x: 391, endPoint y: 157, distance: 13.0
drag, startPoint x: 405, startPoint y: 152, endPoint x: 408, endPoint y: 160, distance: 7.9
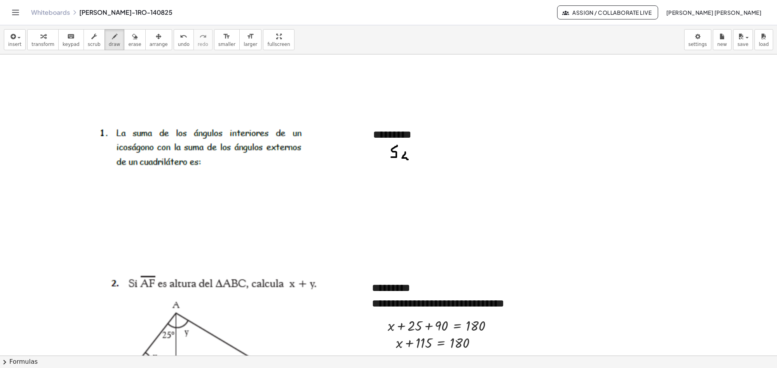
drag, startPoint x: 401, startPoint y: 152, endPoint x: 405, endPoint y: 162, distance: 10.1
click at [178, 42] on span "undo" at bounding box center [184, 44] width 12 height 5
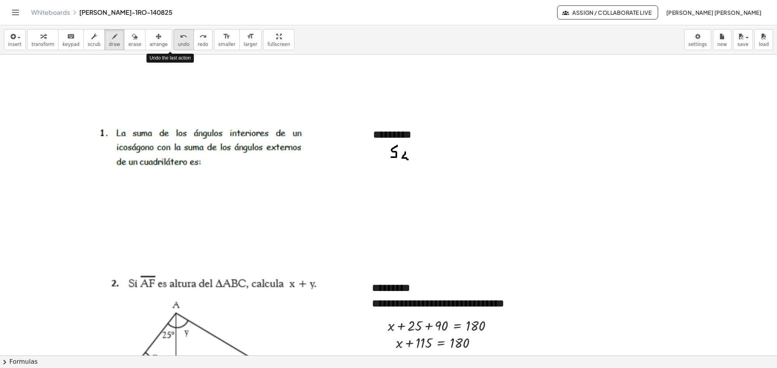
click at [178, 42] on span "undo" at bounding box center [184, 44] width 12 height 5
drag, startPoint x: 408, startPoint y: 152, endPoint x: 410, endPoint y: 161, distance: 9.1
drag, startPoint x: 405, startPoint y: 153, endPoint x: 407, endPoint y: 160, distance: 8.0
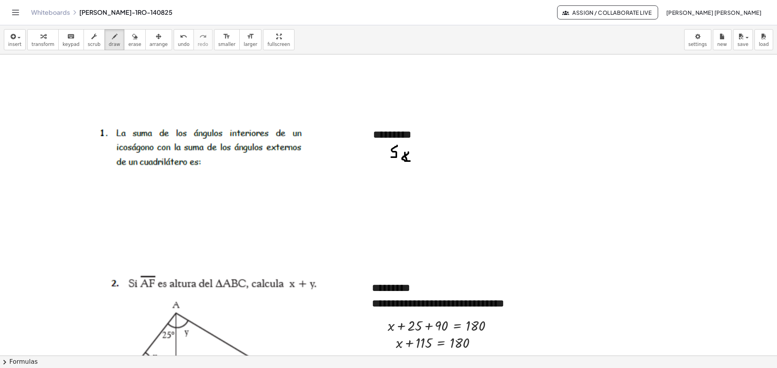
click at [178, 46] on span "undo" at bounding box center [184, 44] width 12 height 5
click at [178, 42] on span "undo" at bounding box center [184, 44] width 12 height 5
click at [174, 40] on button "undo undo" at bounding box center [184, 39] width 20 height 21
click at [67, 36] on icon "keyboard" at bounding box center [70, 36] width 7 height 9
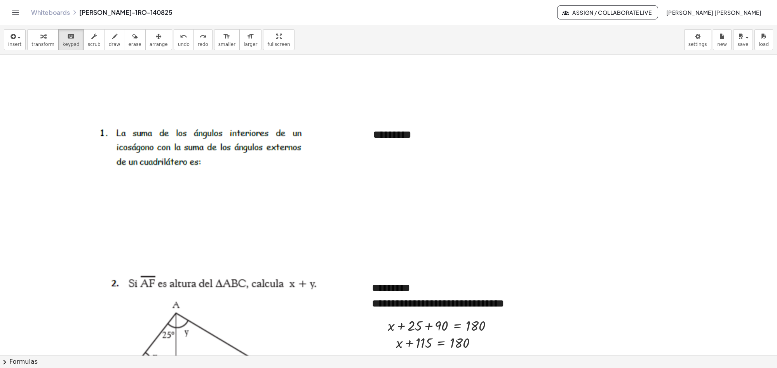
click at [378, 149] on div "*********" at bounding box center [439, 134] width 149 height 31
click at [17, 43] on span "insert" at bounding box center [14, 44] width 13 height 5
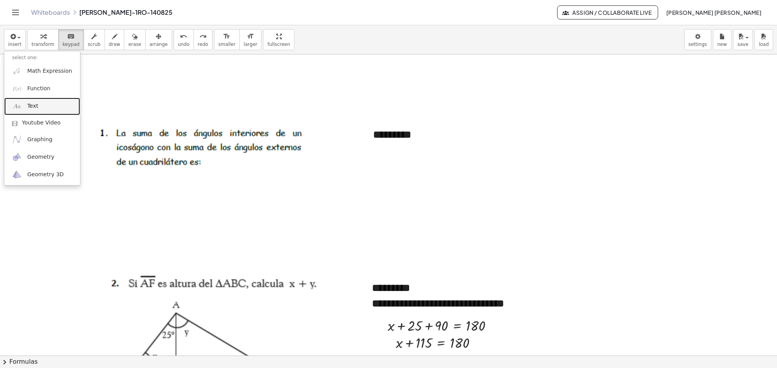
click at [34, 103] on span "Text" at bounding box center [32, 106] width 11 height 8
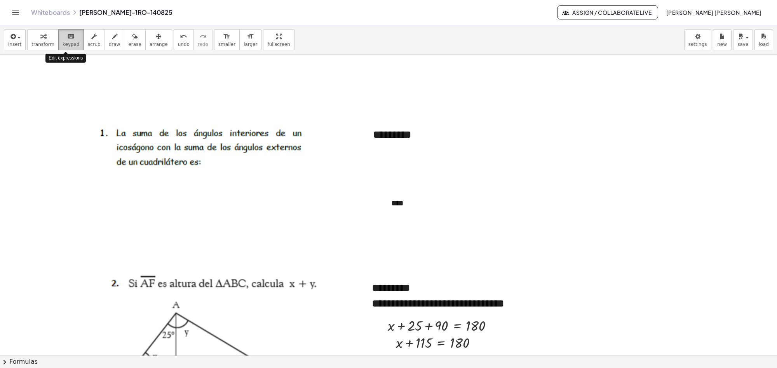
click at [69, 46] on span "keypad" at bounding box center [71, 44] width 17 height 5
click at [416, 207] on div "****" at bounding box center [441, 203] width 117 height 27
click at [19, 37] on span "button" at bounding box center [18, 38] width 3 height 2
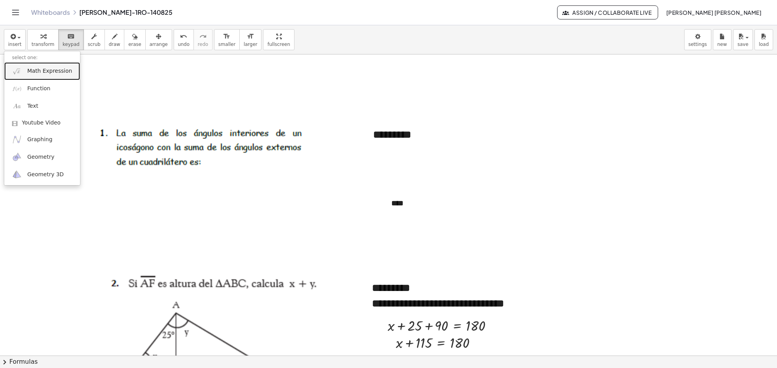
click at [25, 75] on link "Math Expression" at bounding box center [42, 70] width 76 height 17
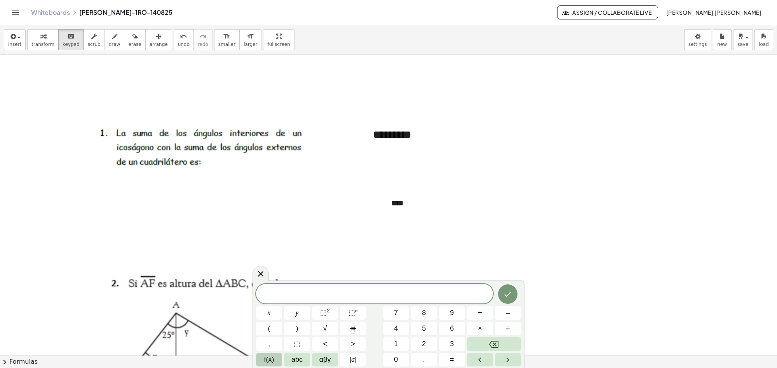
click at [264, 357] on span "f(x)" at bounding box center [269, 359] width 10 height 10
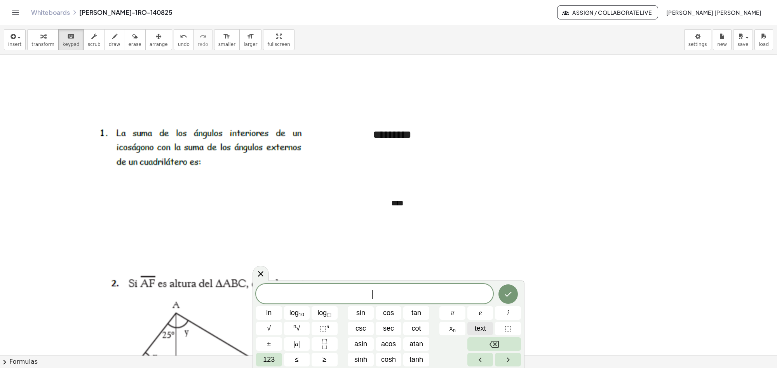
click at [483, 329] on span "text" at bounding box center [480, 328] width 11 height 10
click at [270, 358] on span "123" at bounding box center [269, 359] width 12 height 10
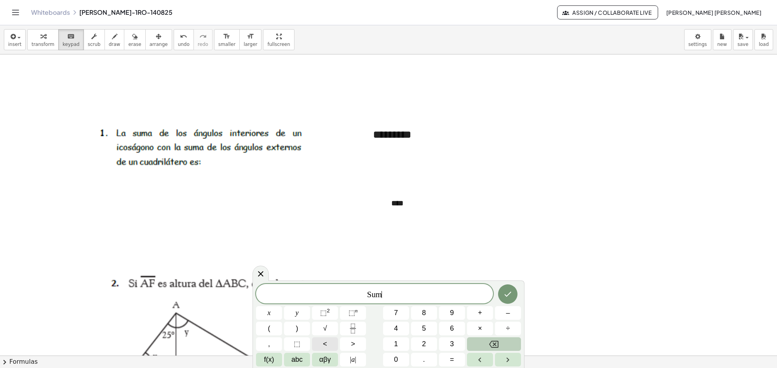
click at [325, 345] on span "<" at bounding box center [325, 343] width 4 height 10
click at [507, 291] on icon "Done" at bounding box center [507, 293] width 9 height 9
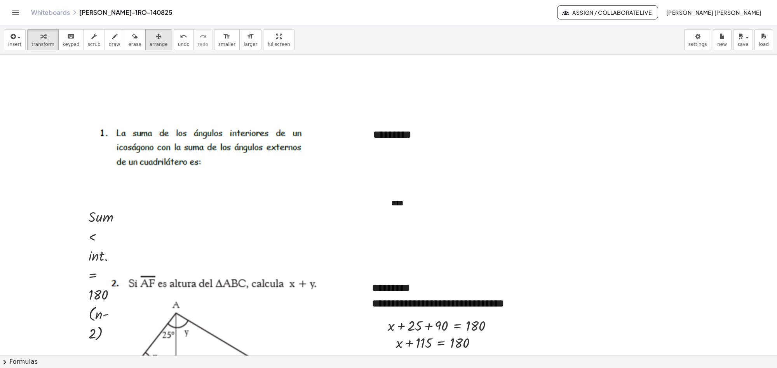
click at [156, 39] on icon "button" at bounding box center [158, 36] width 5 height 9
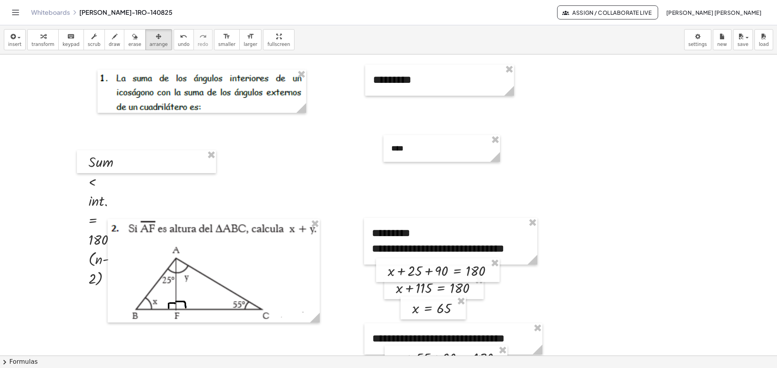
scroll to position [97, 0]
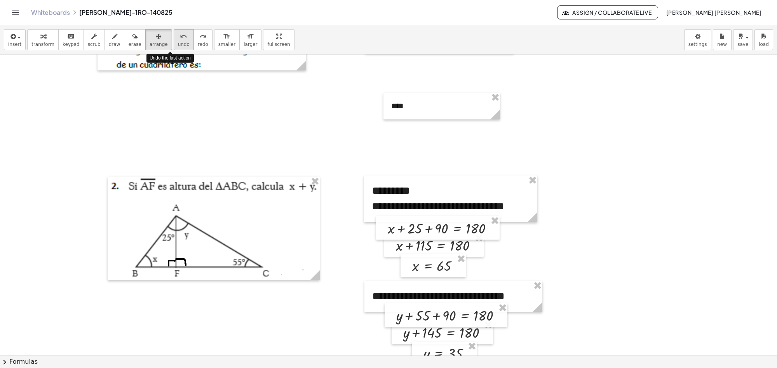
click at [178, 47] on span "undo" at bounding box center [184, 44] width 12 height 5
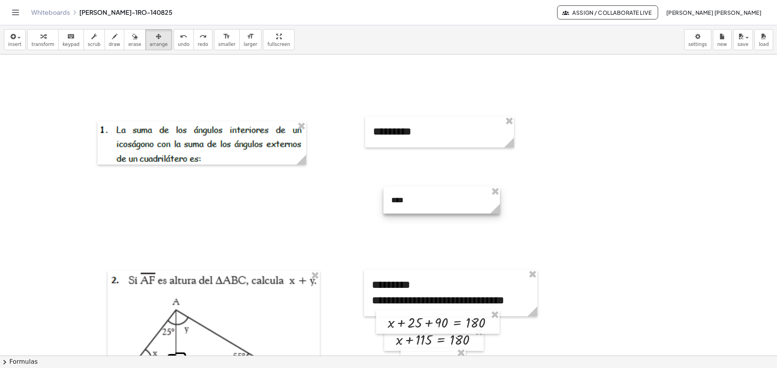
scroll to position [0, 0]
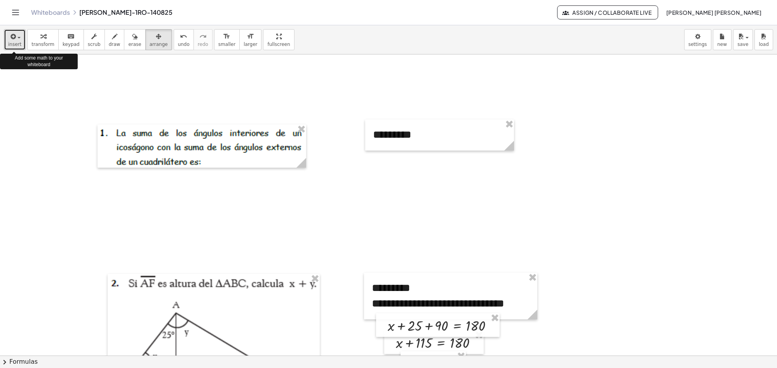
click at [18, 36] on div "button" at bounding box center [14, 35] width 13 height 9
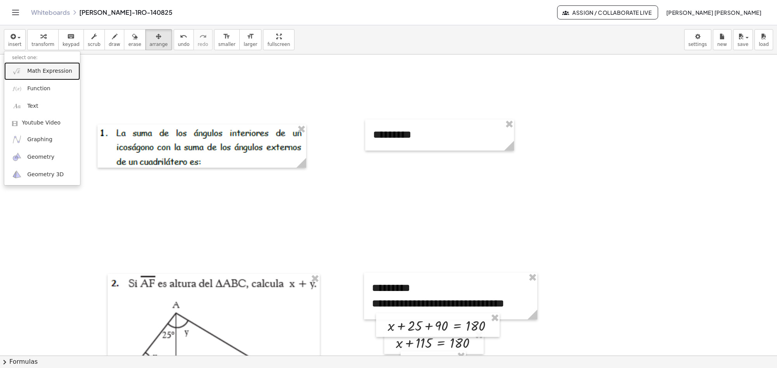
click at [33, 73] on span "Math Expression" at bounding box center [49, 71] width 45 height 8
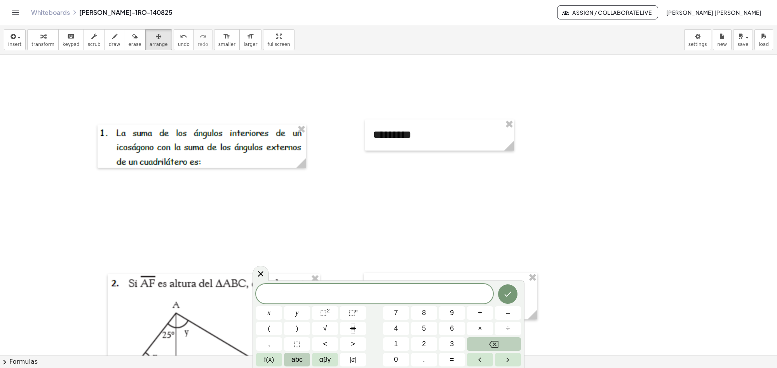
click at [289, 361] on button "abc" at bounding box center [297, 359] width 26 height 14
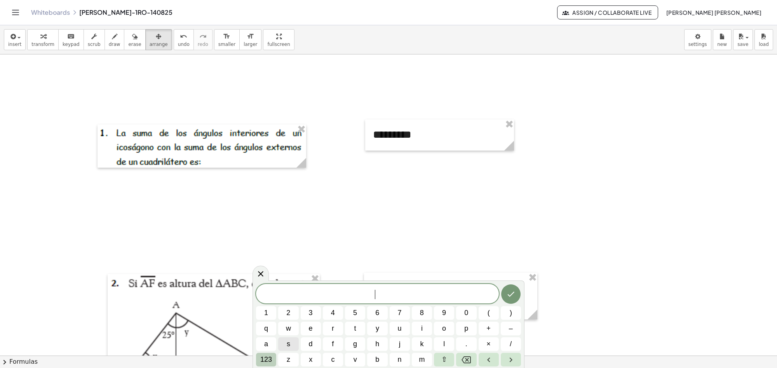
click at [264, 359] on span "123" at bounding box center [266, 359] width 12 height 10
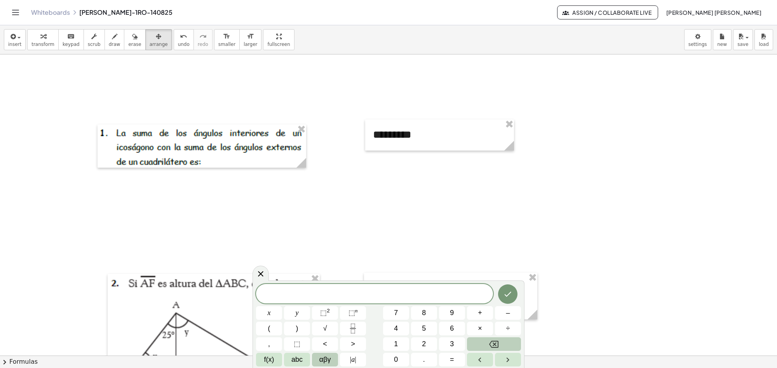
click at [320, 356] on span "αβγ" at bounding box center [325, 359] width 12 height 10
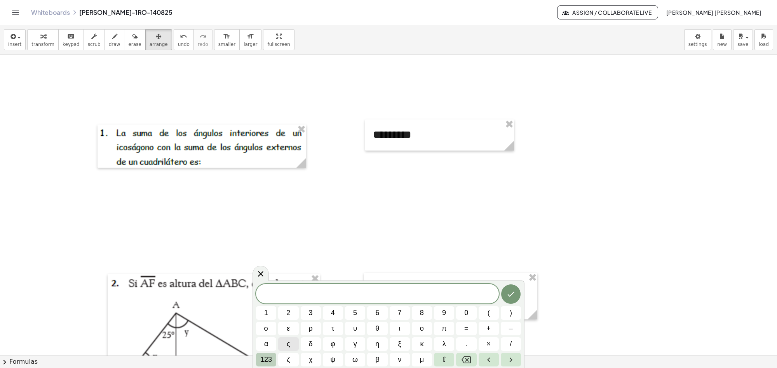
click at [267, 357] on span "123" at bounding box center [266, 359] width 12 height 10
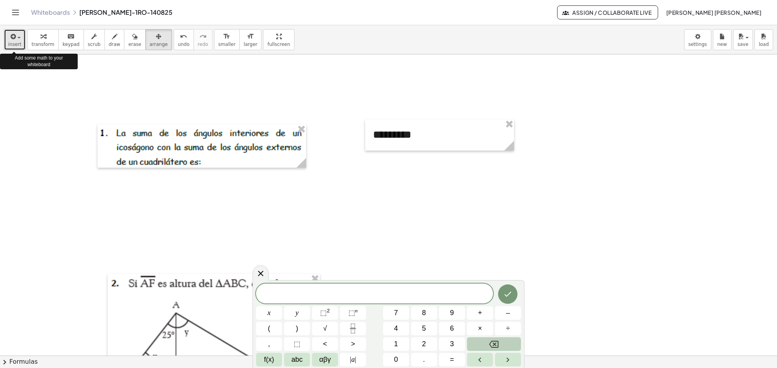
click at [15, 35] on icon "button" at bounding box center [12, 36] width 7 height 9
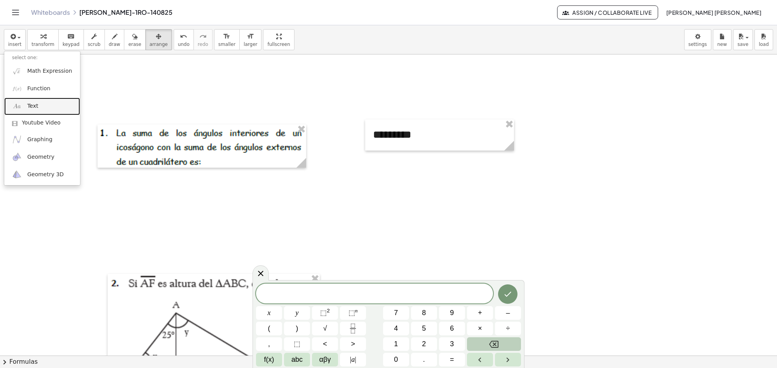
click at [20, 102] on img at bounding box center [17, 106] width 10 height 10
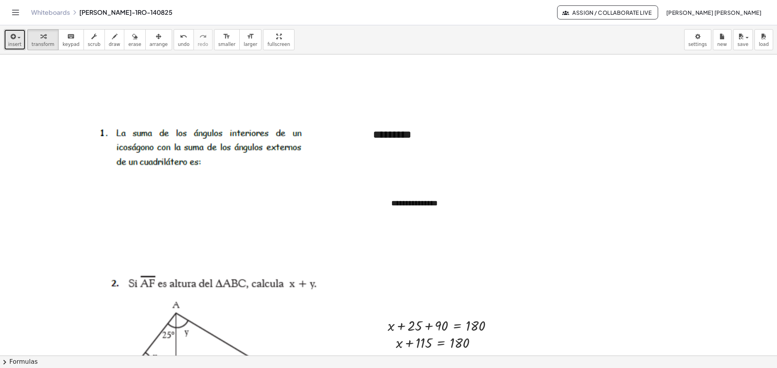
click at [19, 38] on span "button" at bounding box center [18, 38] width 3 height 2
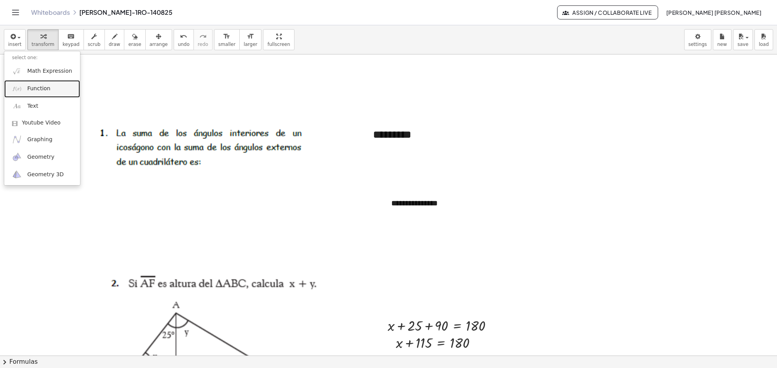
click at [16, 85] on img at bounding box center [17, 89] width 10 height 10
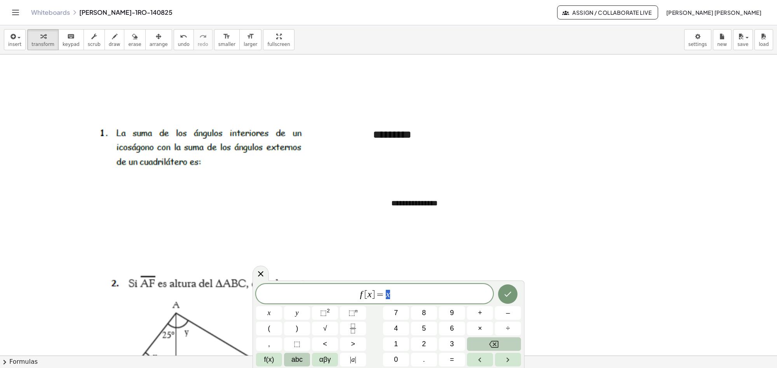
click at [298, 358] on span "abc" at bounding box center [296, 359] width 11 height 10
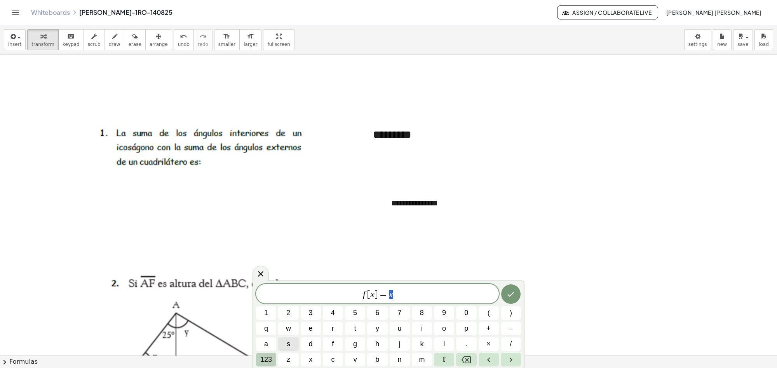
click at [271, 362] on span "123" at bounding box center [266, 359] width 12 height 10
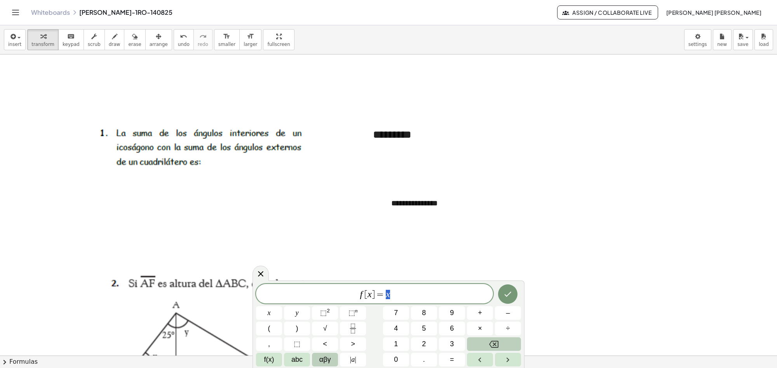
click at [316, 358] on button "αβγ" at bounding box center [325, 359] width 26 height 14
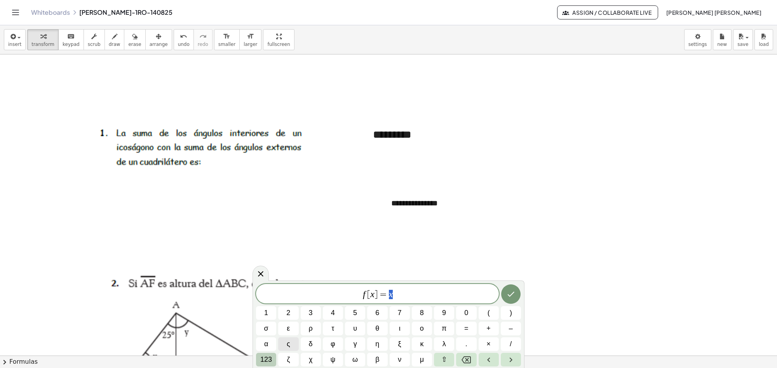
click at [264, 356] on span "123" at bounding box center [266, 359] width 12 height 10
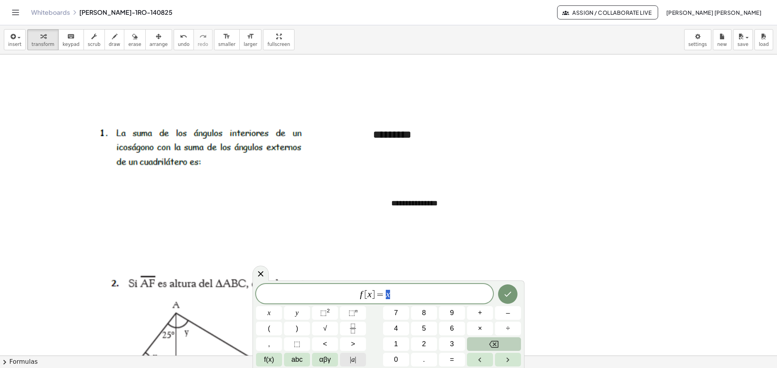
click at [352, 359] on span "| a |" at bounding box center [353, 359] width 6 height 10
click at [298, 359] on span "abc" at bounding box center [296, 359] width 11 height 10
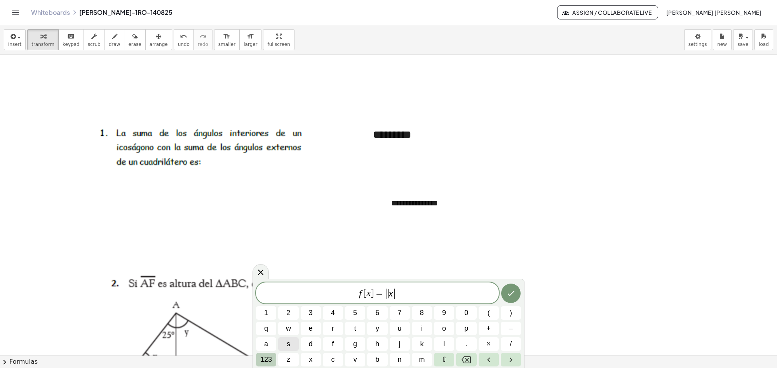
click at [265, 360] on span "123" at bounding box center [266, 359] width 12 height 10
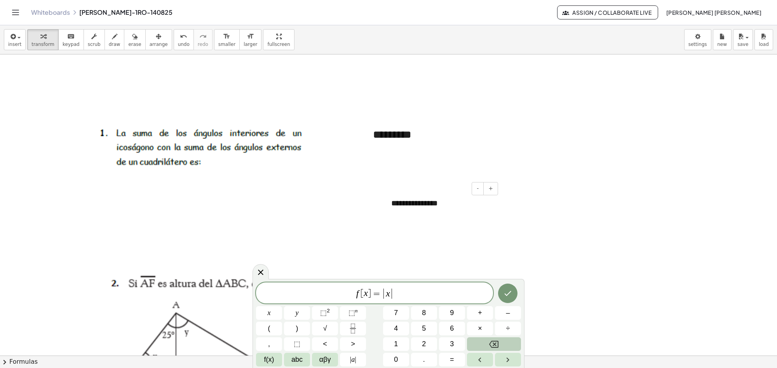
click at [402, 204] on div "**********" at bounding box center [441, 203] width 117 height 27
drag, startPoint x: 439, startPoint y: 202, endPoint x: 377, endPoint y: 200, distance: 62.2
click at [19, 40] on div "button" at bounding box center [14, 35] width 13 height 9
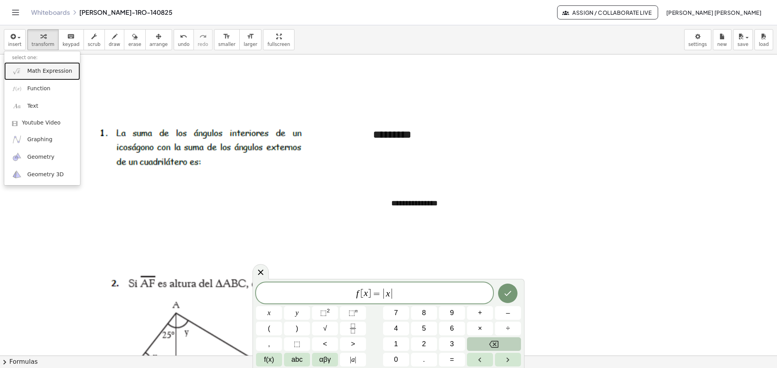
click at [47, 70] on span "Math Expression" at bounding box center [49, 71] width 45 height 8
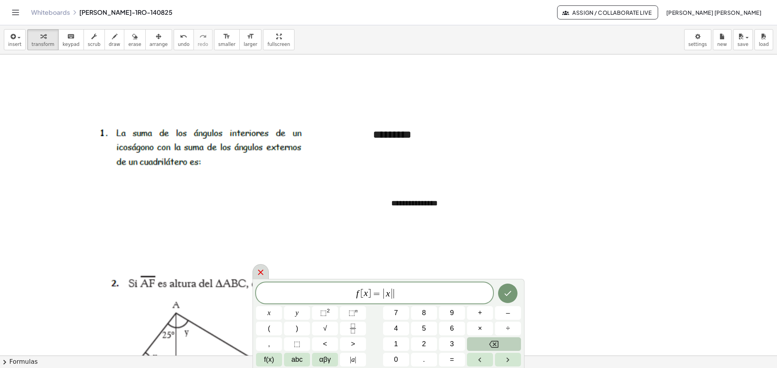
click at [262, 272] on icon at bounding box center [260, 271] width 9 height 9
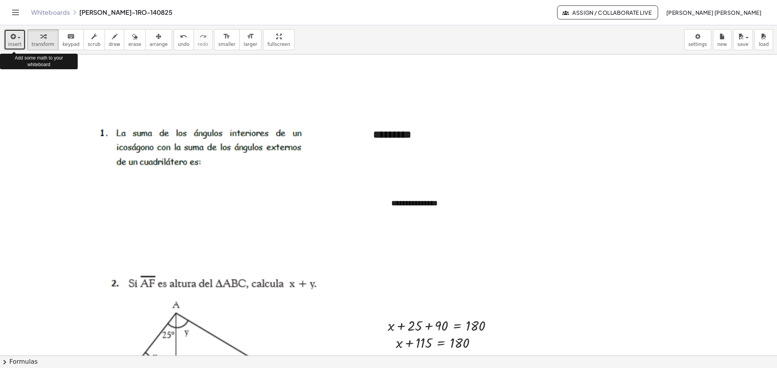
click at [14, 39] on icon "button" at bounding box center [12, 36] width 7 height 9
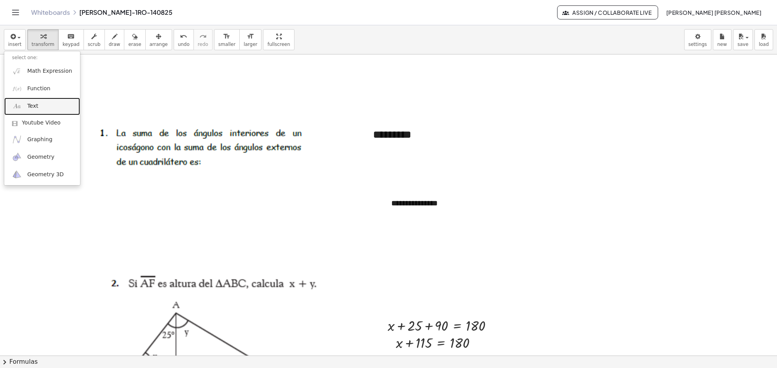
click at [21, 103] on img at bounding box center [17, 106] width 10 height 10
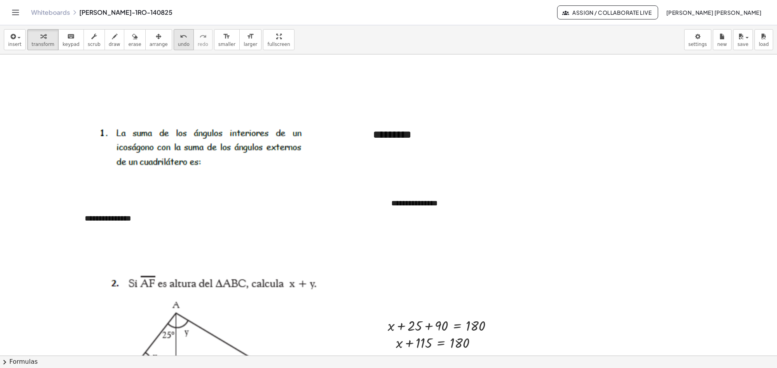
click at [176, 40] on button "undo undo" at bounding box center [184, 39] width 20 height 21
click at [67, 37] on icon "keyboard" at bounding box center [70, 36] width 7 height 9
click at [14, 9] on icon "Toggle navigation" at bounding box center [15, 12] width 9 height 9
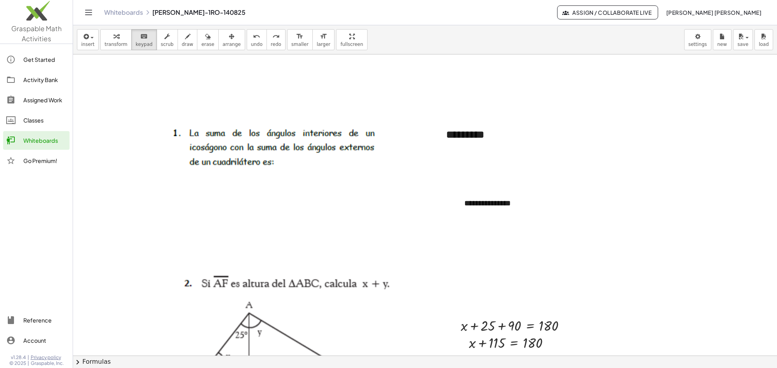
click at [87, 12] on icon "Toggle navigation" at bounding box center [88, 12] width 9 height 9
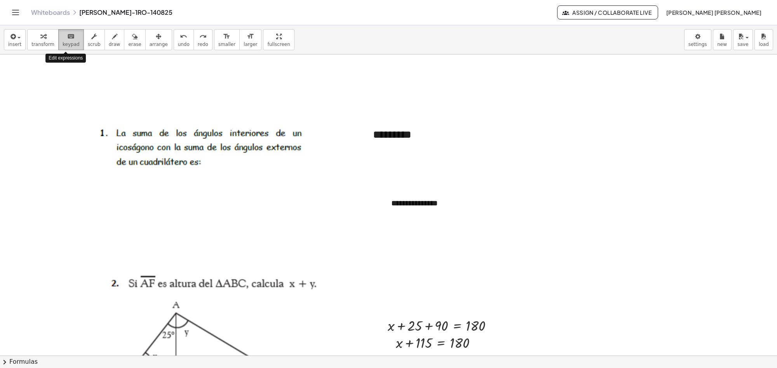
click at [67, 42] on span "keypad" at bounding box center [71, 44] width 17 height 5
click at [19, 35] on div "button" at bounding box center [14, 35] width 13 height 9
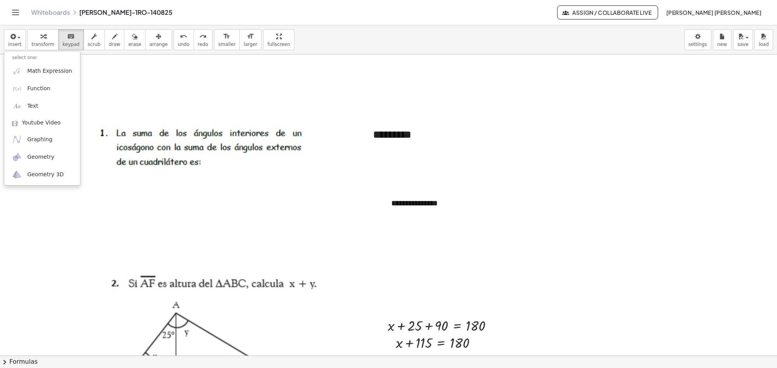
click at [18, 8] on icon "Toggle navigation" at bounding box center [15, 12] width 9 height 9
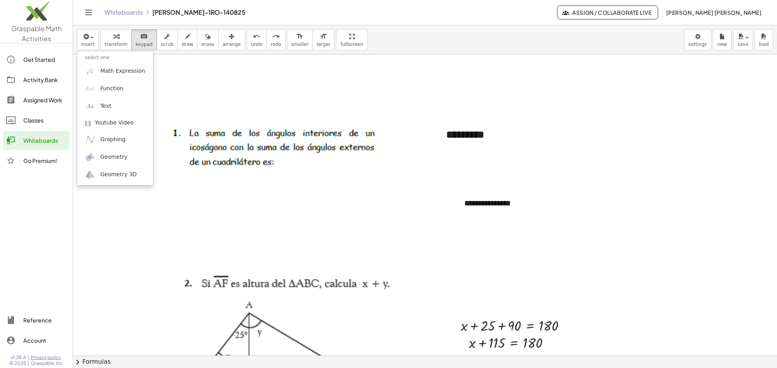
click at [92, 16] on icon "Toggle navigation" at bounding box center [88, 12] width 9 height 9
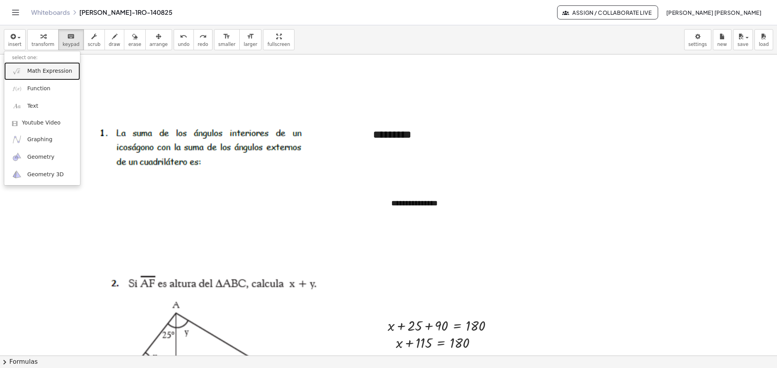
click at [38, 70] on span "Math Expression" at bounding box center [49, 71] width 45 height 8
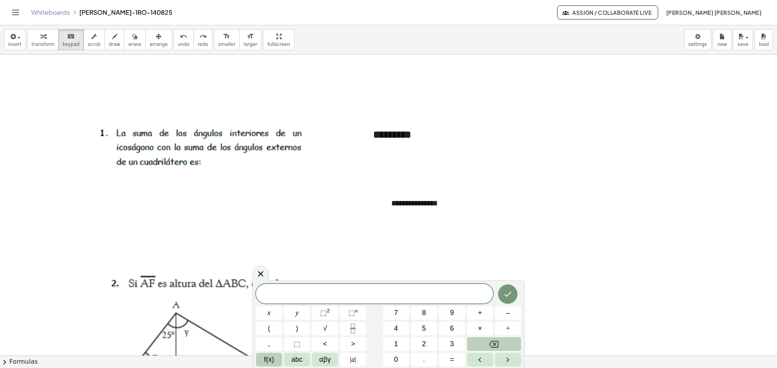
click at [273, 358] on span "f(x)" at bounding box center [269, 359] width 10 height 10
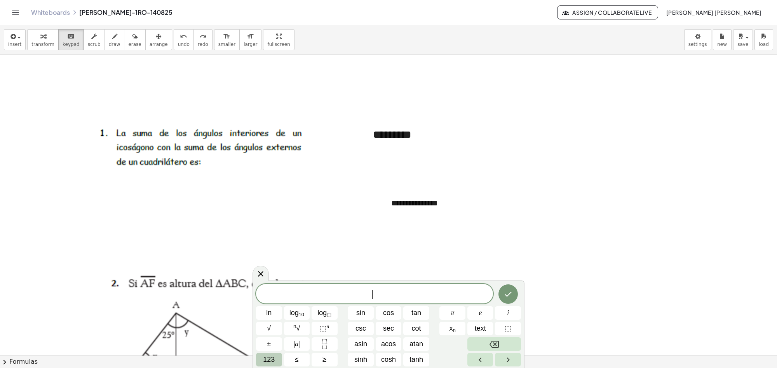
click at [261, 358] on button "123" at bounding box center [269, 359] width 26 height 14
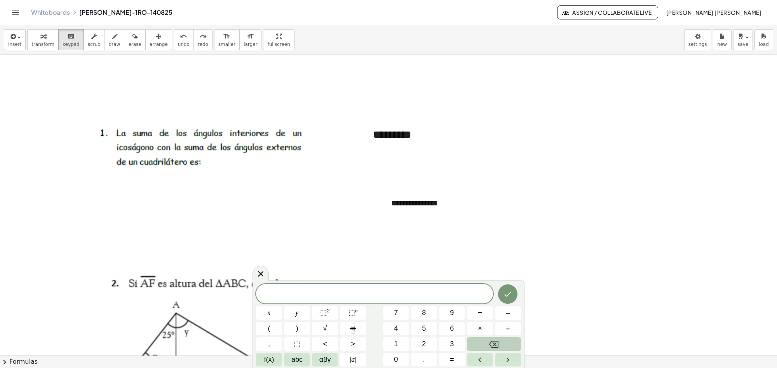
click at [261, 358] on button "f(x)" at bounding box center [269, 359] width 26 height 14
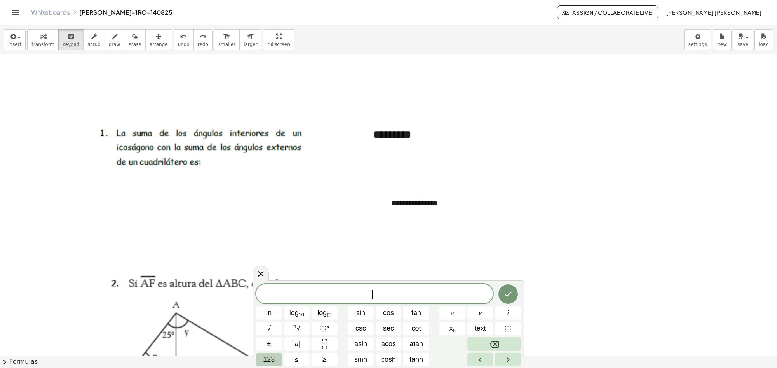
click at [261, 358] on button "123" at bounding box center [269, 359] width 26 height 14
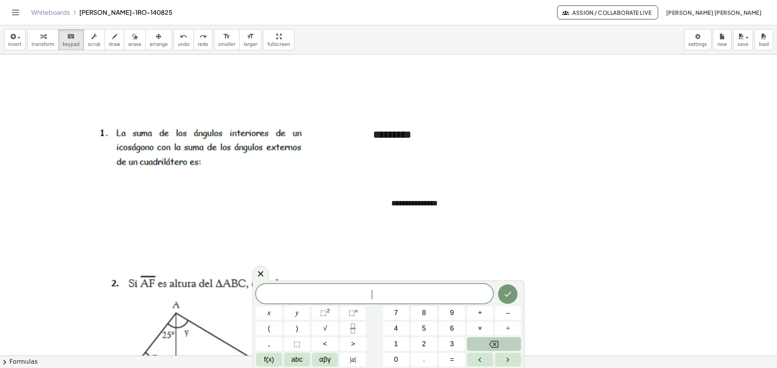
click at [261, 358] on button "f(x)" at bounding box center [269, 359] width 26 height 14
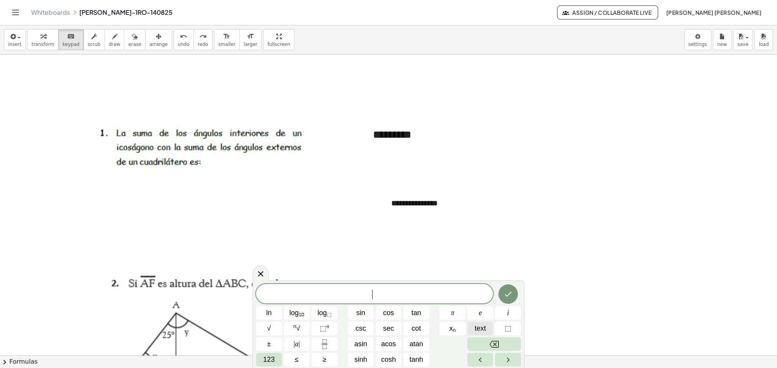
click at [479, 333] on span "text" at bounding box center [480, 328] width 11 height 10
click at [475, 325] on span "text" at bounding box center [480, 328] width 11 height 10
click at [266, 357] on span "123" at bounding box center [269, 359] width 12 height 10
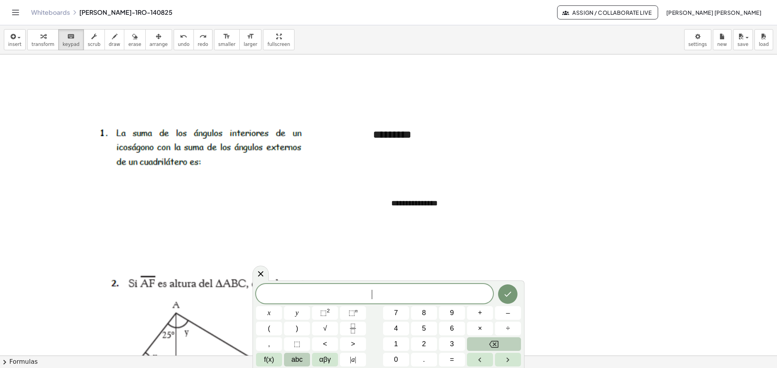
click at [291, 354] on button "abc" at bounding box center [297, 359] width 26 height 14
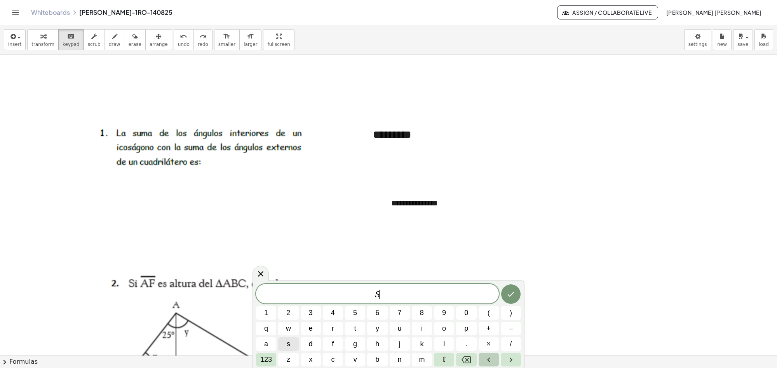
click at [490, 357] on icon "Left arrow" at bounding box center [488, 359] width 9 height 9
click at [381, 298] on span "S ​" at bounding box center [377, 294] width 243 height 11
click at [263, 358] on span "123" at bounding box center [266, 359] width 12 height 10
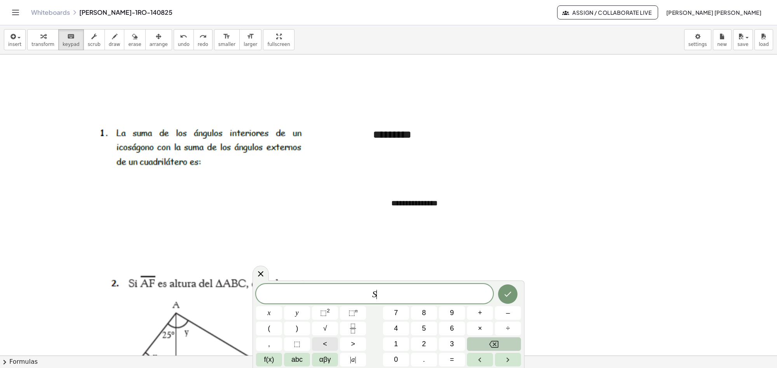
click at [321, 346] on button "<" at bounding box center [325, 344] width 26 height 14
click at [287, 359] on button "abc" at bounding box center [297, 359] width 26 height 14
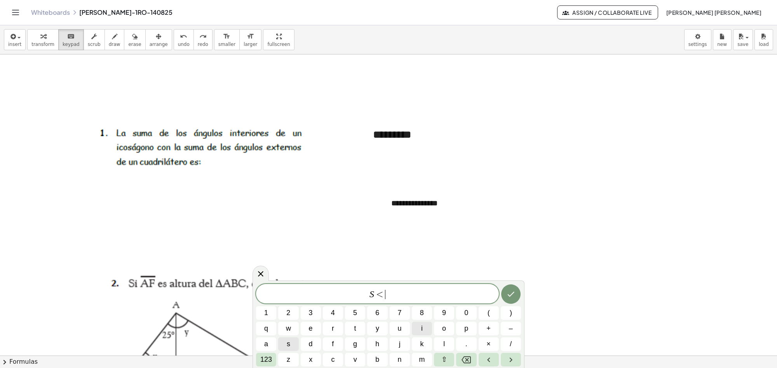
click at [417, 325] on button "i" at bounding box center [422, 328] width 20 height 14
click at [399, 356] on span "n" at bounding box center [400, 359] width 4 height 10
click at [359, 327] on button "t" at bounding box center [355, 328] width 20 height 14
click at [506, 294] on icon "Done" at bounding box center [510, 292] width 9 height 9
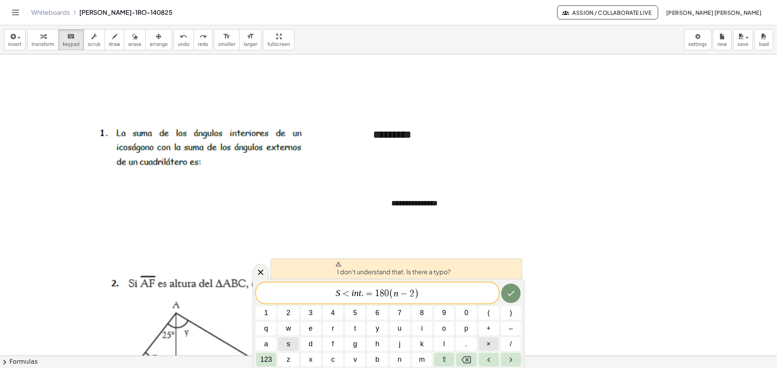
click at [489, 344] on span "×" at bounding box center [488, 343] width 4 height 10
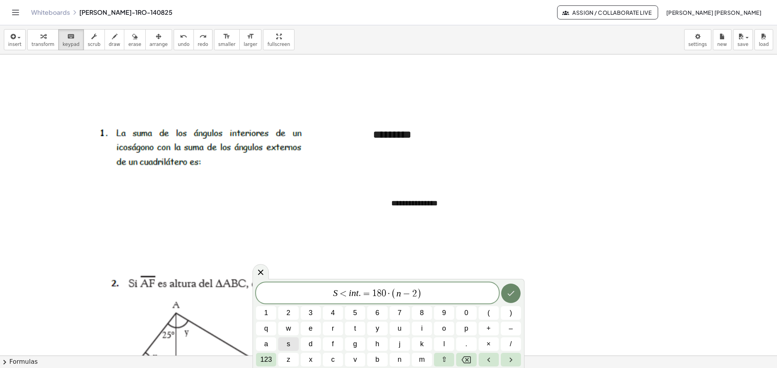
click at [514, 284] on button "Done" at bounding box center [510, 292] width 19 height 19
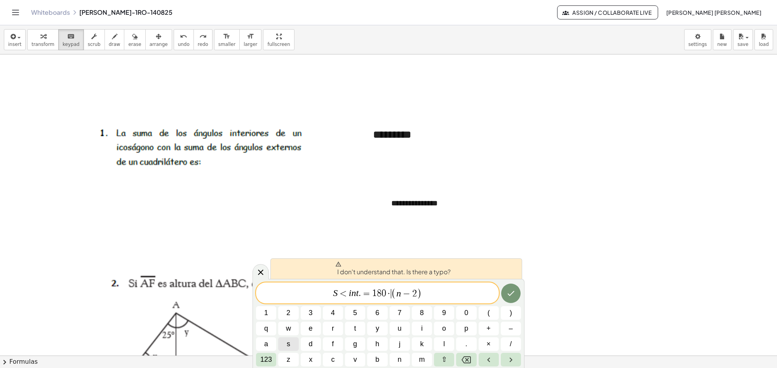
click at [432, 294] on span "S < i n t . = 1 8 0 · ​ ( n − 2 )" at bounding box center [377, 293] width 243 height 13
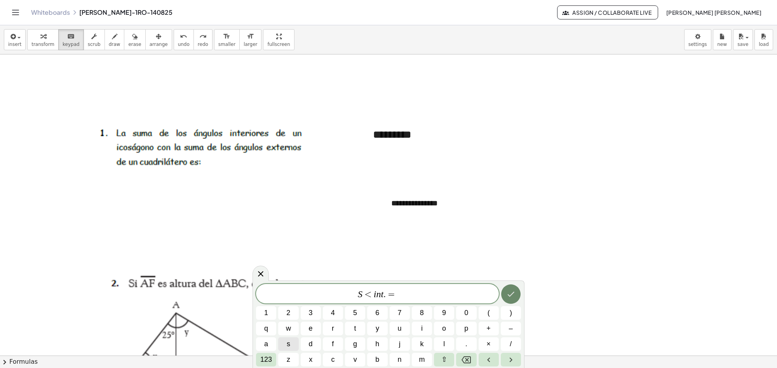
click at [512, 295] on icon "Done" at bounding box center [510, 293] width 9 height 9
click at [513, 294] on icon "Done" at bounding box center [510, 293] width 9 height 9
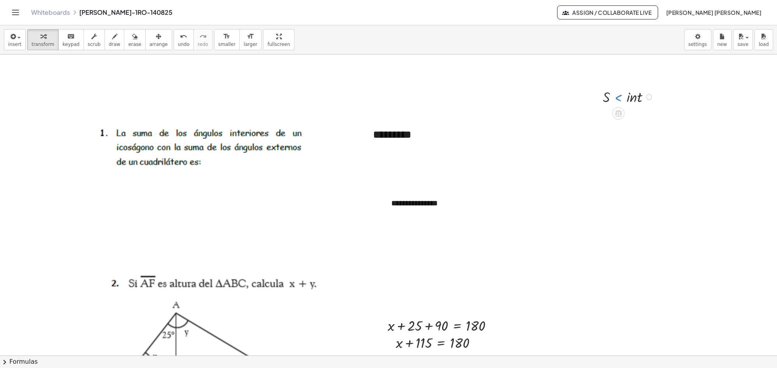
click at [624, 101] on div at bounding box center [629, 96] width 61 height 20
click at [20, 35] on button "insert" at bounding box center [15, 39] width 22 height 21
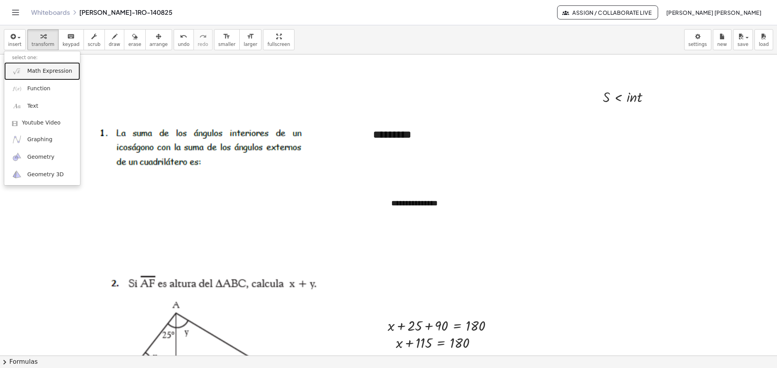
click at [28, 77] on link "Math Expression" at bounding box center [42, 70] width 76 height 17
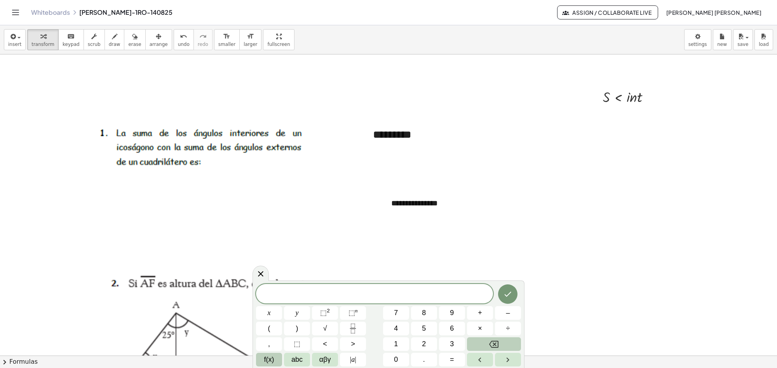
click at [273, 359] on span "f(x)" at bounding box center [269, 359] width 10 height 10
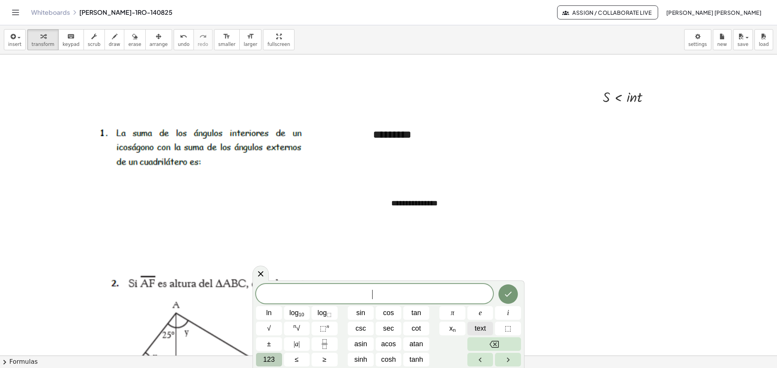
click at [484, 329] on span "text" at bounding box center [480, 328] width 11 height 10
click at [267, 359] on span "123" at bounding box center [269, 359] width 12 height 10
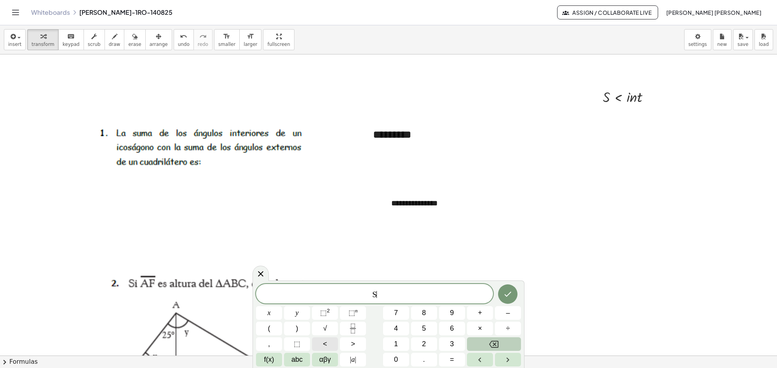
click at [319, 342] on button "<" at bounding box center [325, 344] width 26 height 14
click at [381, 297] on span "S<int ​ =" at bounding box center [374, 293] width 22 height 9
click at [507, 298] on icon "Done" at bounding box center [507, 293] width 9 height 9
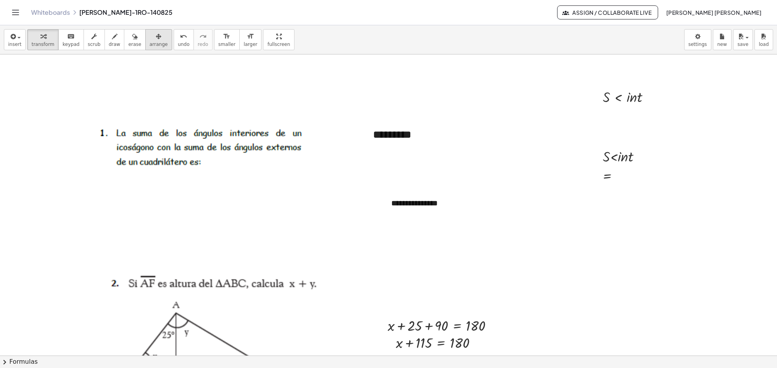
click at [145, 39] on button "arrange" at bounding box center [158, 39] width 27 height 21
drag, startPoint x: 631, startPoint y: 166, endPoint x: 632, endPoint y: 173, distance: 6.7
click at [632, 173] on div at bounding box center [624, 162] width 64 height 23
click at [180, 34] on icon "undo" at bounding box center [183, 36] width 7 height 9
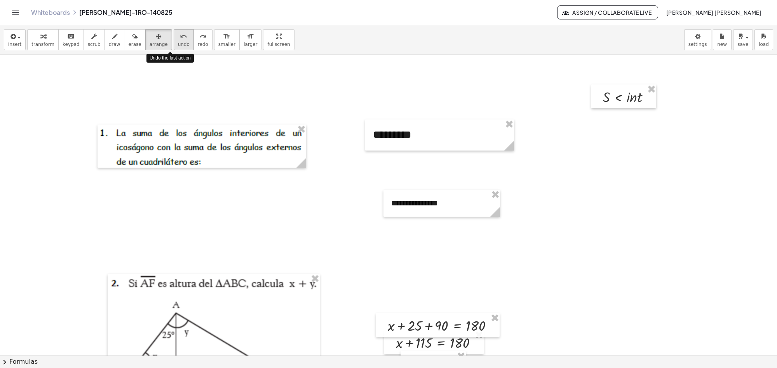
click at [180, 34] on icon "undo" at bounding box center [183, 36] width 7 height 9
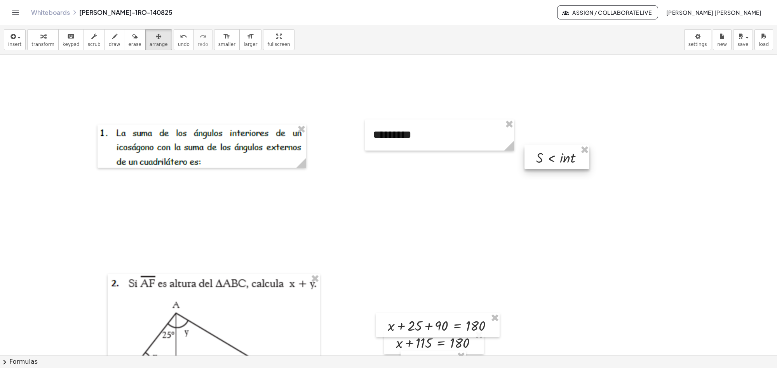
drag, startPoint x: 617, startPoint y: 99, endPoint x: 572, endPoint y: 155, distance: 71.0
click at [550, 163] on div at bounding box center [556, 157] width 65 height 24
drag, startPoint x: 566, startPoint y: 165, endPoint x: 447, endPoint y: 181, distance: 120.0
click at [447, 181] on div at bounding box center [438, 176] width 65 height 24
drag, startPoint x: 455, startPoint y: 179, endPoint x: 451, endPoint y: 177, distance: 4.5
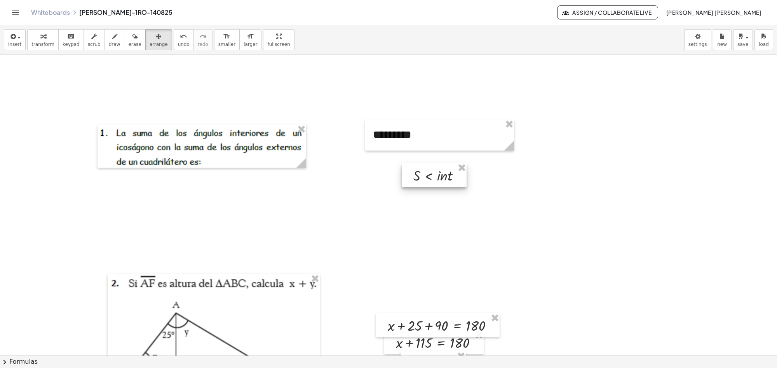
click at [451, 177] on div at bounding box center [434, 175] width 65 height 24
drag, startPoint x: 458, startPoint y: 179, endPoint x: 431, endPoint y: 167, distance: 29.2
click at [431, 167] on div at bounding box center [404, 162] width 65 height 24
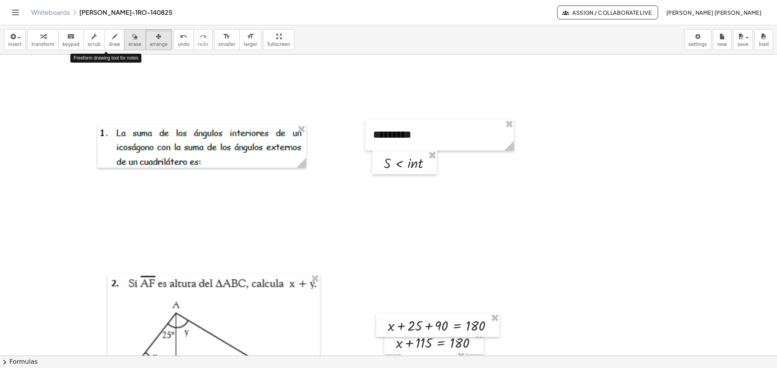
click at [116, 38] on div "transform keyboard keypad scrub draw erase arrange" at bounding box center [99, 39] width 145 height 21
drag, startPoint x: 428, startPoint y: 167, endPoint x: 435, endPoint y: 167, distance: 7.0
drag, startPoint x: 428, startPoint y: 162, endPoint x: 436, endPoint y: 162, distance: 8.2
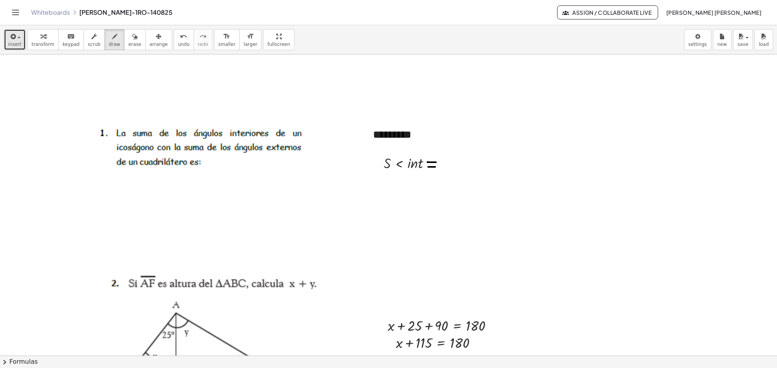
click at [21, 41] on button "insert" at bounding box center [15, 39] width 22 height 21
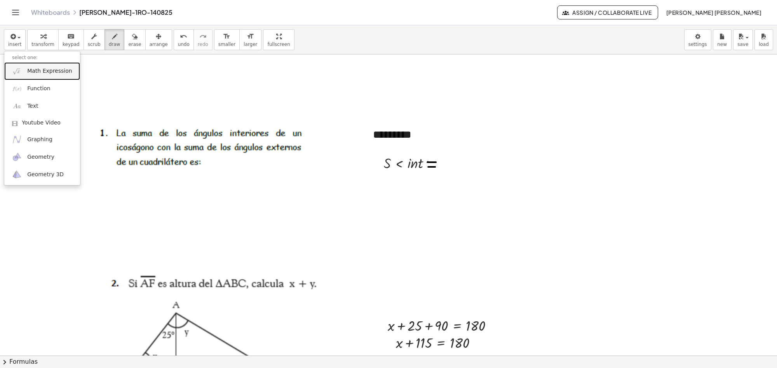
click at [35, 73] on span "Math Expression" at bounding box center [49, 71] width 45 height 8
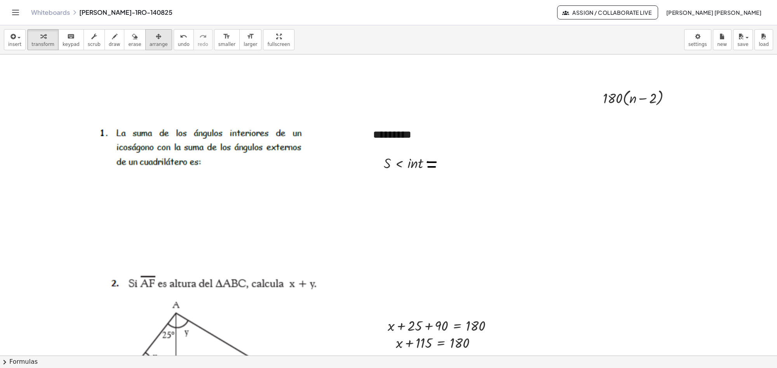
click at [150, 38] on div "button" at bounding box center [159, 35] width 18 height 9
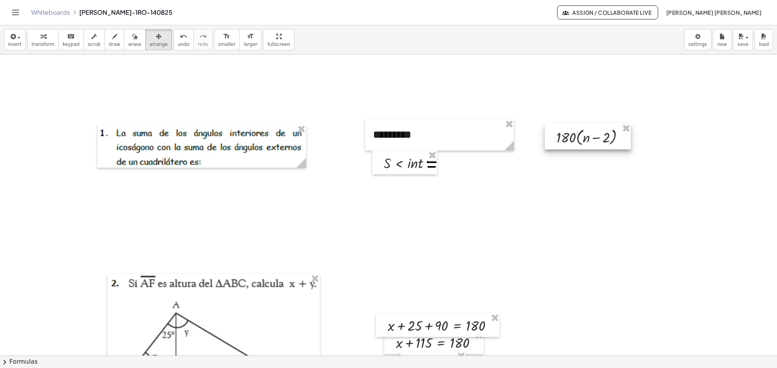
drag, startPoint x: 650, startPoint y: 105, endPoint x: 593, endPoint y: 156, distance: 75.9
click at [593, 149] on div at bounding box center [588, 137] width 86 height 26
drag, startPoint x: 599, startPoint y: 148, endPoint x: 548, endPoint y: 154, distance: 51.2
click at [542, 159] on div at bounding box center [522, 158] width 86 height 26
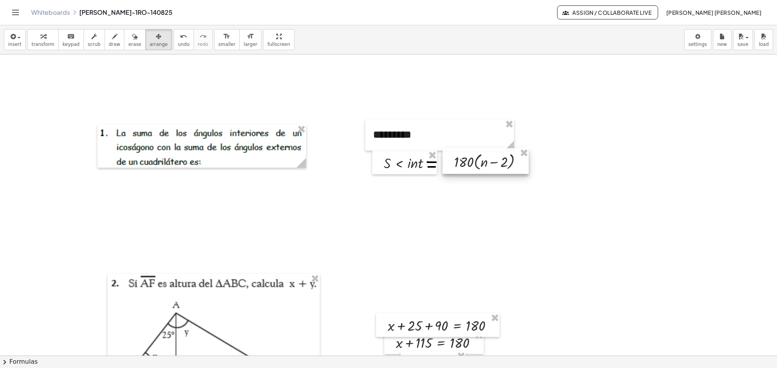
drag, startPoint x: 553, startPoint y: 156, endPoint x: 517, endPoint y: 158, distance: 35.8
click at [517, 158] on div at bounding box center [485, 161] width 86 height 26
drag, startPoint x: 486, startPoint y: 156, endPoint x: 473, endPoint y: 156, distance: 12.8
click at [473, 156] on div at bounding box center [473, 161] width 86 height 26
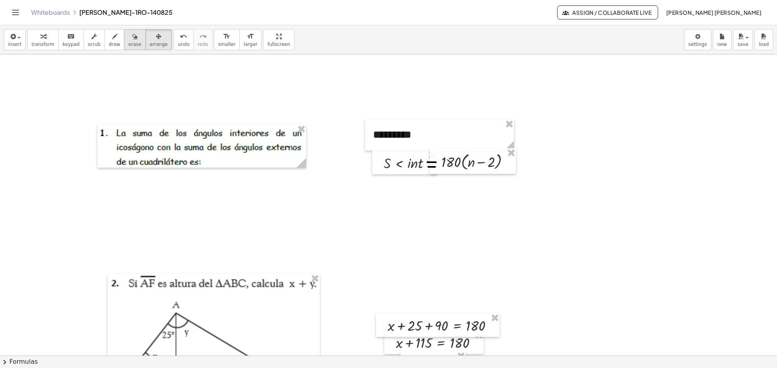
click at [128, 37] on div "button" at bounding box center [134, 35] width 13 height 9
click at [156, 41] on icon "button" at bounding box center [158, 36] width 5 height 9
drag, startPoint x: 383, startPoint y: 164, endPoint x: 380, endPoint y: 164, distance: 3.9
click at [380, 164] on div at bounding box center [400, 162] width 65 height 24
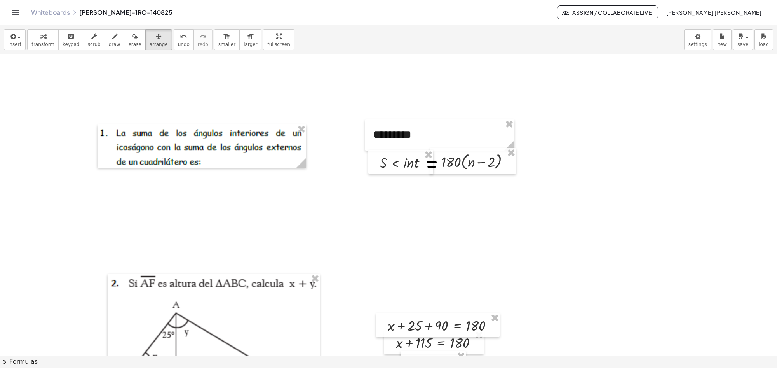
drag, startPoint x: 374, startPoint y: 131, endPoint x: 379, endPoint y: 131, distance: 5.1
click at [379, 131] on div at bounding box center [444, 134] width 149 height 31
click at [132, 41] on icon "button" at bounding box center [134, 36] width 5 height 9
click at [17, 39] on div "button" at bounding box center [14, 35] width 13 height 9
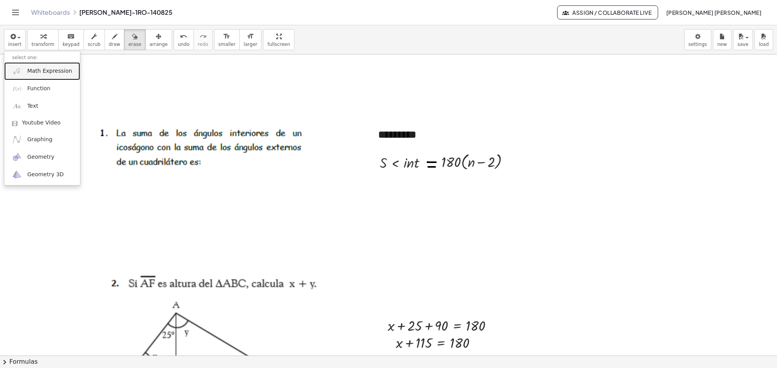
click at [37, 67] on span "Math Expression" at bounding box center [49, 71] width 45 height 8
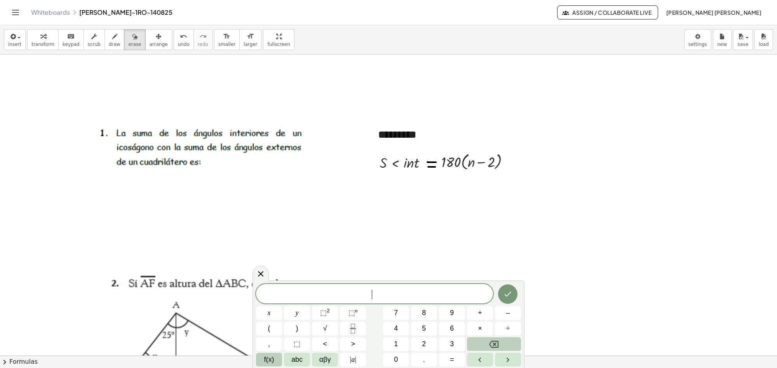
click at [269, 360] on span "f(x)" at bounding box center [269, 359] width 10 height 10
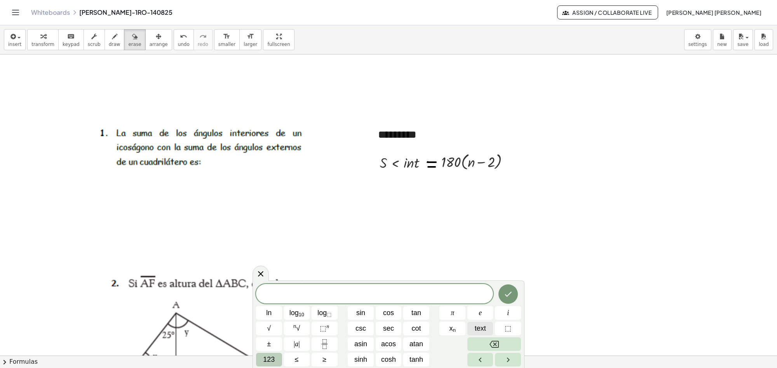
click at [484, 324] on span "text" at bounding box center [480, 328] width 11 height 10
click at [505, 293] on icon "Done" at bounding box center [507, 293] width 9 height 9
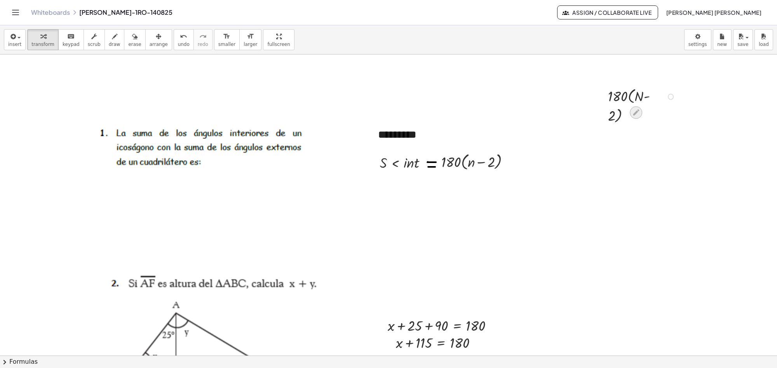
drag, startPoint x: 628, startPoint y: 111, endPoint x: 632, endPoint y: 113, distance: 4.4
click at [632, 113] on icon at bounding box center [636, 112] width 8 height 8
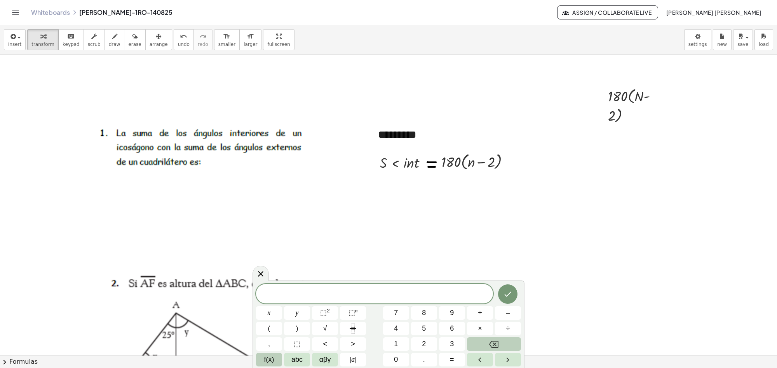
click at [261, 360] on button "f(x)" at bounding box center [269, 359] width 26 height 14
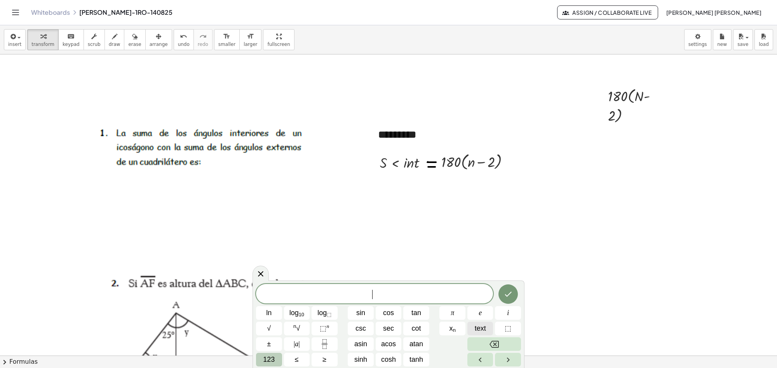
click at [484, 328] on span "text" at bounding box center [480, 328] width 11 height 10
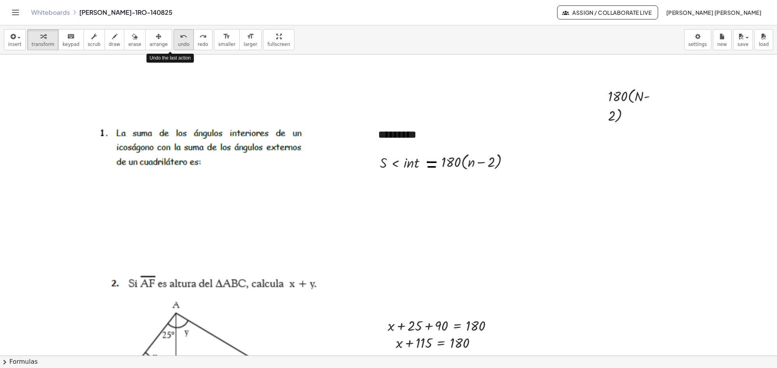
click at [180, 38] on icon "undo" at bounding box center [183, 36] width 7 height 9
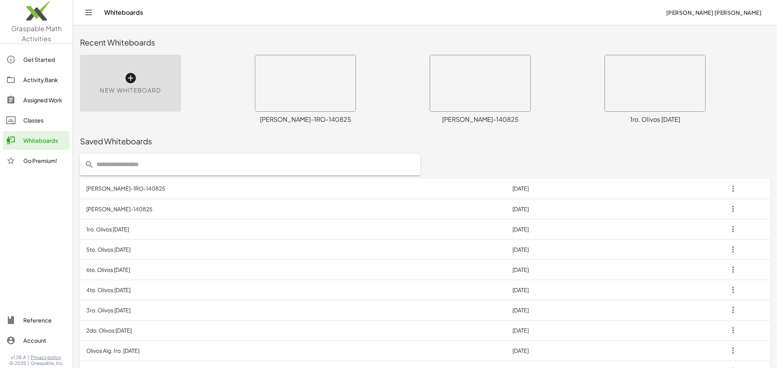
click at [103, 206] on td "[PERSON_NAME]-140825" at bounding box center [293, 209] width 426 height 20
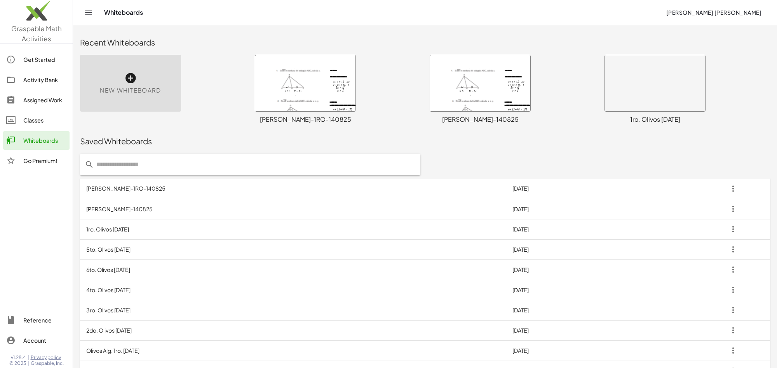
click at [103, 209] on td "[PERSON_NAME]-140825" at bounding box center [293, 209] width 426 height 20
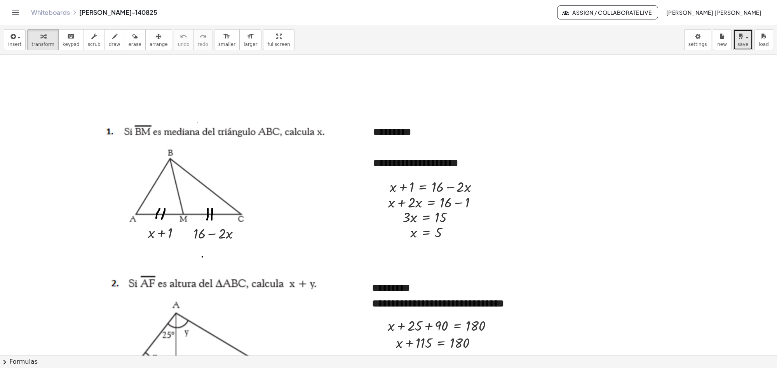
click at [746, 39] on div "button" at bounding box center [742, 35] width 11 height 9
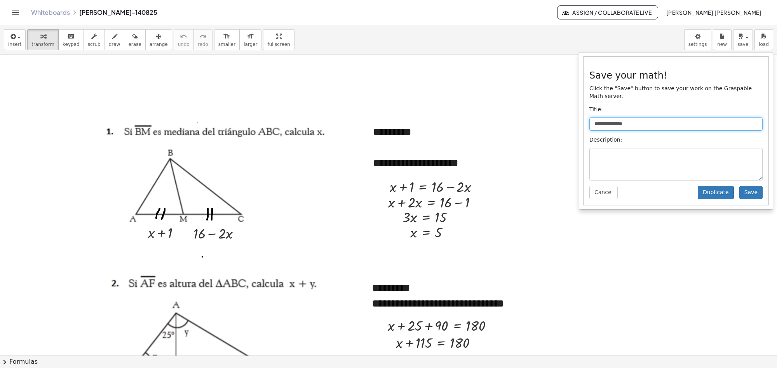
click at [618, 118] on input "**********" at bounding box center [675, 123] width 173 height 13
click at [620, 117] on input "**********" at bounding box center [675, 123] width 173 height 13
type input "**********"
click at [746, 186] on button "Save" at bounding box center [750, 192] width 23 height 13
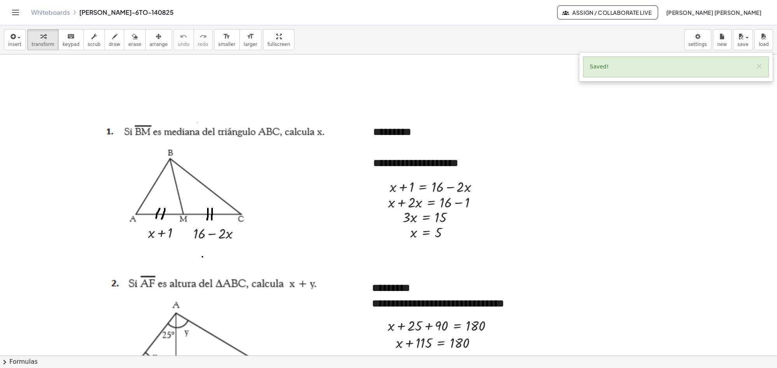
click at [265, 172] on div at bounding box center [214, 175] width 229 height 113
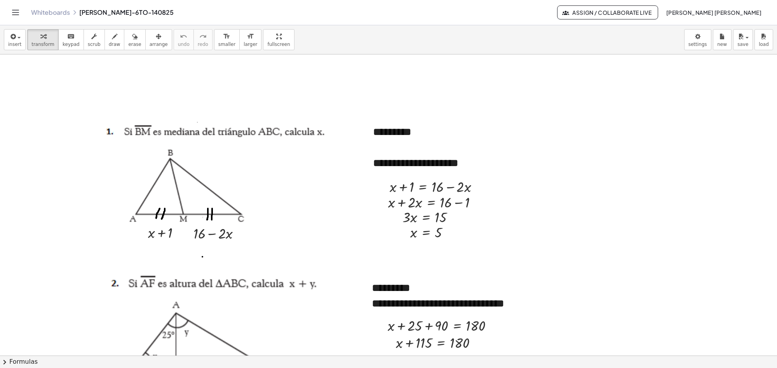
scroll to position [49, 0]
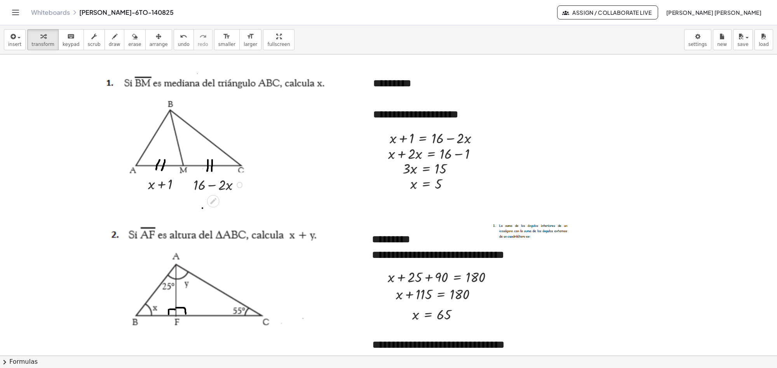
click at [225, 177] on div at bounding box center [220, 184] width 61 height 20
click at [145, 47] on button "arrange" at bounding box center [158, 39] width 27 height 21
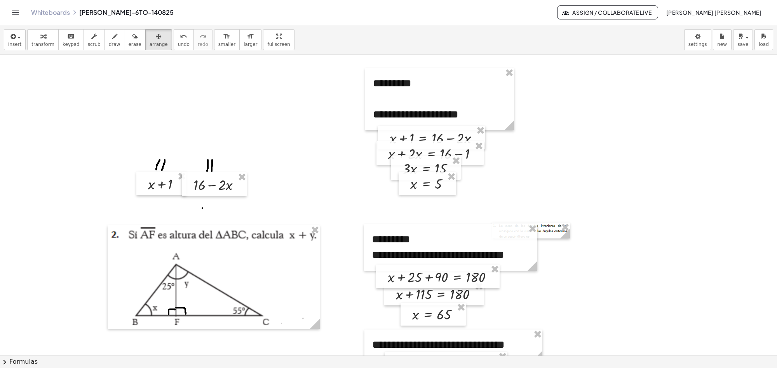
click at [574, 266] on div at bounding box center [388, 330] width 777 height 648
drag, startPoint x: 547, startPoint y: 233, endPoint x: 550, endPoint y: 196, distance: 37.4
click at [556, 185] on div at bounding box center [541, 186] width 78 height 16
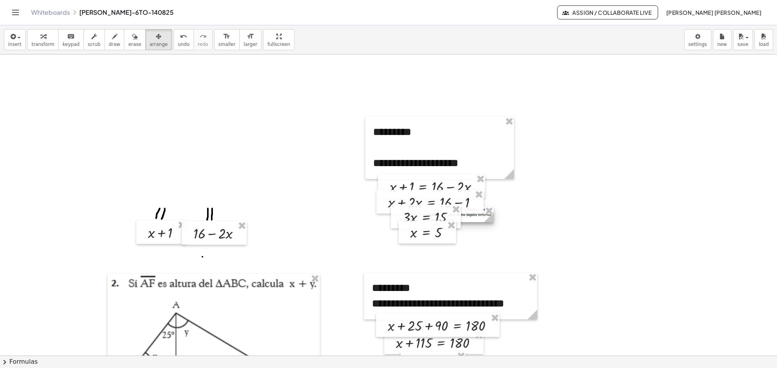
drag, startPoint x: 527, startPoint y: 237, endPoint x: 442, endPoint y: 221, distance: 86.7
drag, startPoint x: 478, startPoint y: 216, endPoint x: 189, endPoint y: 170, distance: 292.2
click at [189, 169] on div at bounding box center [166, 167] width 78 height 16
drag, startPoint x: 187, startPoint y: 166, endPoint x: 183, endPoint y: 119, distance: 47.2
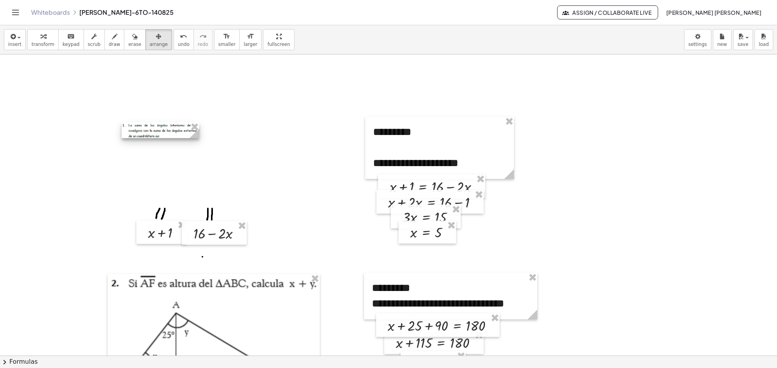
click at [183, 122] on div at bounding box center [161, 130] width 78 height 16
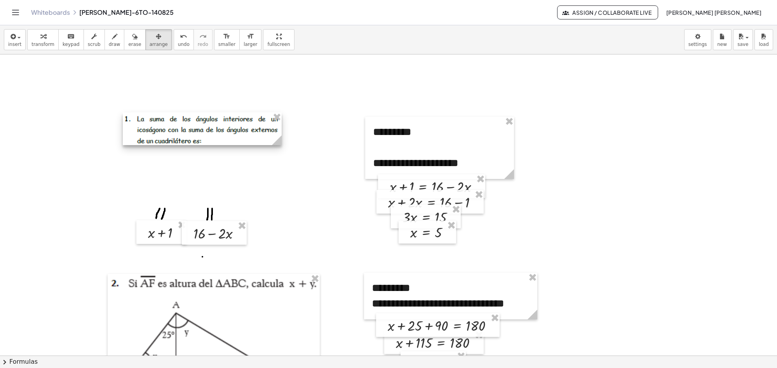
drag, startPoint x: 200, startPoint y: 127, endPoint x: 289, endPoint y: 195, distance: 110.9
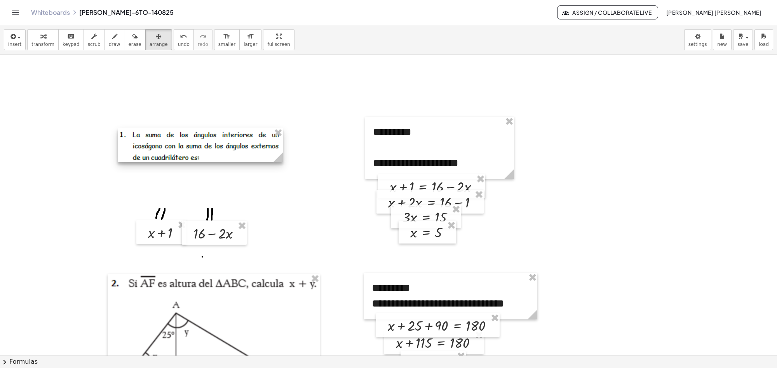
drag, startPoint x: 232, startPoint y: 138, endPoint x: 226, endPoint y: 156, distance: 18.9
click at [226, 155] on div at bounding box center [200, 145] width 165 height 34
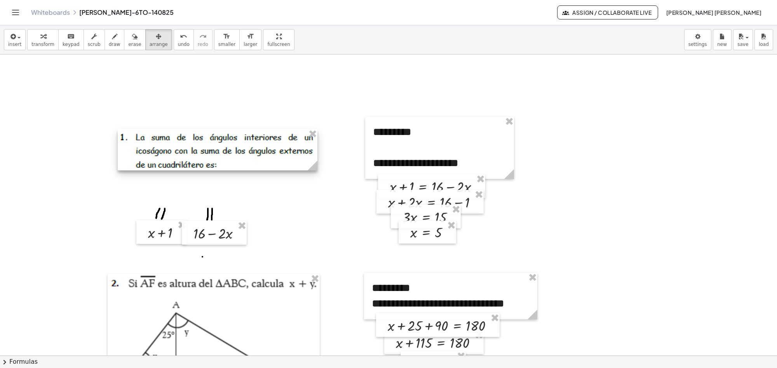
drag, startPoint x: 280, startPoint y: 162, endPoint x: 315, endPoint y: 187, distance: 42.6
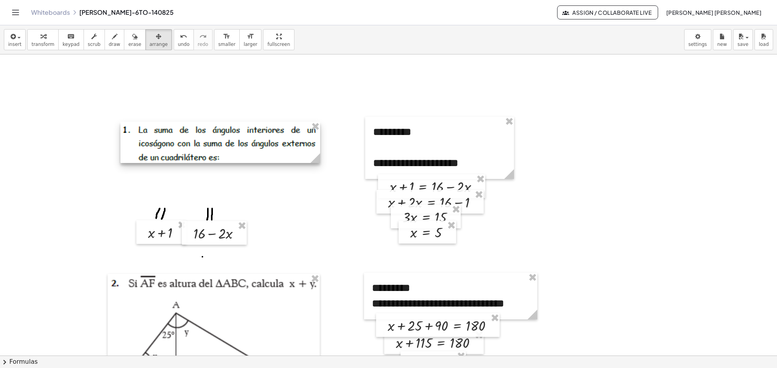
drag, startPoint x: 233, startPoint y: 150, endPoint x: 236, endPoint y: 142, distance: 7.9
click at [236, 142] on div at bounding box center [220, 142] width 200 height 41
click at [236, 232] on div at bounding box center [214, 233] width 65 height 24
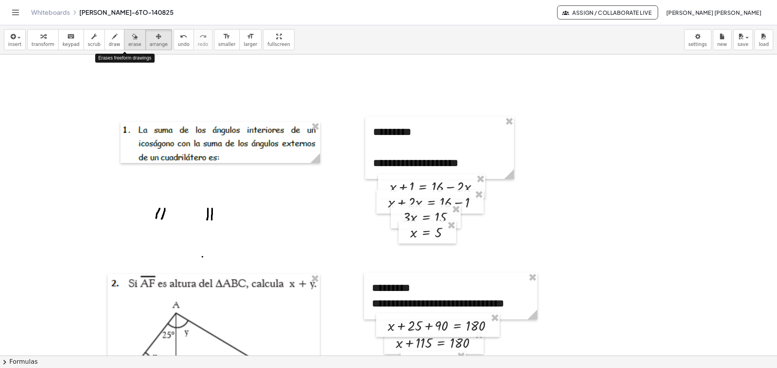
click at [128, 45] on span "erase" at bounding box center [134, 44] width 13 height 5
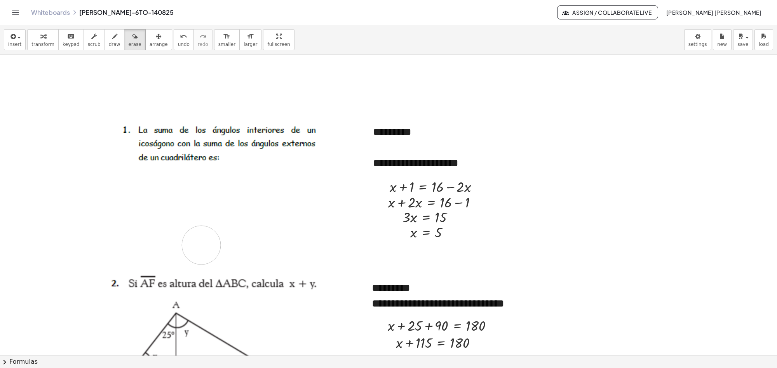
drag, startPoint x: 160, startPoint y: 220, endPoint x: 201, endPoint y: 246, distance: 48.0
click at [63, 39] on div "keyboard" at bounding box center [71, 35] width 17 height 9
click at [423, 145] on div at bounding box center [439, 148] width 133 height 16
drag, startPoint x: 373, startPoint y: 165, endPoint x: 475, endPoint y: 165, distance: 101.8
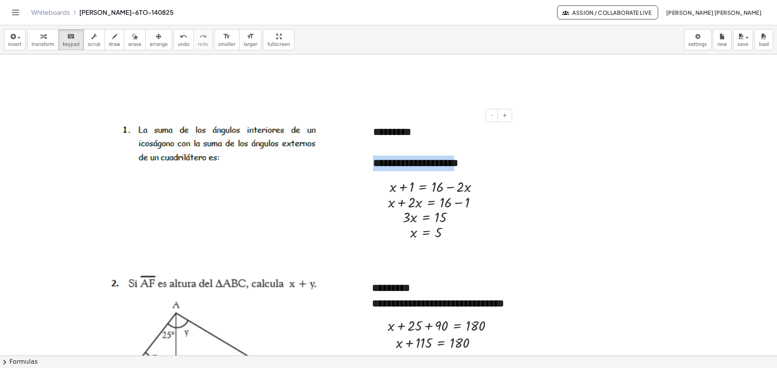
click at [475, 165] on div "**********" at bounding box center [439, 148] width 149 height 62
click at [150, 44] on span "arrange" at bounding box center [159, 44] width 18 height 5
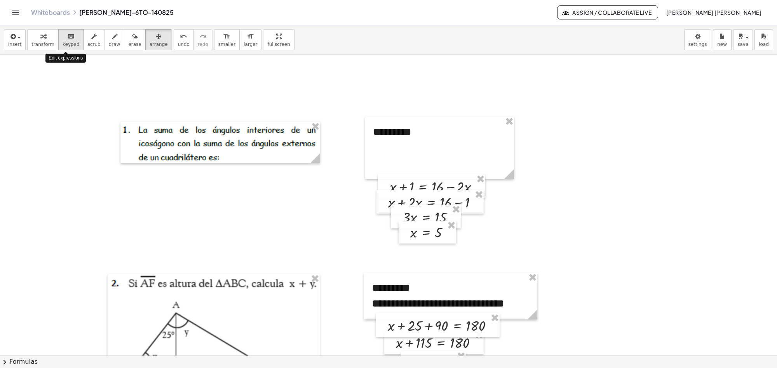
click at [63, 35] on div "keyboard" at bounding box center [71, 35] width 17 height 9
click at [381, 161] on div "*********" at bounding box center [439, 148] width 149 height 62
click at [407, 189] on div at bounding box center [405, 186] width 17 height 15
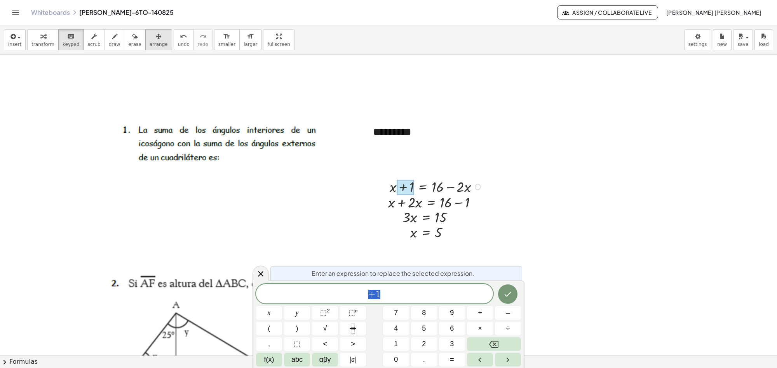
click at [150, 43] on span "arrange" at bounding box center [159, 44] width 18 height 5
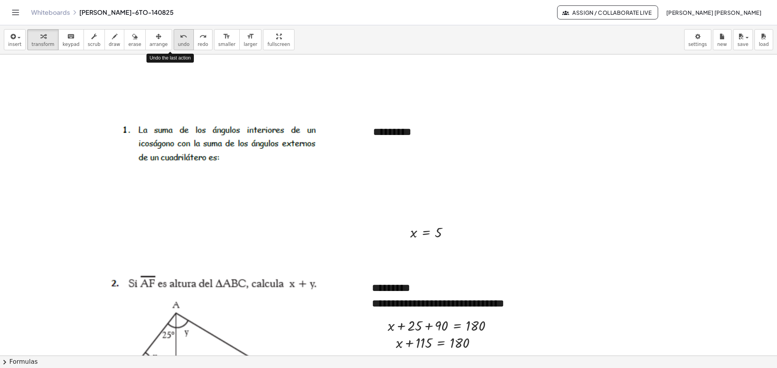
click at [178, 42] on span "undo" at bounding box center [184, 44] width 12 height 5
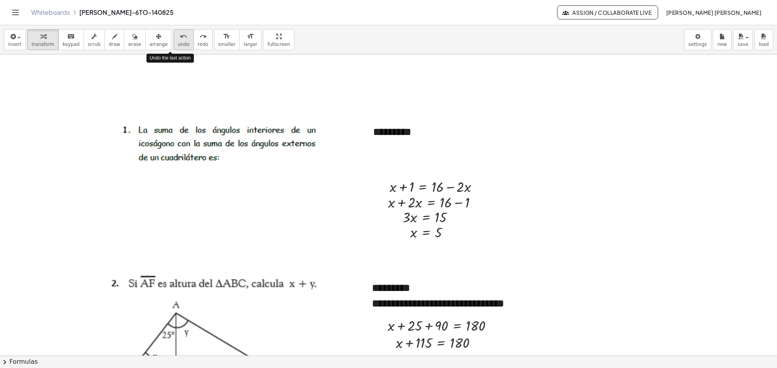
click at [178, 42] on span "undo" at bounding box center [184, 44] width 12 height 5
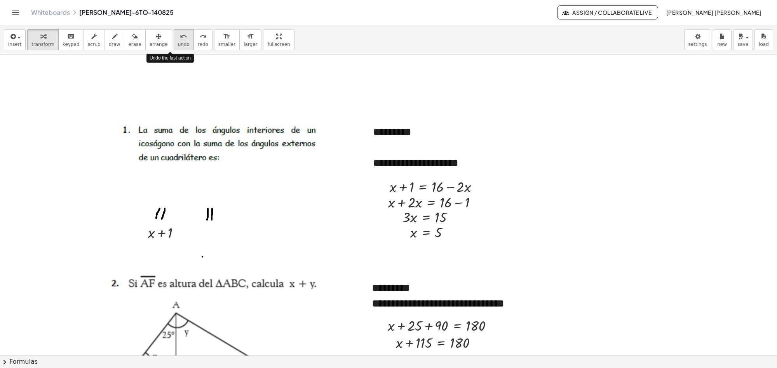
click at [178, 42] on span "undo" at bounding box center [184, 44] width 12 height 5
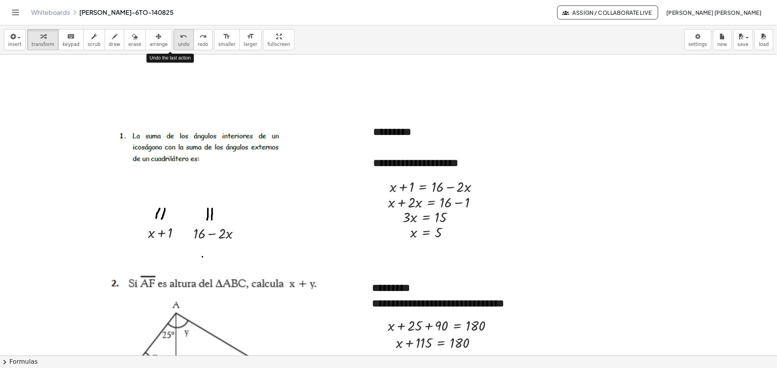
click at [178, 42] on span "undo" at bounding box center [184, 44] width 12 height 5
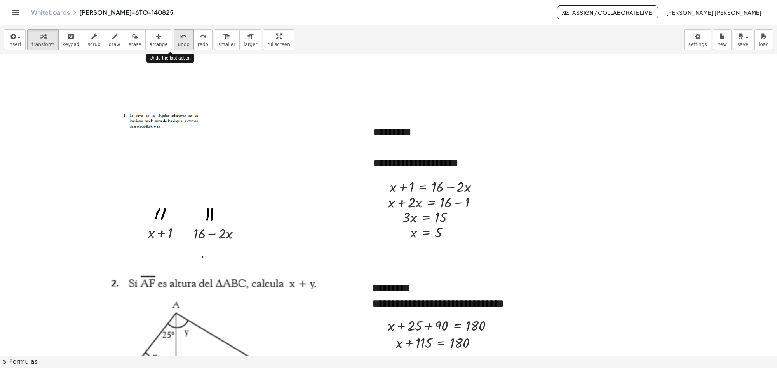
click at [178, 42] on span "undo" at bounding box center [184, 44] width 12 height 5
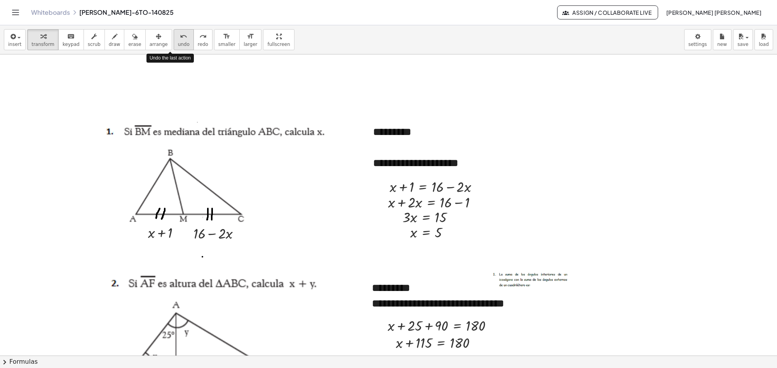
click at [178, 42] on span "undo" at bounding box center [184, 44] width 12 height 5
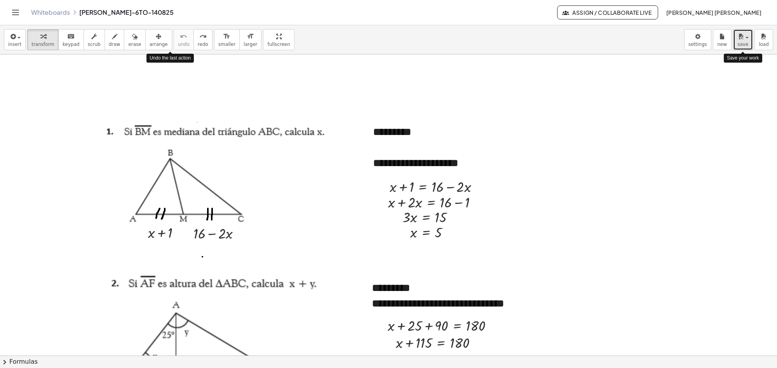
click at [737, 41] on icon "button" at bounding box center [740, 36] width 7 height 9
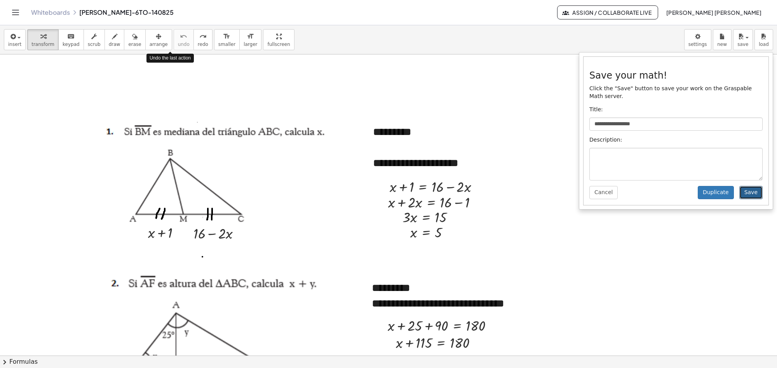
click at [750, 186] on button "Save" at bounding box center [750, 192] width 23 height 13
